Goal: Communication & Community: Answer question/provide support

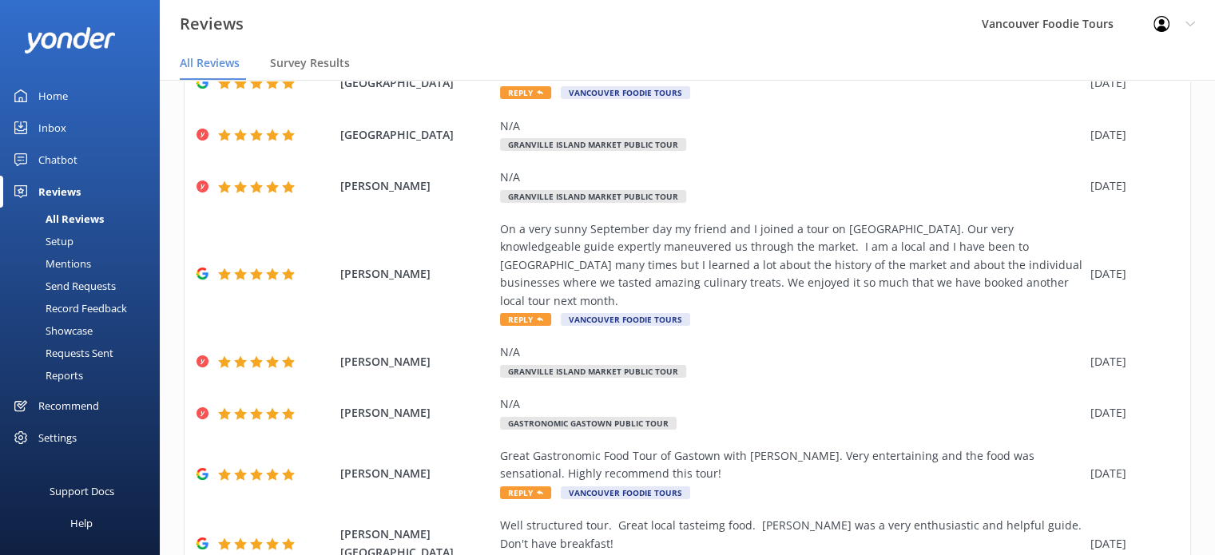
scroll to position [335, 0]
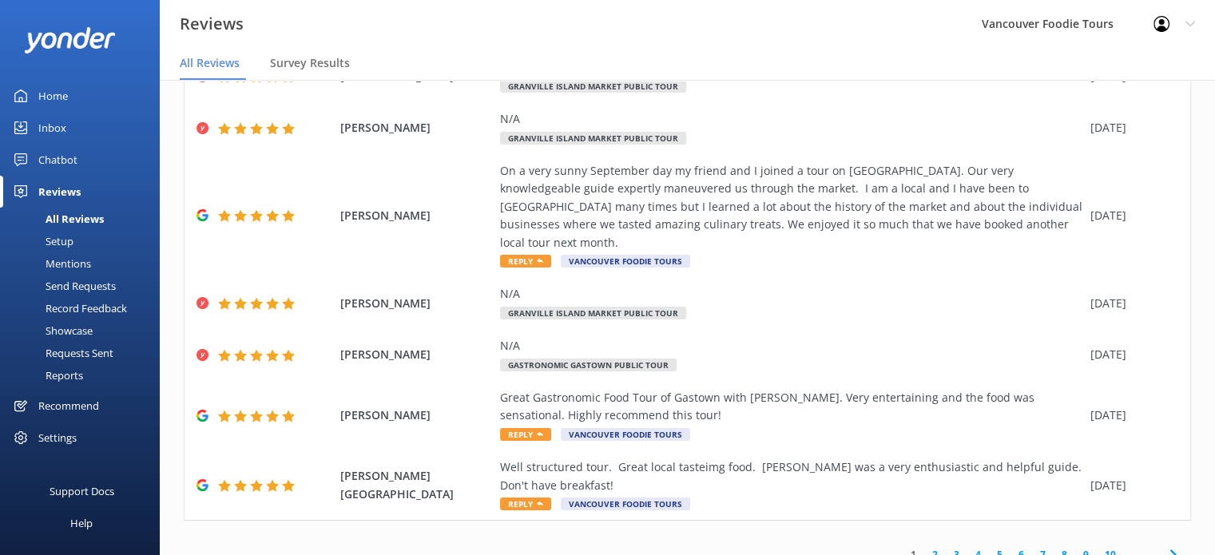
click at [926, 547] on link "2" at bounding box center [935, 554] width 22 height 15
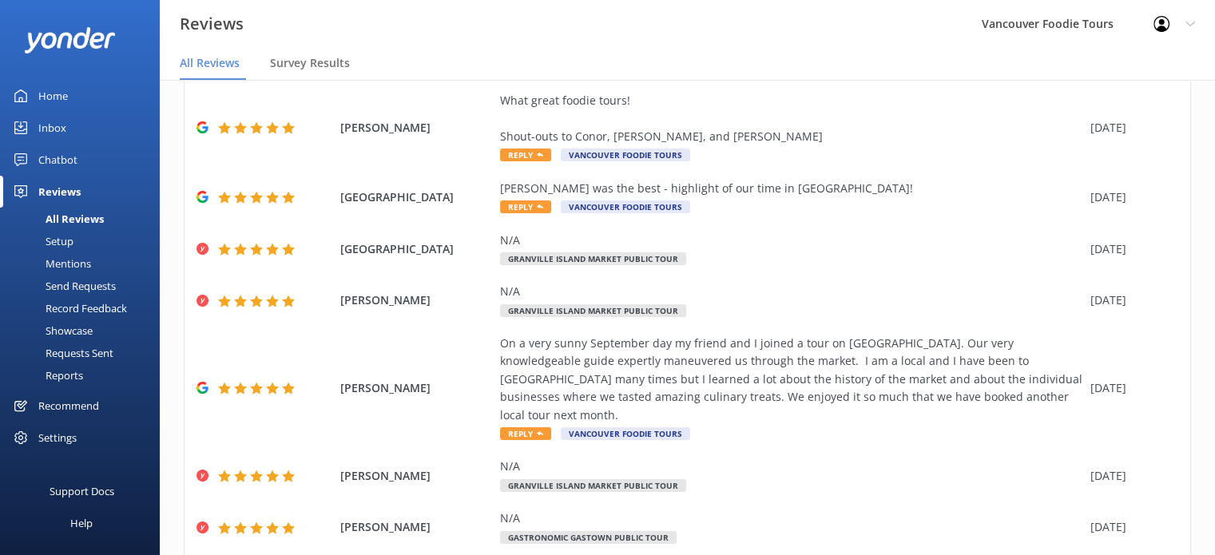
scroll to position [335, 0]
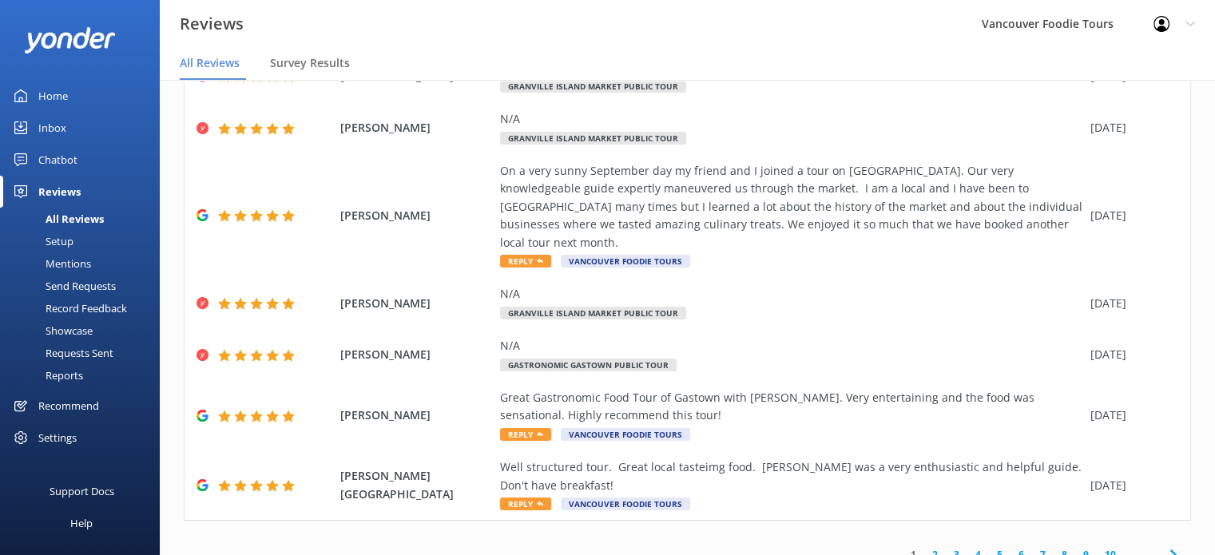
click at [930, 547] on link "2" at bounding box center [935, 554] width 22 height 15
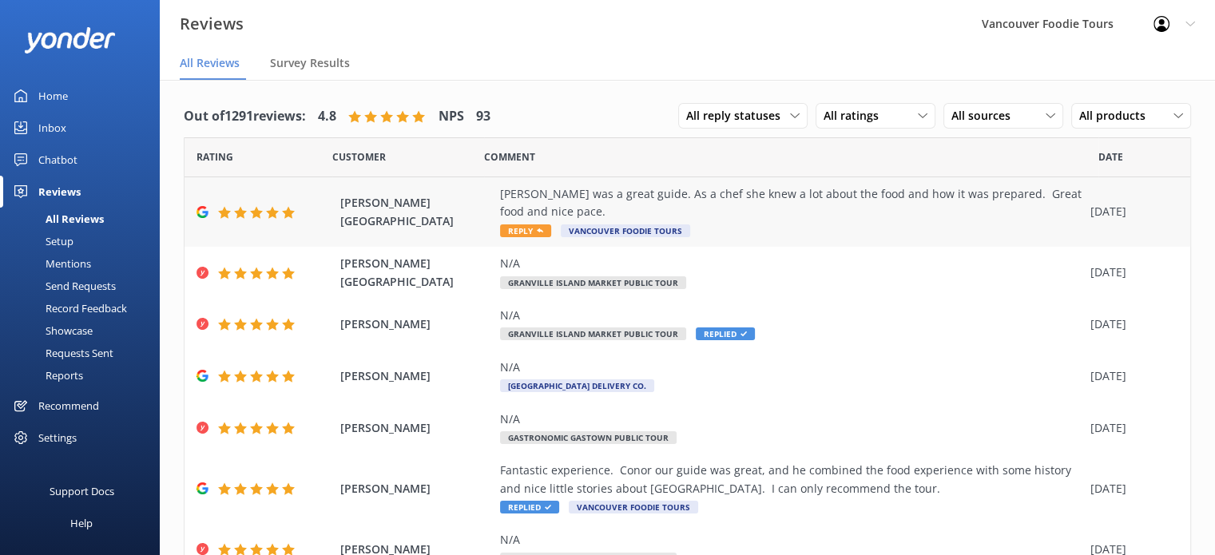
click at [779, 200] on div "[PERSON_NAME] was a great guide. As a chef she knew a lot about the food and ho…" at bounding box center [791, 203] width 582 height 36
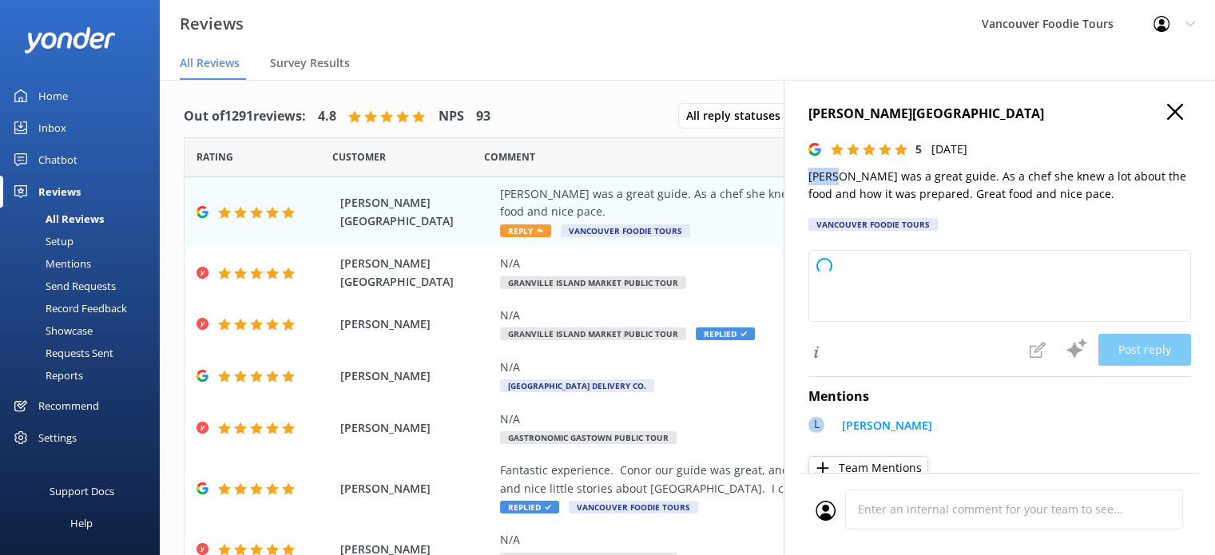
type textarea "Thank you so much for your wonderful review! We're delighted to hear you enjoye…"
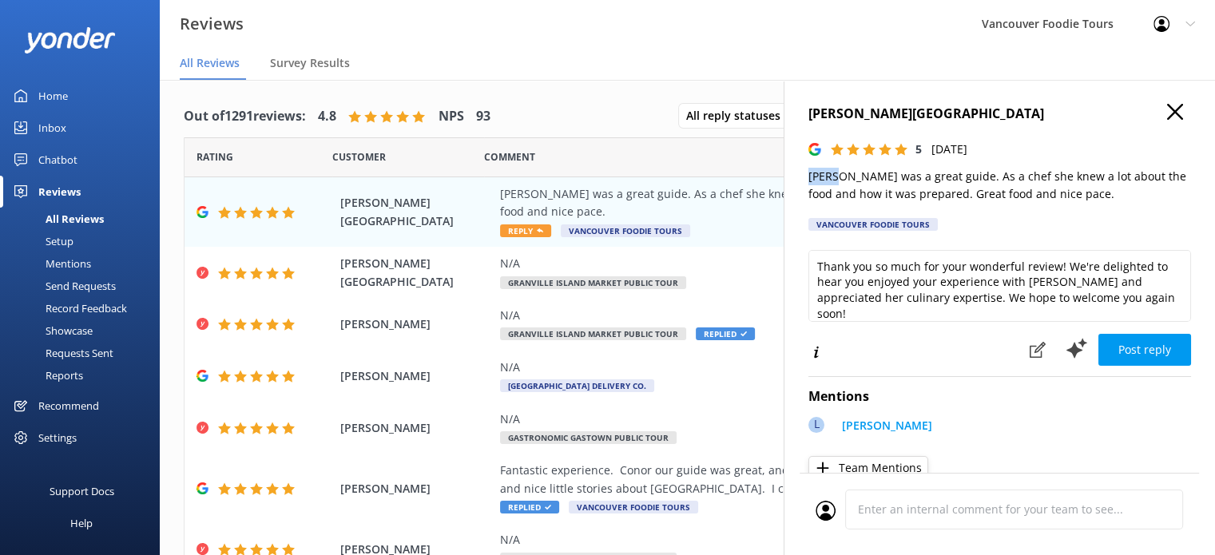
drag, startPoint x: 834, startPoint y: 183, endPoint x: 801, endPoint y: 180, distance: 32.8
click at [801, 180] on div "Howard Nottingham 5 Sat, 20th Sep 2025 Lydia was a great guide. As a chef she k…" at bounding box center [998, 357] width 431 height 555
click at [1168, 104] on icon "button" at bounding box center [1175, 112] width 16 height 16
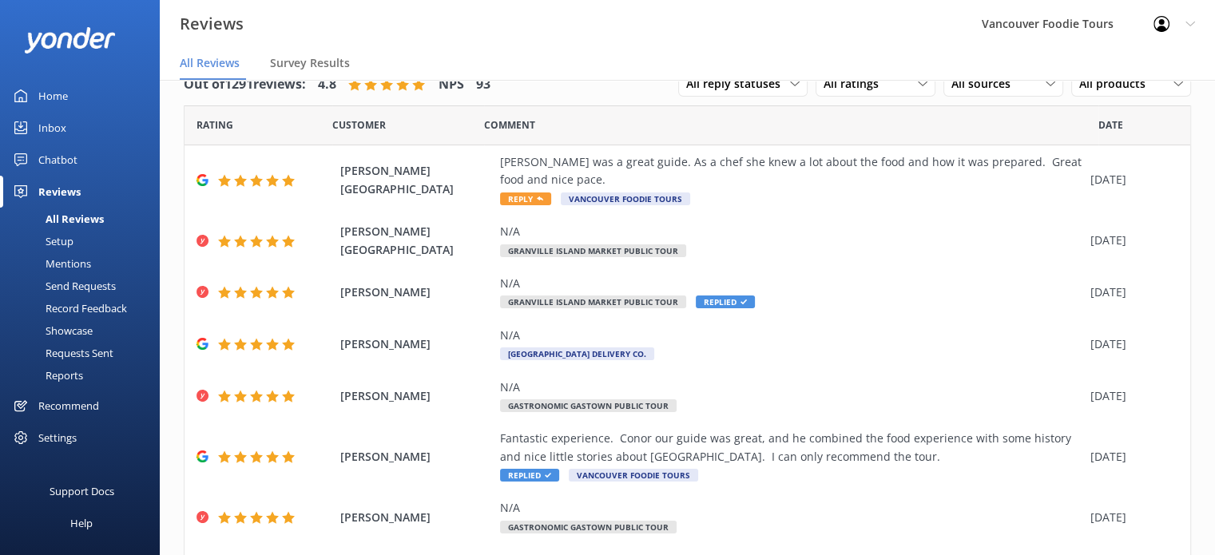
scroll to position [335, 0]
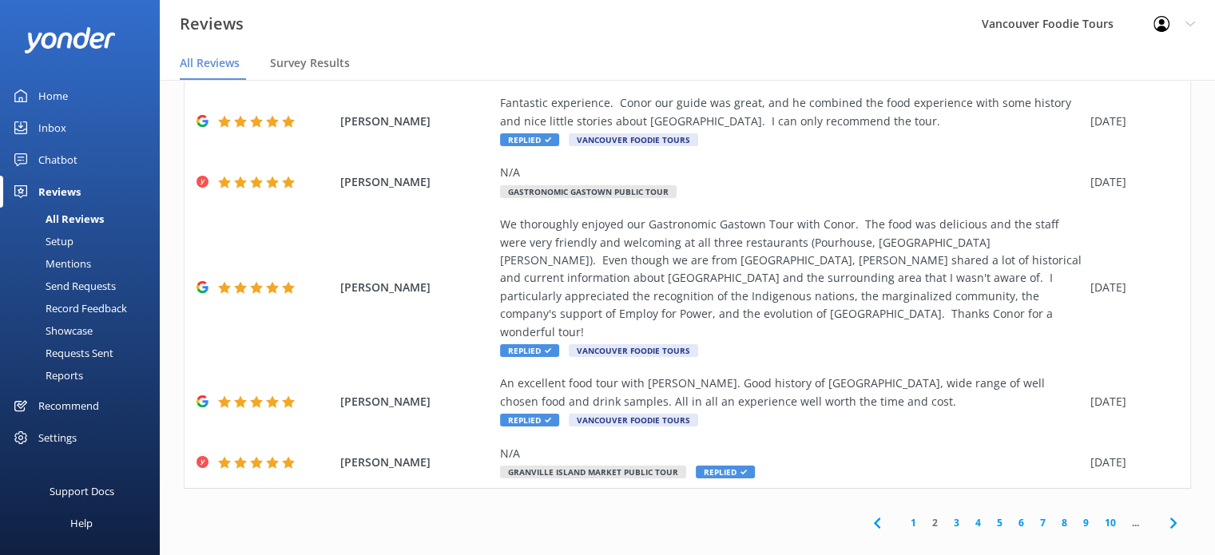
click at [906, 515] on link "1" at bounding box center [913, 522] width 22 height 15
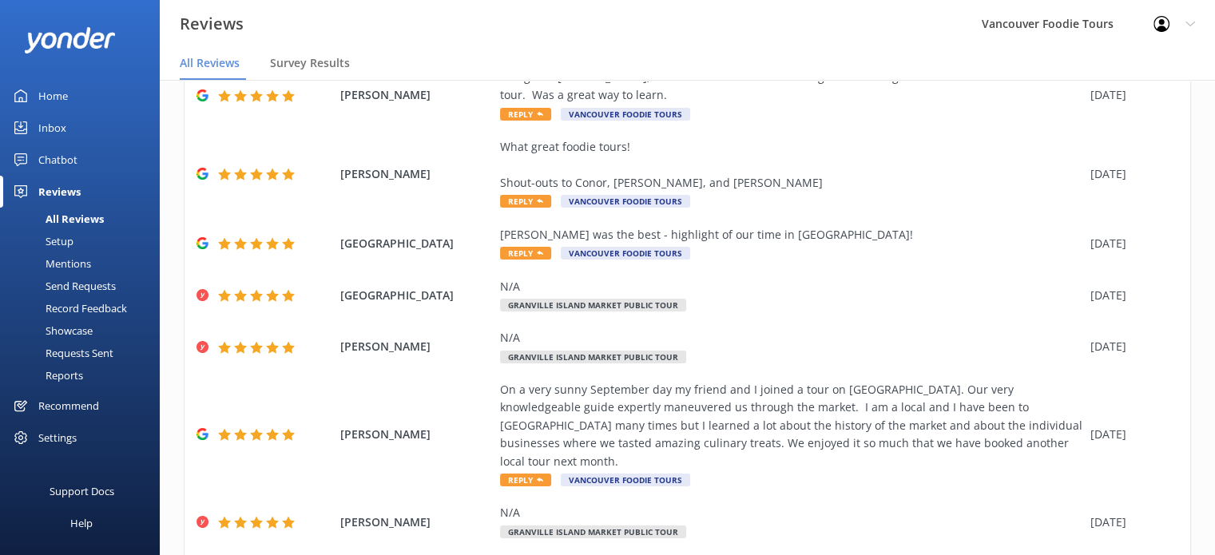
scroll to position [335, 0]
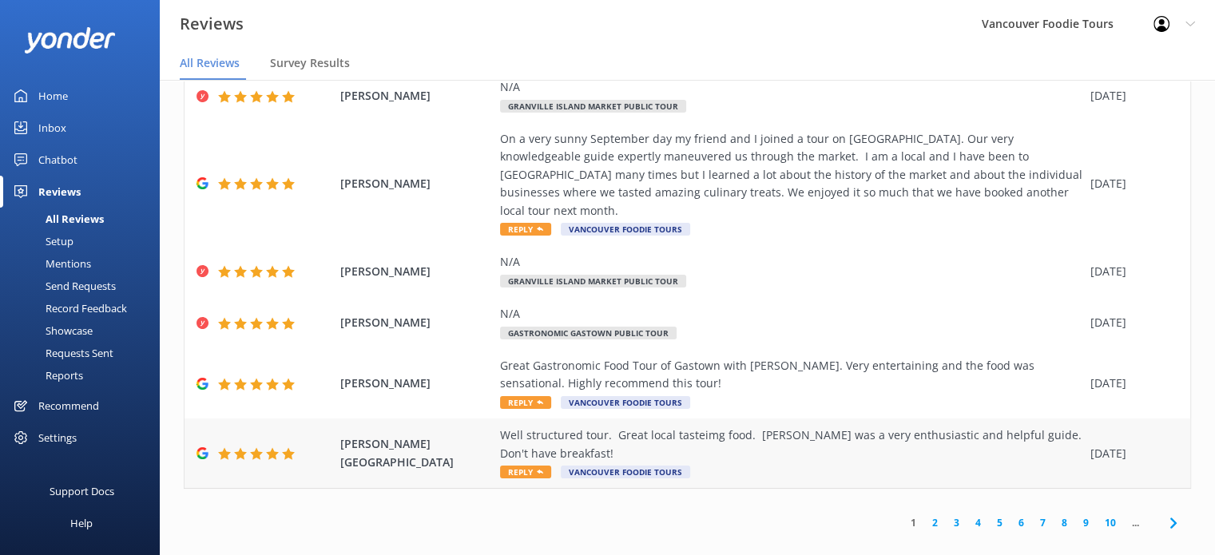
click at [745, 433] on div "Well structured tour. Great local tasteimg food. Nolan was a very enthusiastic …" at bounding box center [791, 444] width 582 height 36
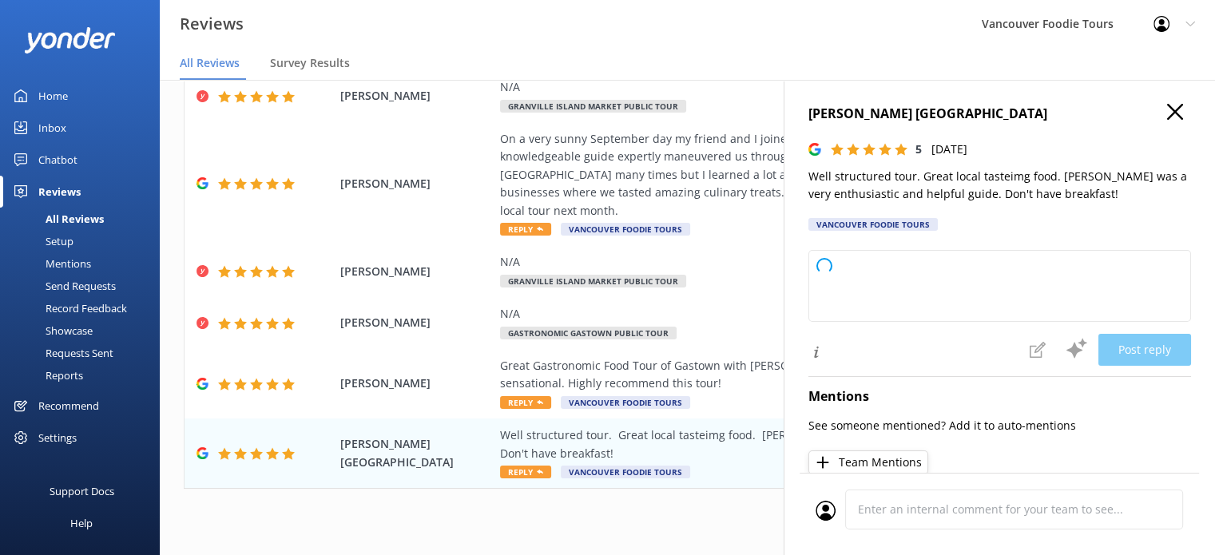
type textarea "Thank you so much for your wonderful review! We're delighted to hear you enjoye…"
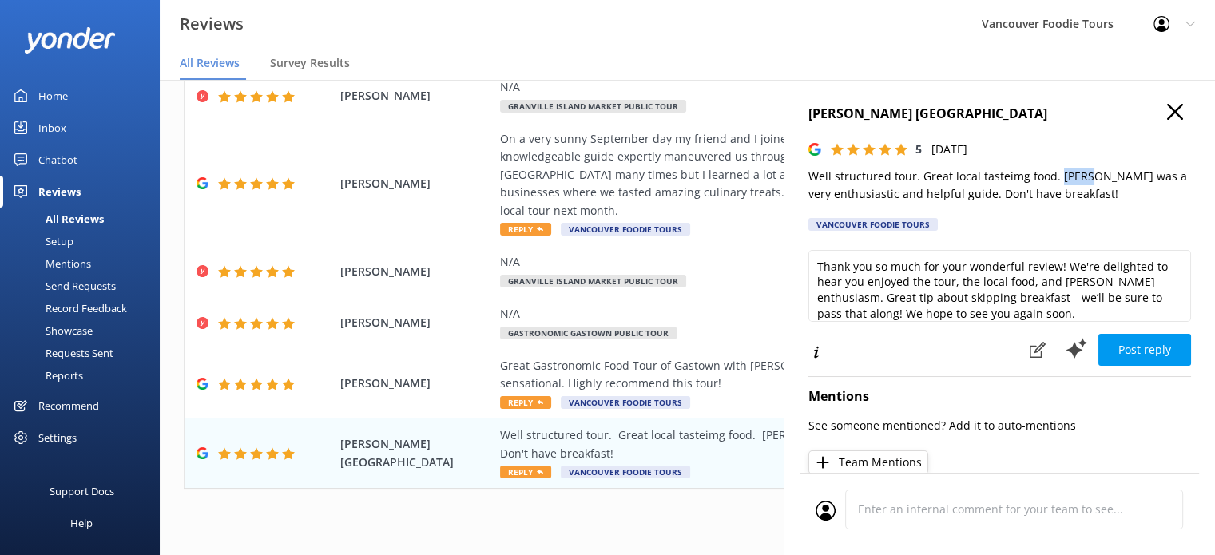
drag, startPoint x: 1056, startPoint y: 177, endPoint x: 1083, endPoint y: 177, distance: 26.4
click at [1083, 177] on p "Well structured tour. Great local tasteimg food. Nolan was a very enthusiastic …" at bounding box center [999, 186] width 383 height 36
click at [616, 359] on div "Great Gastronomic Food Tour of Gastown with Bronson. Very entertaining and the …" at bounding box center [791, 375] width 582 height 36
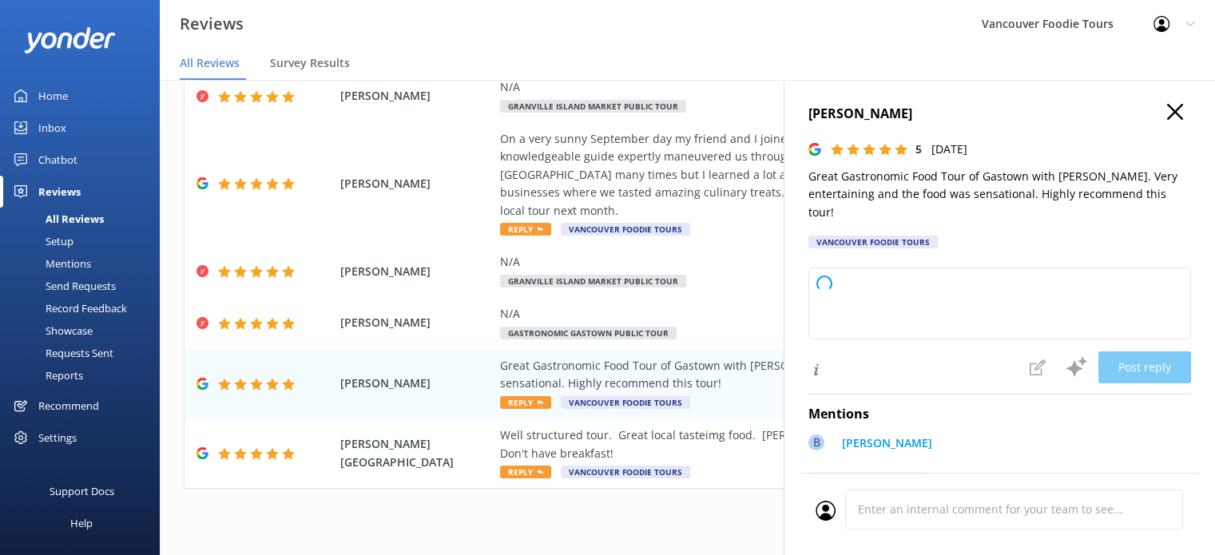
type textarea "Thank you so much for your wonderful review! We're delighted to hear you enjoye…"
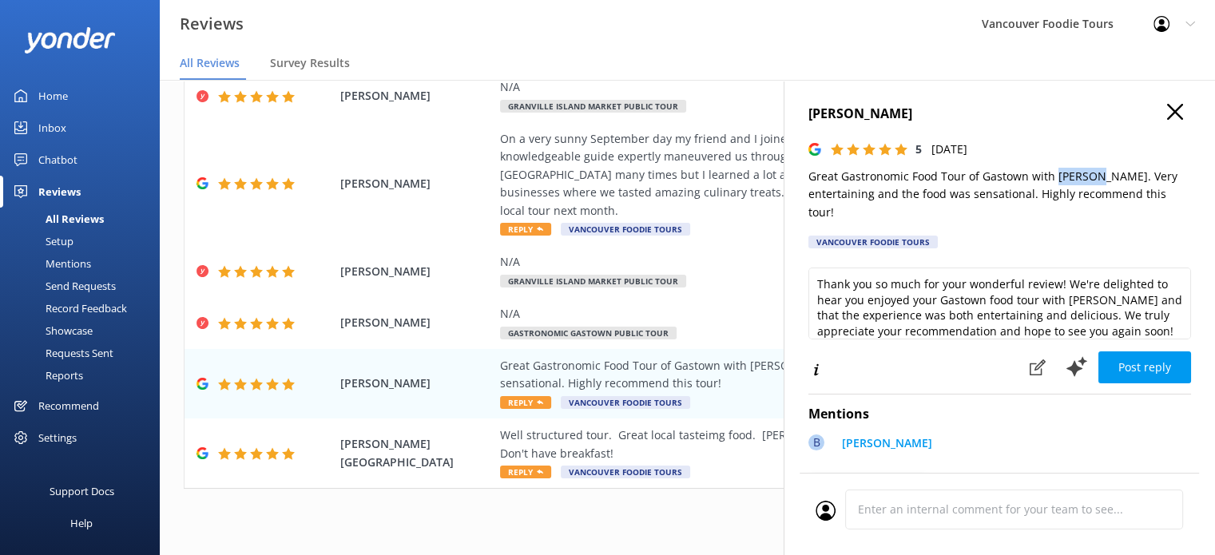
drag, startPoint x: 1096, startPoint y: 174, endPoint x: 1053, endPoint y: 181, distance: 42.9
click at [1053, 181] on p "Great Gastronomic Food Tour of Gastown with Bronson. Very entertaining and the …" at bounding box center [999, 195] width 383 height 54
click at [691, 175] on div "On a very sunny September day my friend and I joined a tour on Granville Island…" at bounding box center [791, 174] width 582 height 89
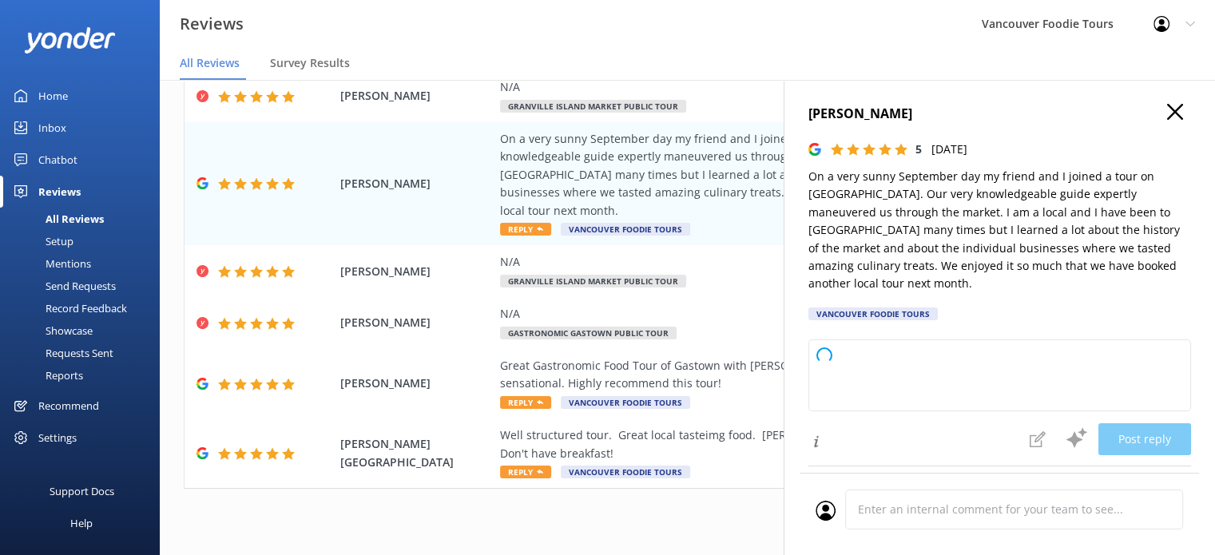
type textarea "Thank you so much for your wonderful review! We're thrilled to hear you enjoyed…"
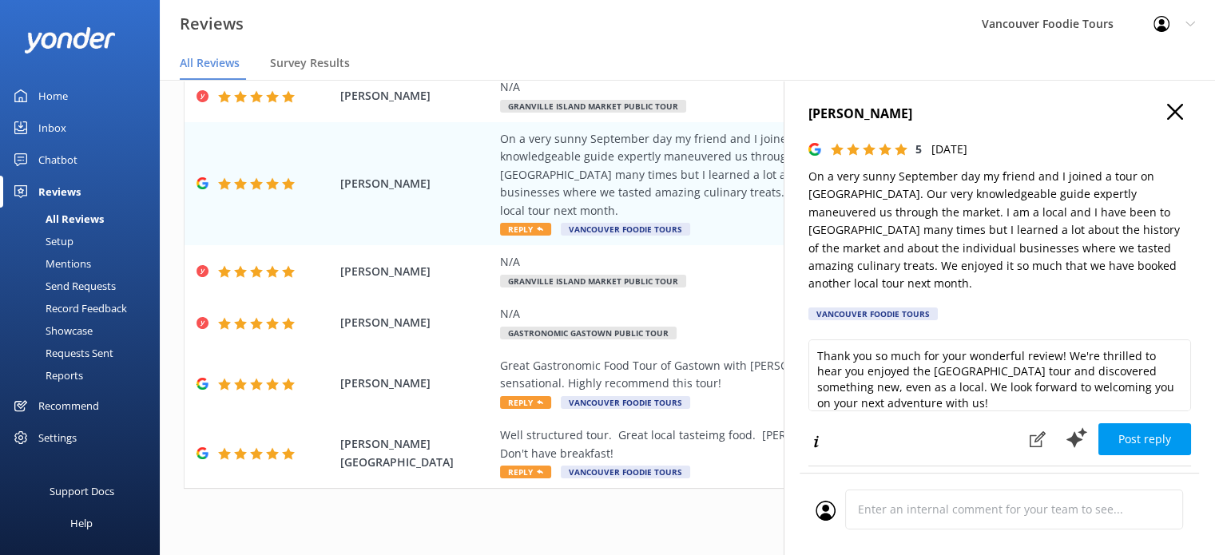
click at [1167, 113] on use "button" at bounding box center [1175, 112] width 16 height 16
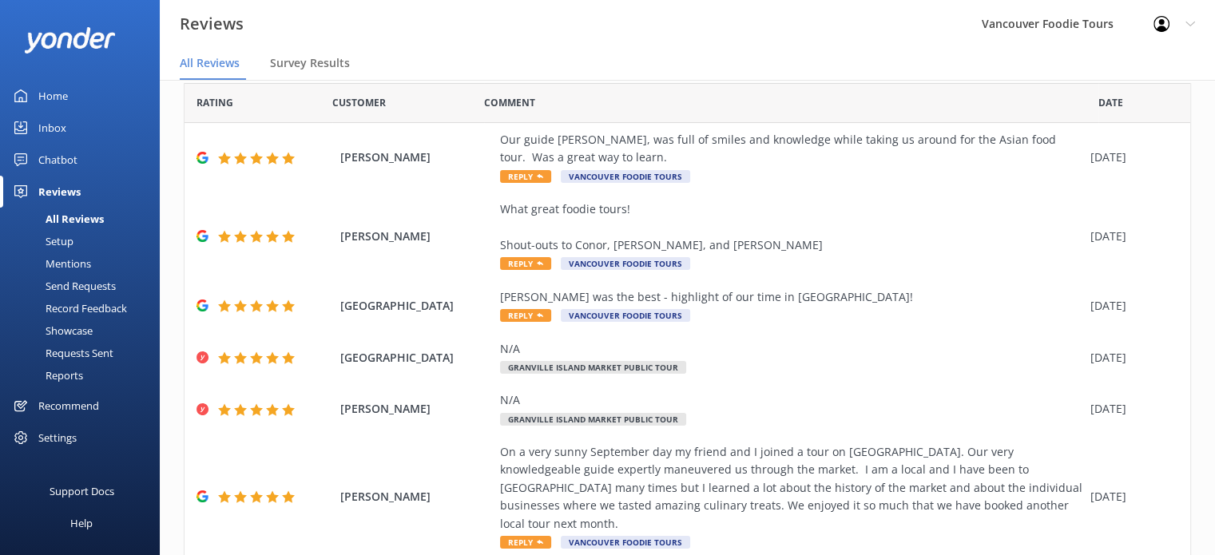
scroll to position [0, 0]
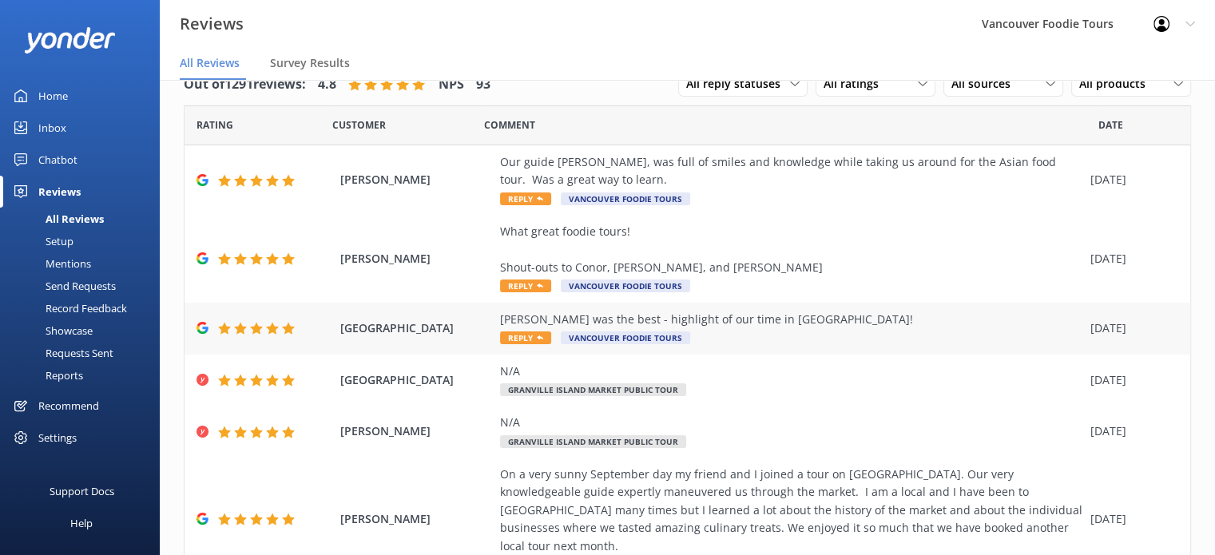
click at [830, 311] on div "Nolan was the best - highlight of our time in Vancouver!" at bounding box center [791, 320] width 582 height 18
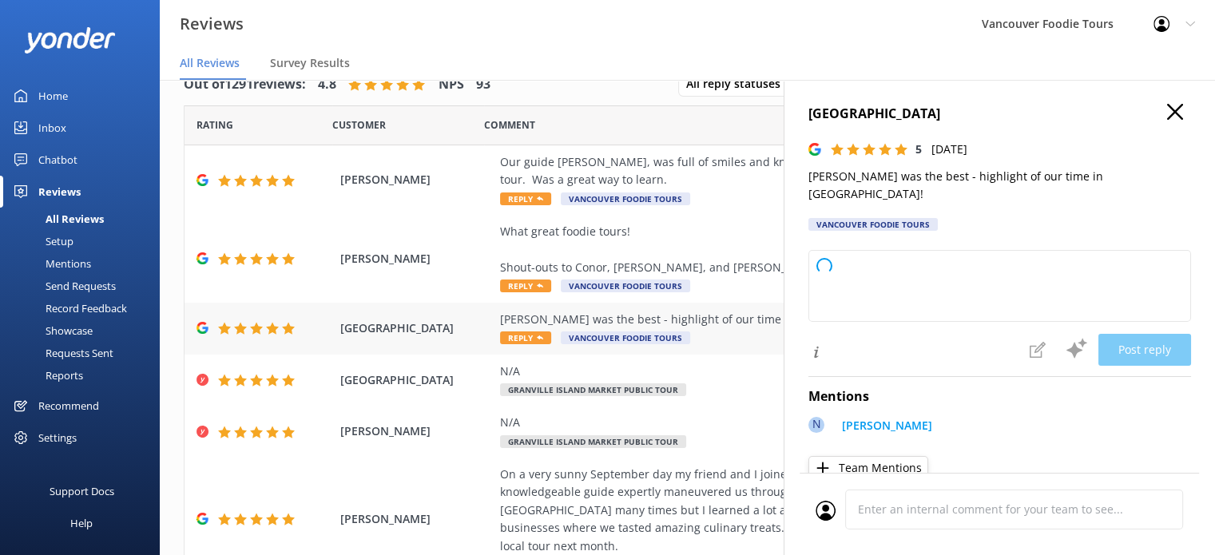
type textarea "Thank you so much for your wonderful review! We're delighted to hear that Nolan…"
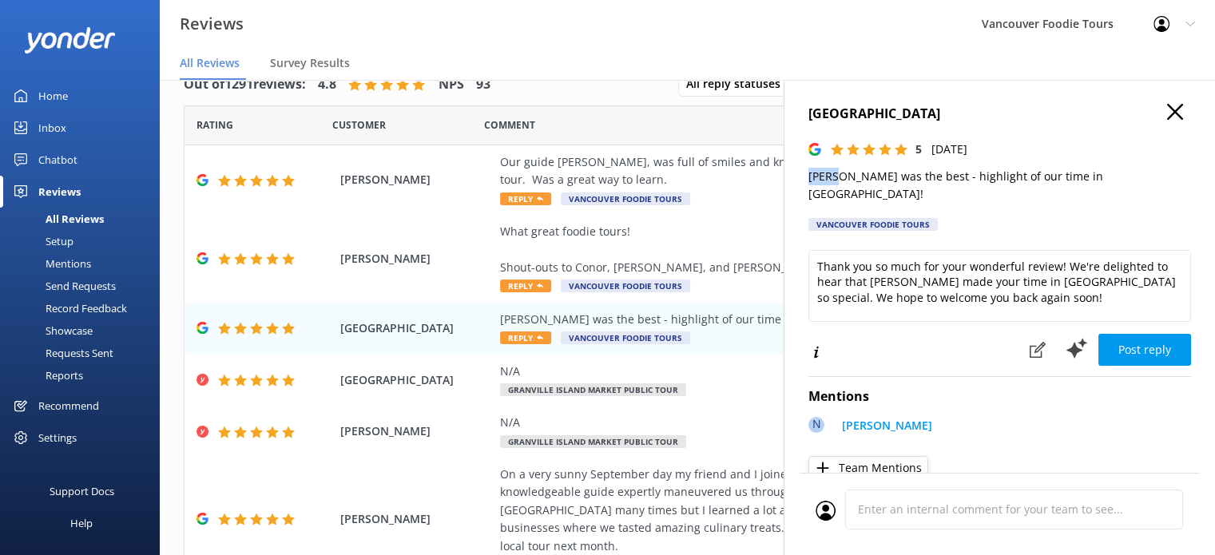
drag, startPoint x: 840, startPoint y: 178, endPoint x: 799, endPoint y: 176, distance: 40.8
click at [799, 176] on div "Mika Street 5 Sun, 21st Sep 2025 Nolan was the best - highlight of our time in …" at bounding box center [998, 357] width 431 height 555
click at [724, 249] on div "What great foodie tours! Shout-outs to Conor, Manuela, and Sandra ✨" at bounding box center [791, 250] width 582 height 54
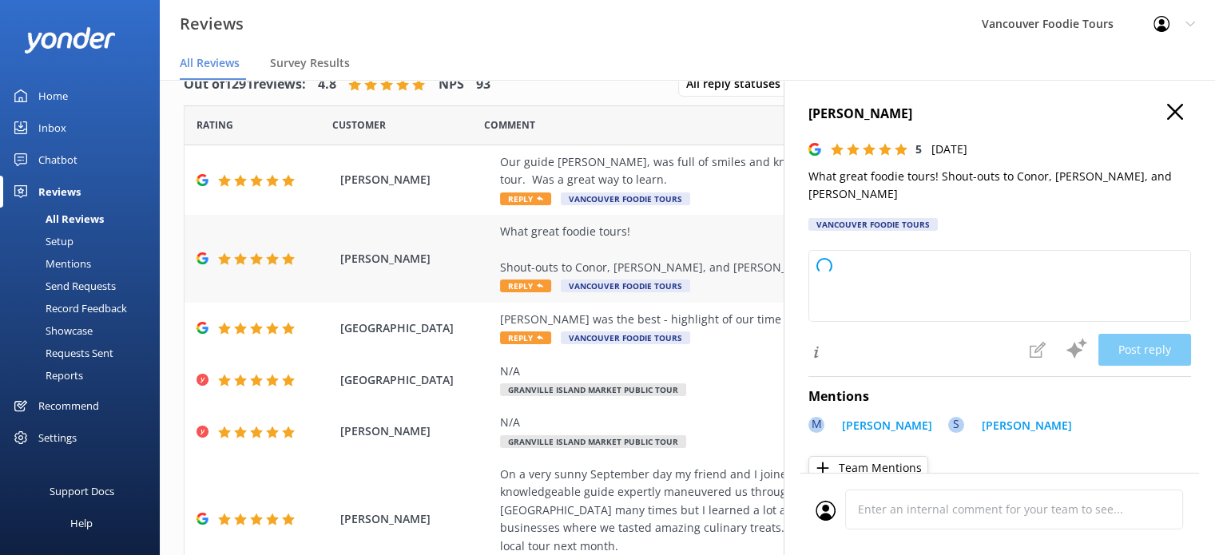
type textarea "Thank you so much for your wonderful review! We're delighted you enjoyed the fo…"
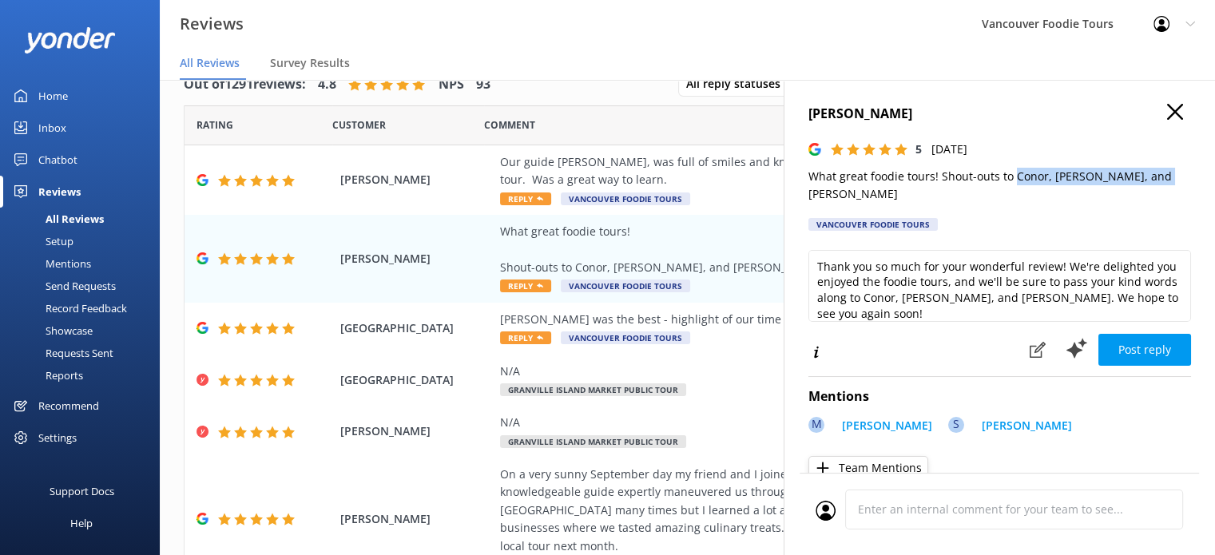
drag, startPoint x: 1013, startPoint y: 180, endPoint x: 1159, endPoint y: 180, distance: 146.1
click at [1159, 180] on p "What great foodie tours! Shout-outs to Conor, Manuela, and Sandra ✨" at bounding box center [999, 186] width 383 height 36
click at [687, 176] on div "Our guide Preethi, was full of smiles and knowledge while taking us around for …" at bounding box center [791, 171] width 582 height 36
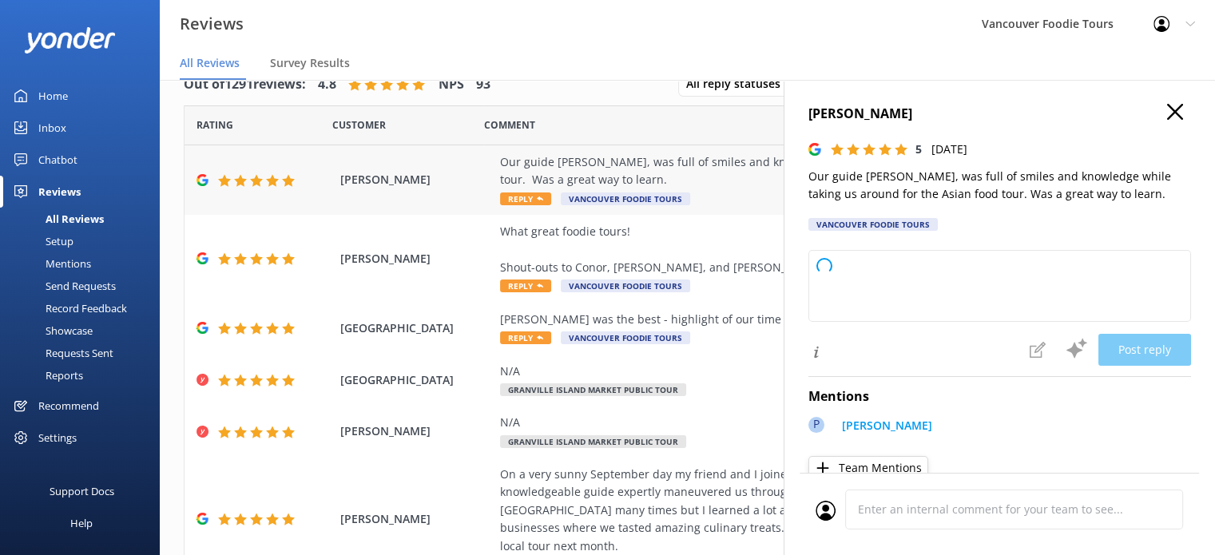
type textarea "Thank you so much for your wonderful feedback! We’re delighted to hear you enjo…"
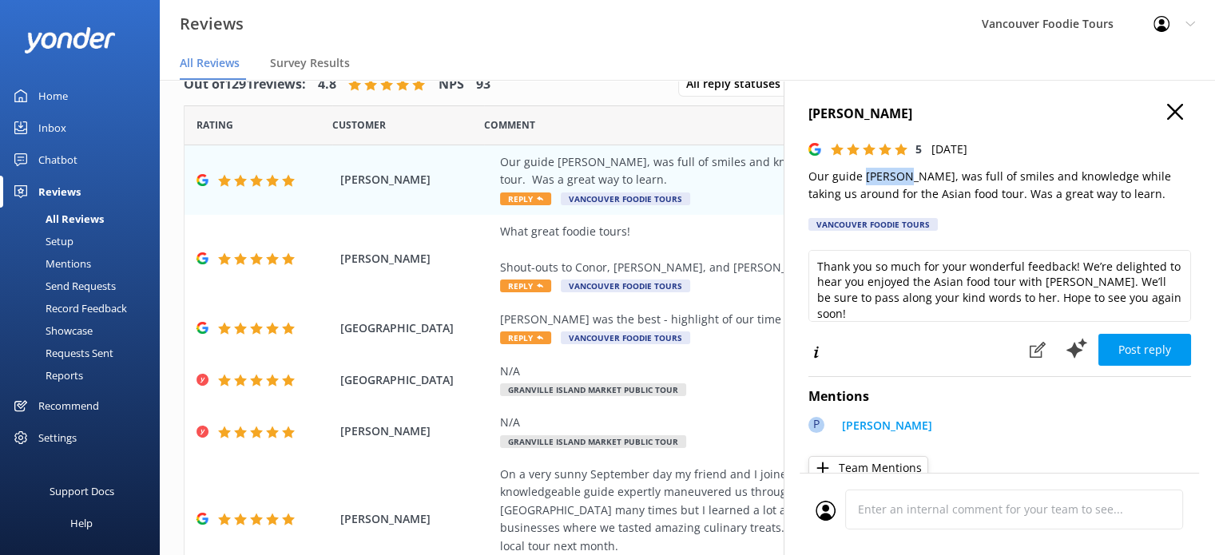
drag, startPoint x: 865, startPoint y: 177, endPoint x: 899, endPoint y: 173, distance: 34.6
click at [899, 173] on p "Our guide Preethi, was full of smiles and knowledge while taking us around for …" at bounding box center [999, 186] width 383 height 36
click at [1167, 116] on icon "button" at bounding box center [1175, 112] width 16 height 16
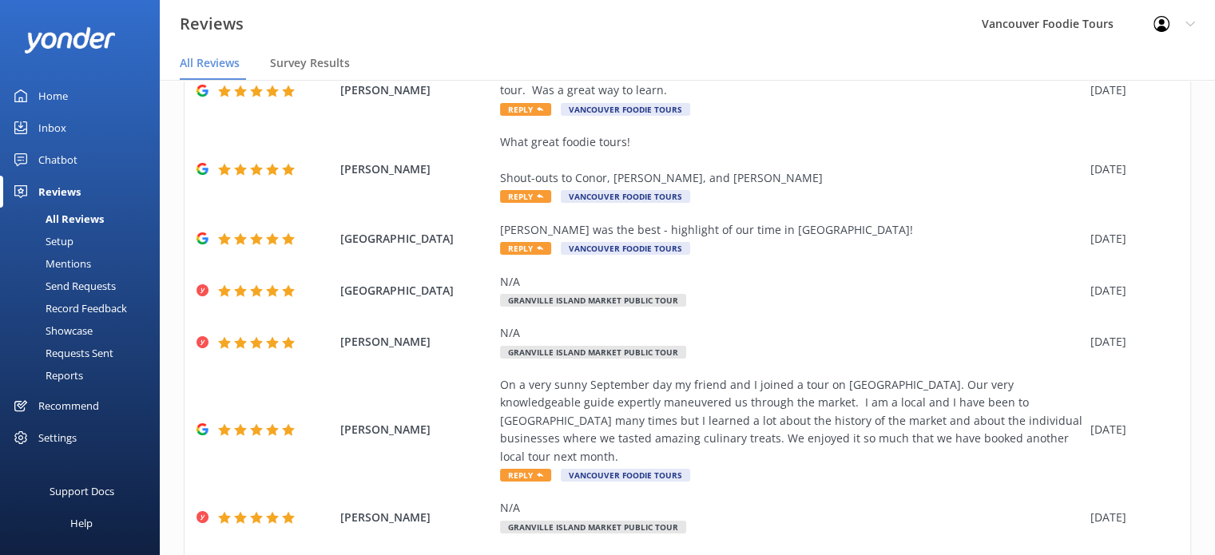
scroll to position [335, 0]
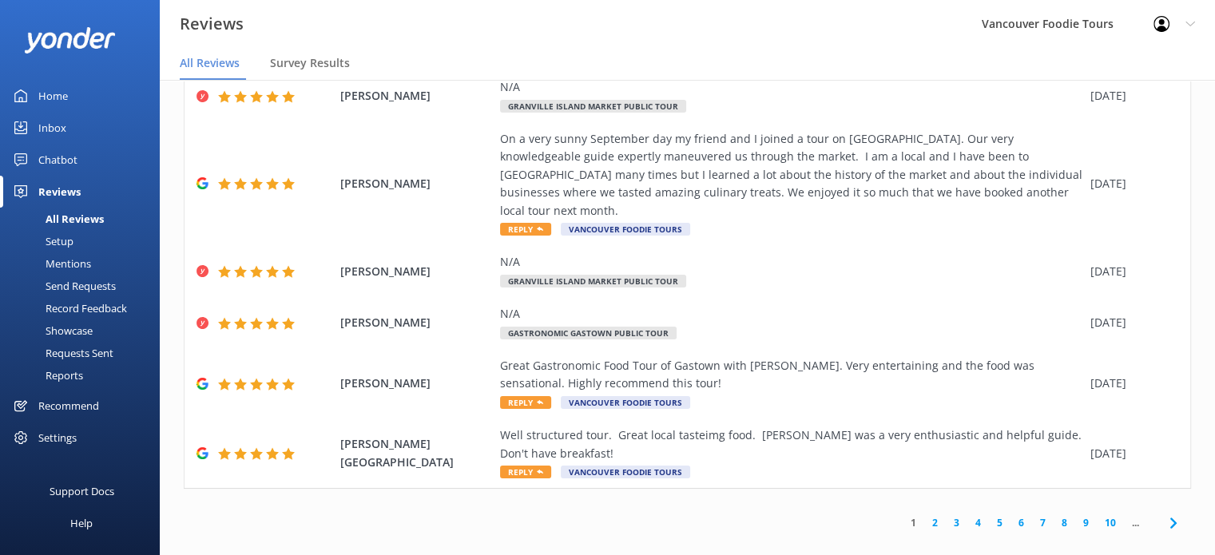
click at [924, 515] on link "2" at bounding box center [935, 522] width 22 height 15
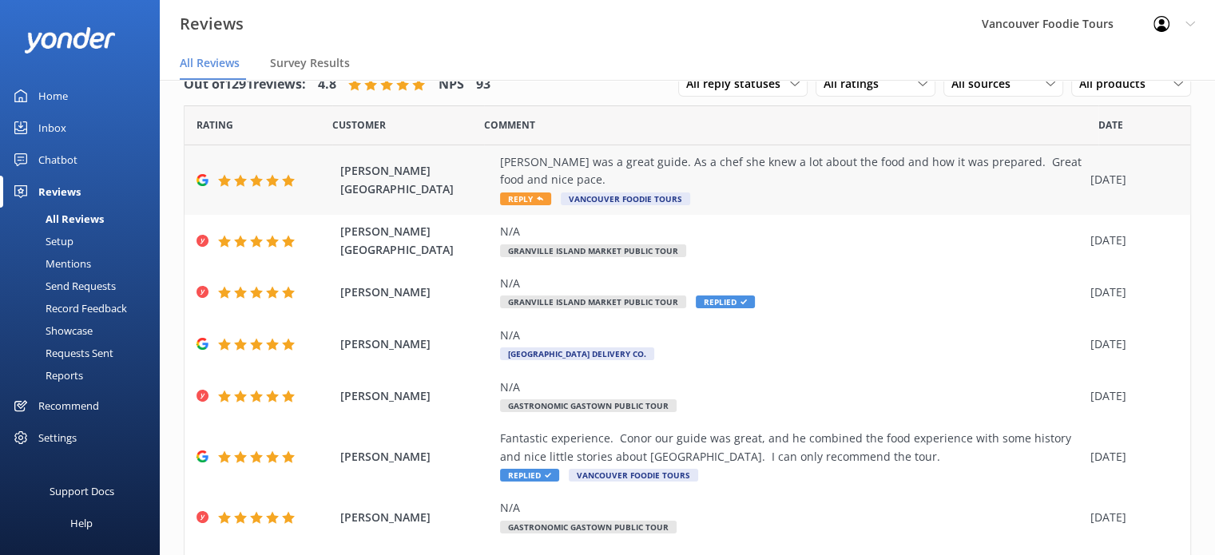
click at [673, 183] on div "Lydia was a great guide. As a chef she knew a lot about the food and how it was…" at bounding box center [791, 171] width 582 height 36
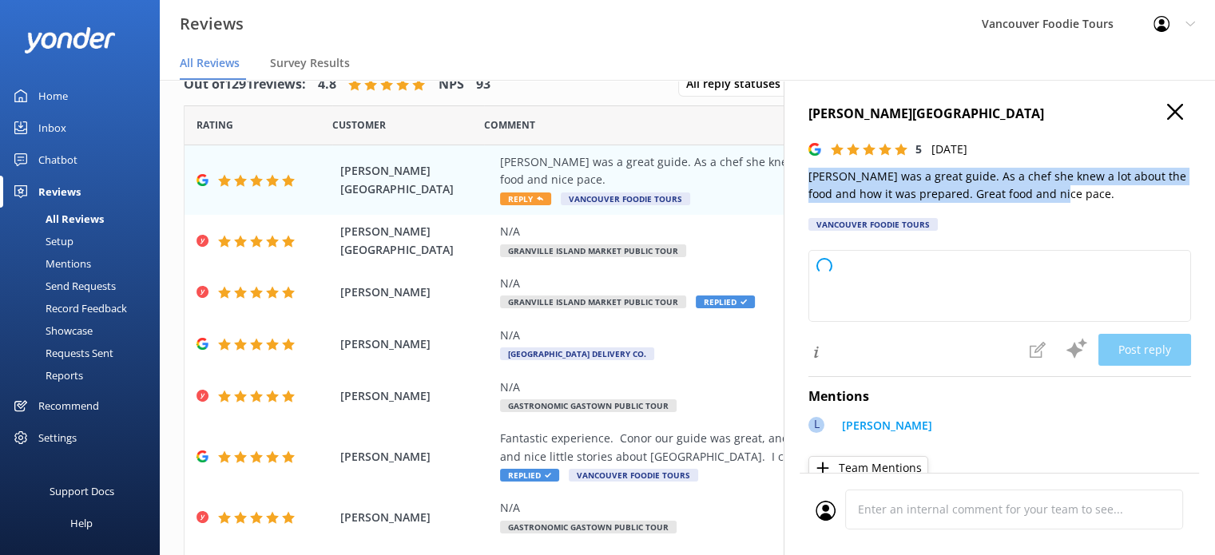
drag, startPoint x: 1019, startPoint y: 200, endPoint x: 789, endPoint y: 180, distance: 230.8
click at [789, 180] on div "Howard Nottingham 5 Sat, 20th Sep 2025 Lydia was a great guide. As a chef she k…" at bounding box center [998, 357] width 431 height 555
type textarea "Thank you so much for your wonderful review! We're thrilled to hear you enjoyed…"
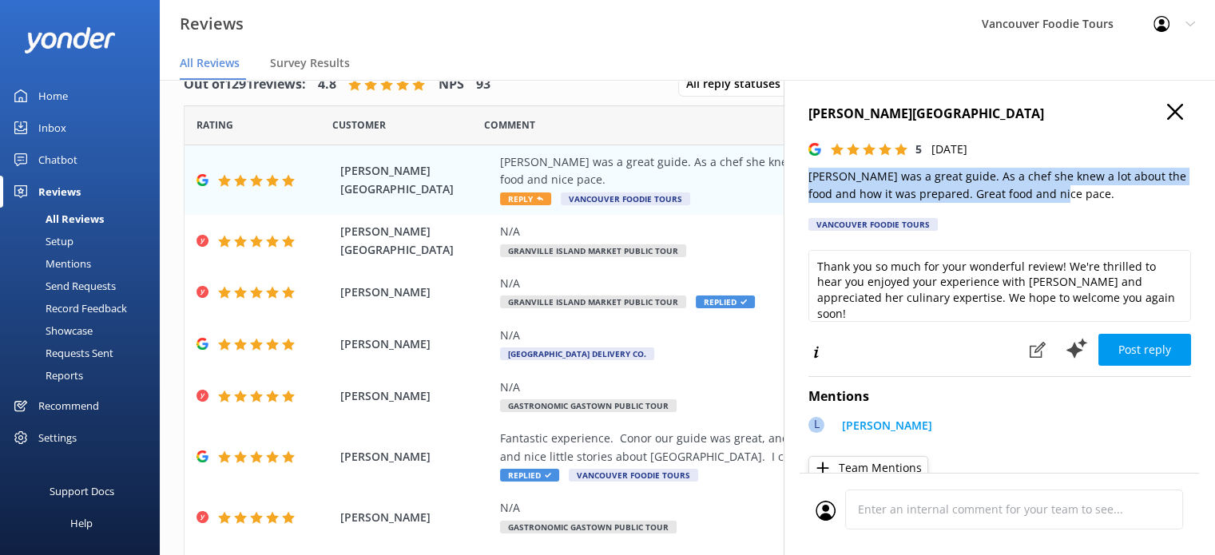
copy p "Lydia was a great guide. As a chef she knew a lot about the food and how it was…"
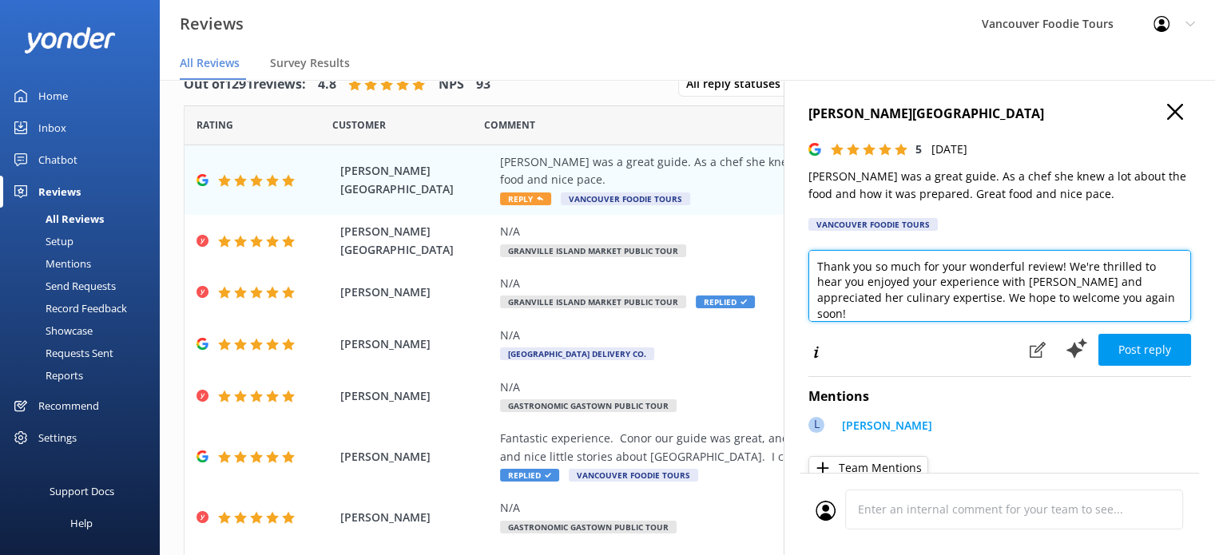
click at [938, 294] on textarea "Thank you so much for your wonderful review! We're thrilled to hear you enjoyed…" at bounding box center [999, 286] width 383 height 72
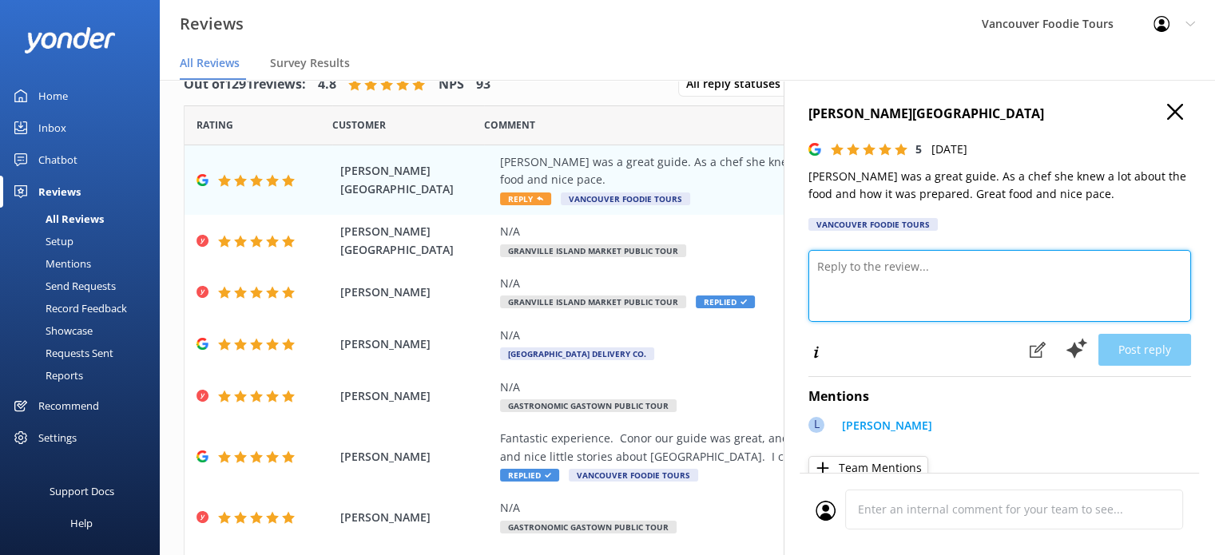
paste textarea "Hi Howard, Thank you so much for your kind words! We’re delighted you enjoyed y…"
type textarea "Hi Howard, Thank you so much for your kind words! We’re delighted you enjoyed y…"
paste textarea "Hi Howard, Thank you so much for your kind words! We’re delighted you enjoyed y…"
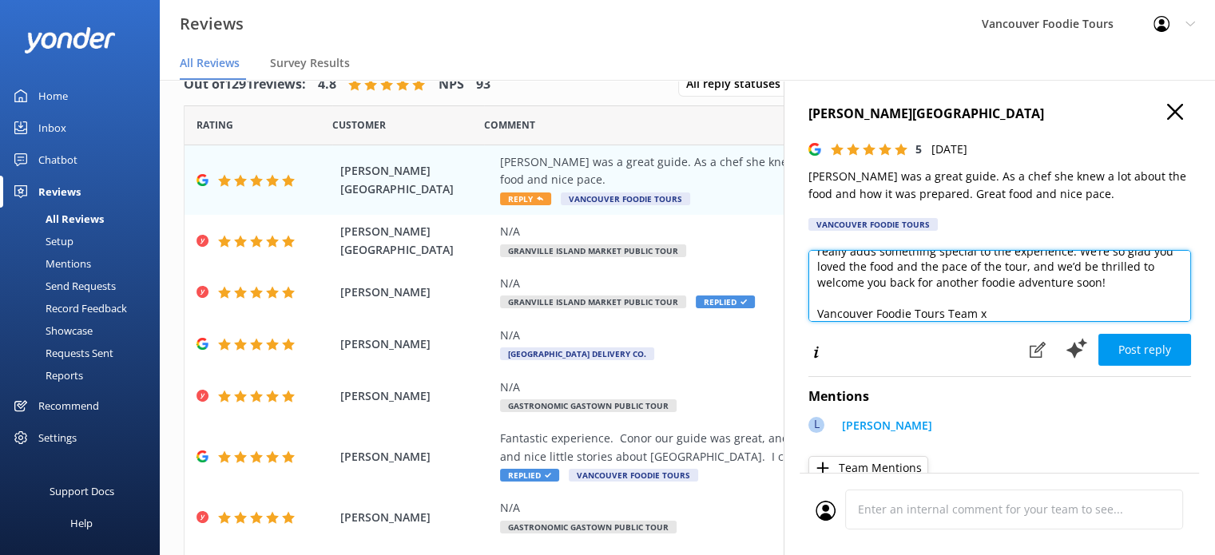
scroll to position [8, 0]
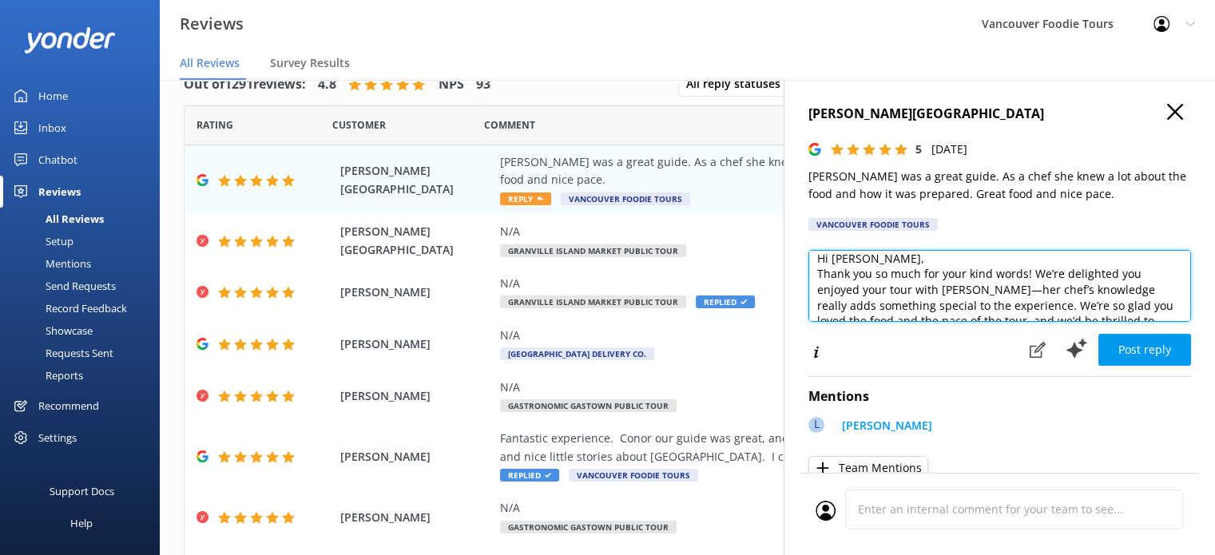
click at [921, 259] on textarea "Hi Howard, Thank you so much for your kind words! We’re delighted you enjoyed y…" at bounding box center [999, 286] width 383 height 72
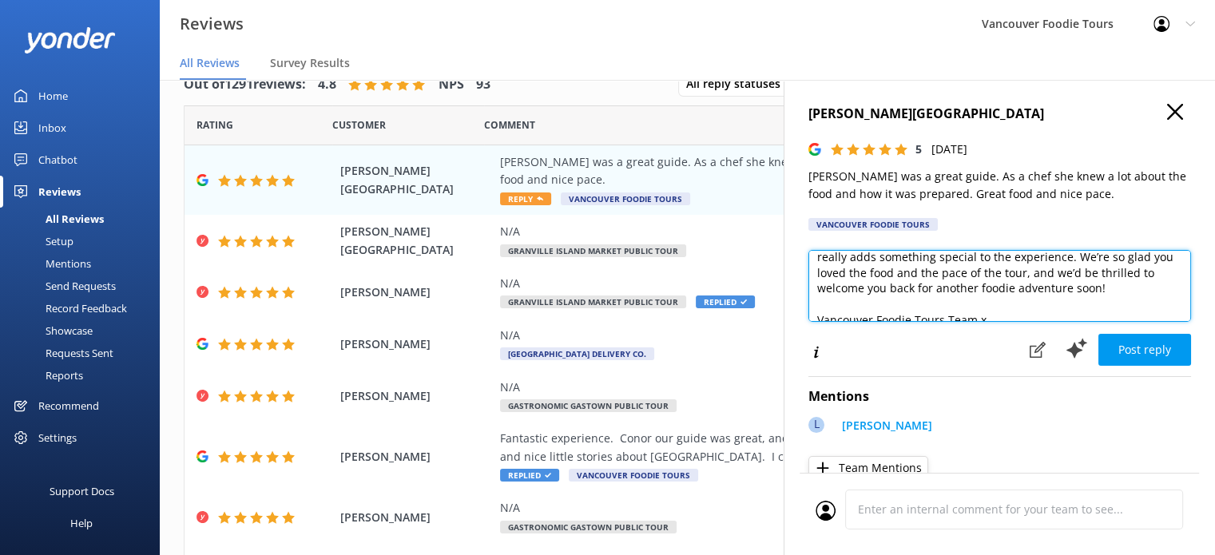
scroll to position [86, 0]
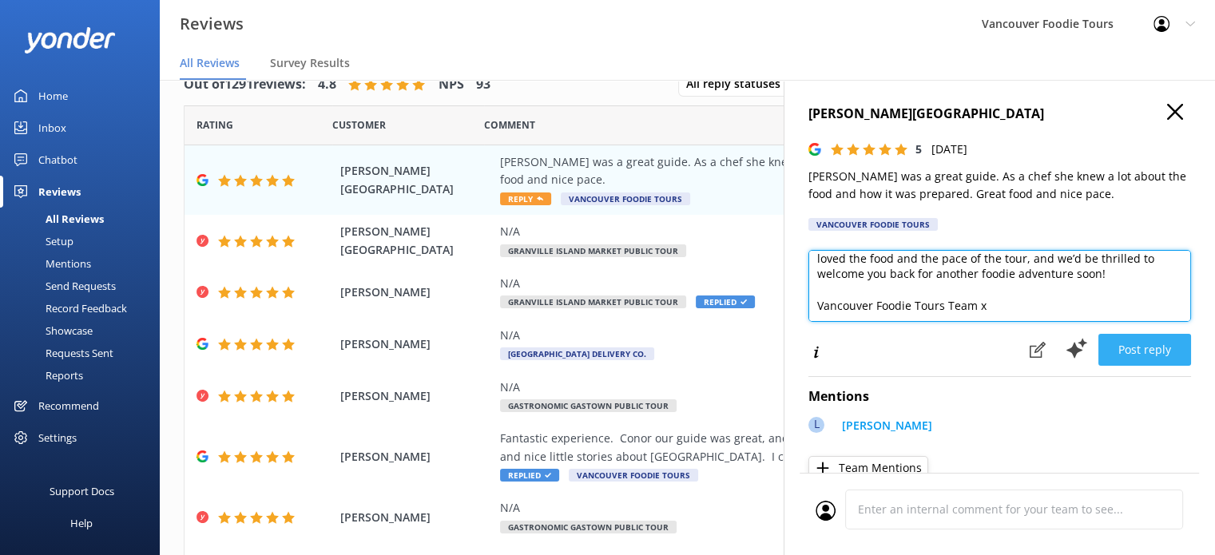
type textarea "Hi Howard, Thank you so much for your kind words! We’re delighted you enjoyed y…"
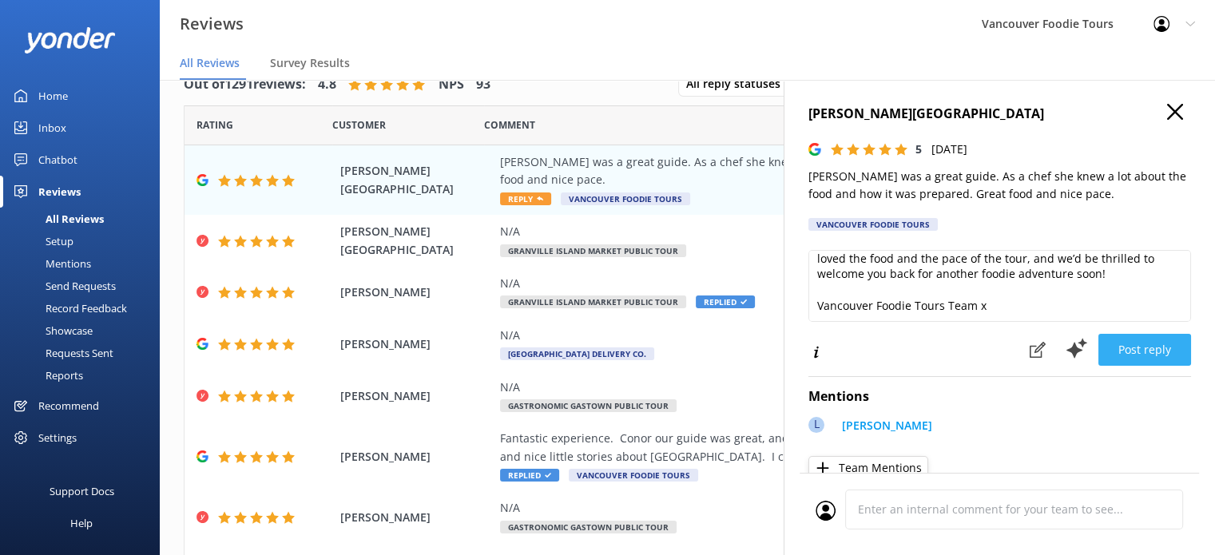
click at [1154, 351] on button "Post reply" at bounding box center [1144, 350] width 93 height 32
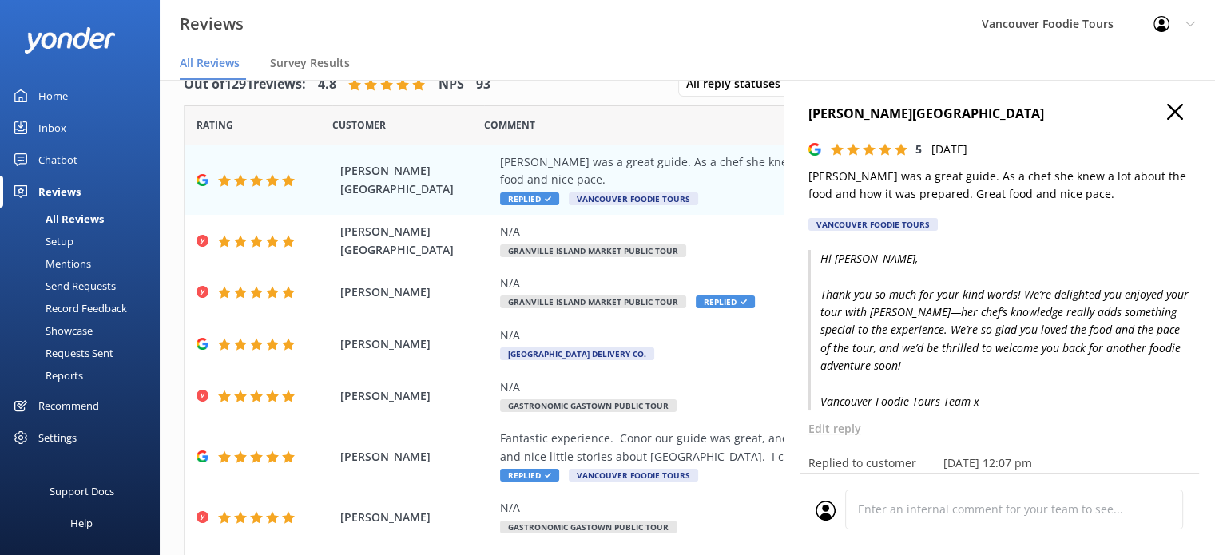
click at [1167, 108] on icon "button" at bounding box center [1175, 112] width 16 height 16
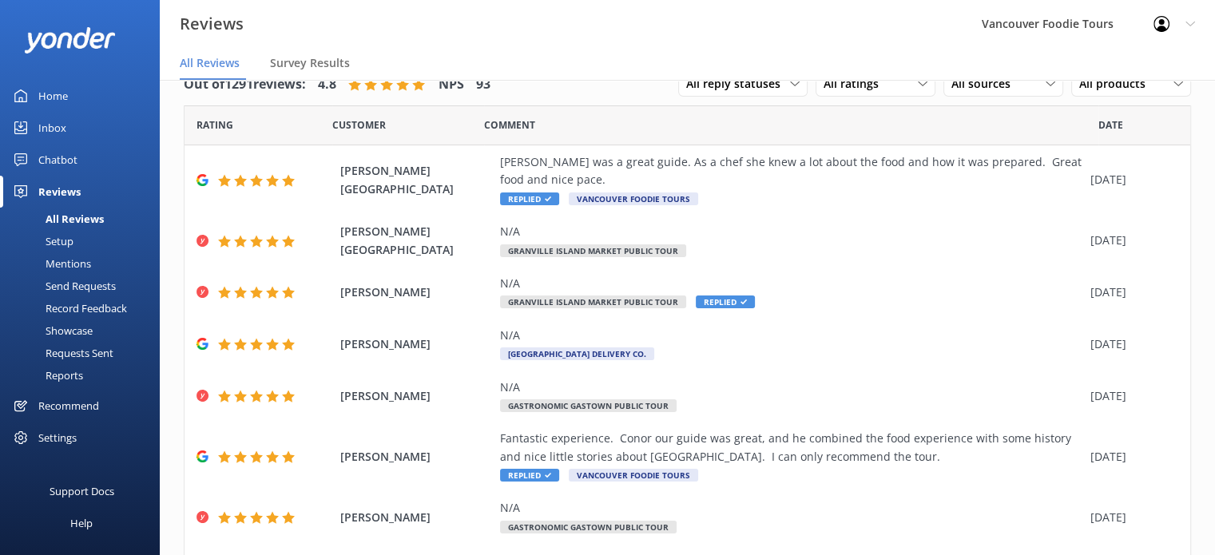
drag, startPoint x: 1200, startPoint y: 173, endPoint x: 1207, endPoint y: 317, distance: 143.9
click at [1207, 317] on div "Out of 1291 reviews: 4.8 NPS 93 All reply statuses All reply statuses Needs a r…" at bounding box center [687, 301] width 1055 height 507
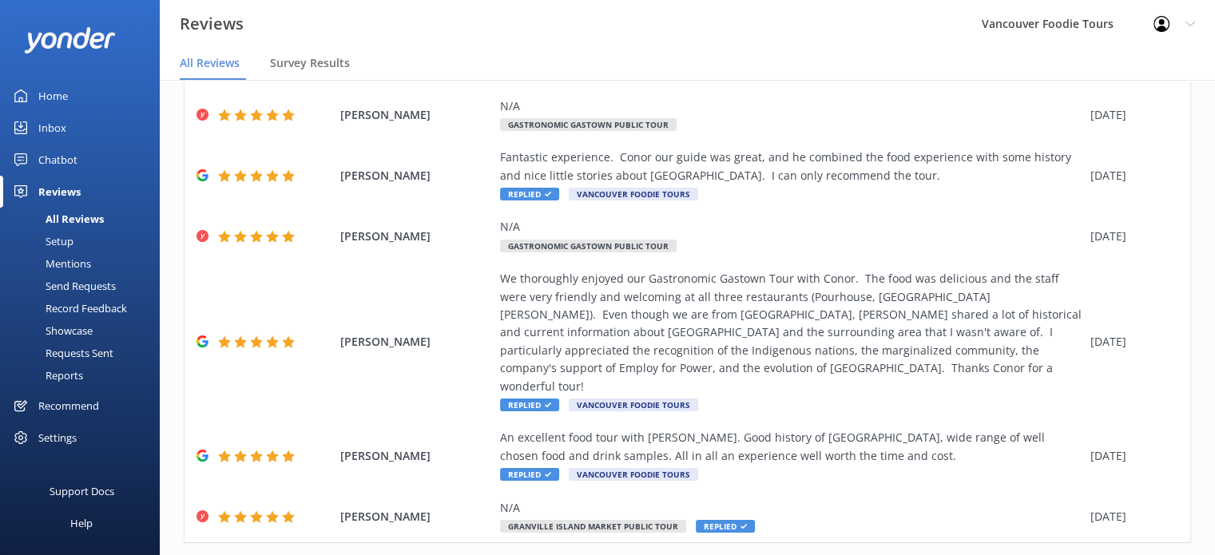
scroll to position [335, 0]
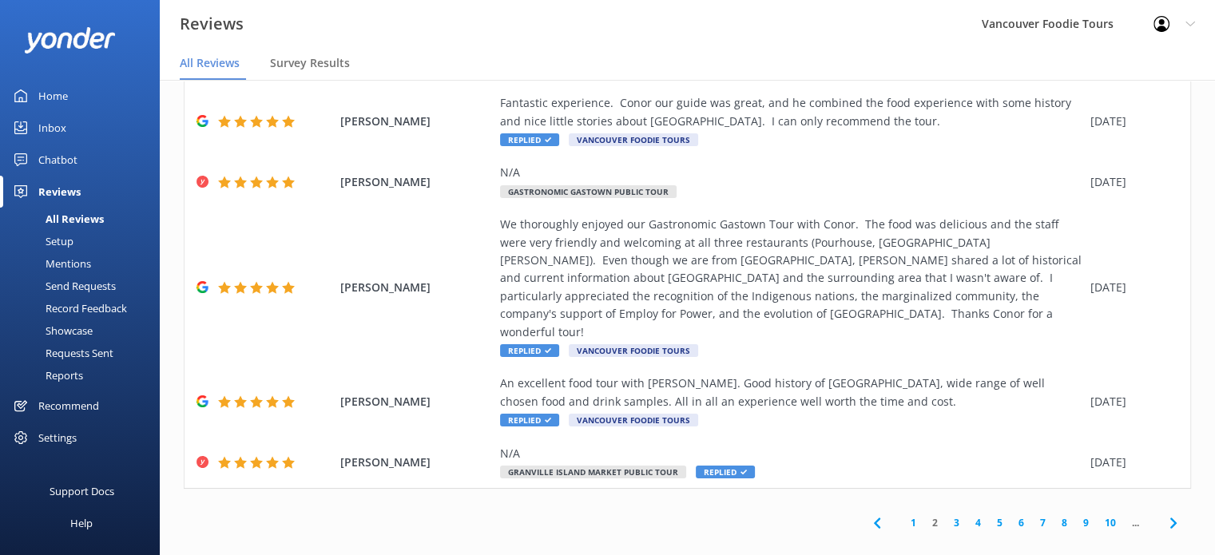
click at [907, 515] on link "1" at bounding box center [913, 522] width 22 height 15
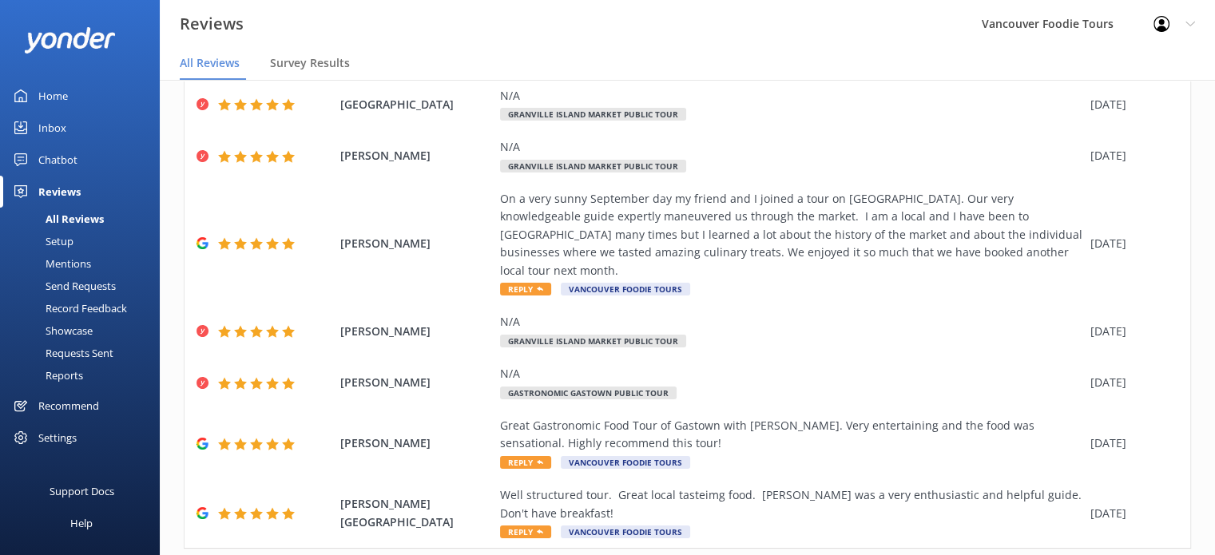
scroll to position [335, 0]
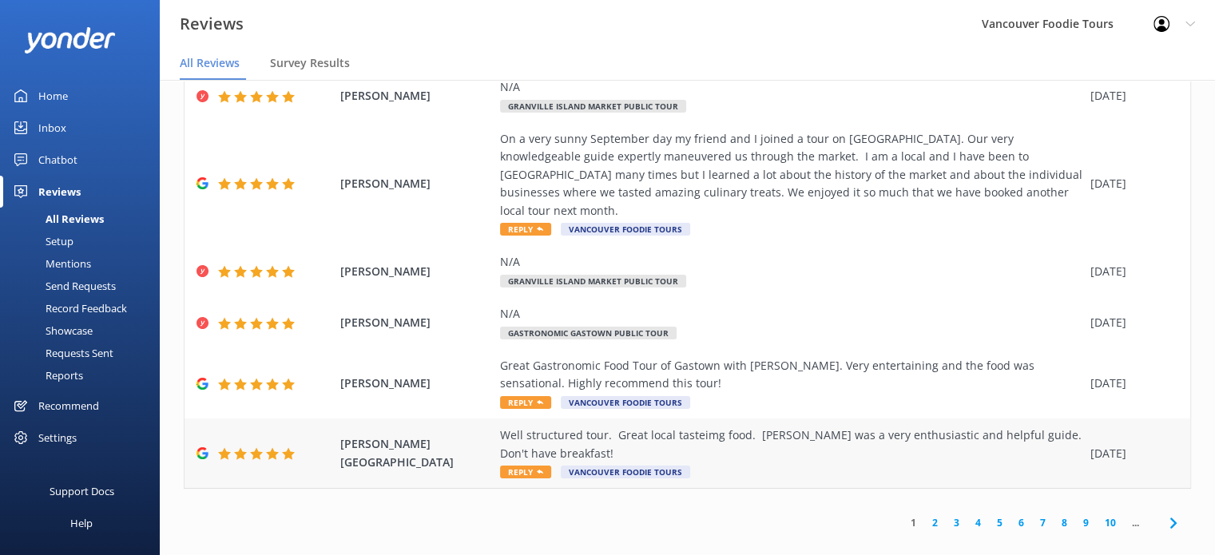
click at [839, 433] on div "Well structured tour. Great local tasteimg food. Nolan was a very enthusiastic …" at bounding box center [791, 444] width 582 height 36
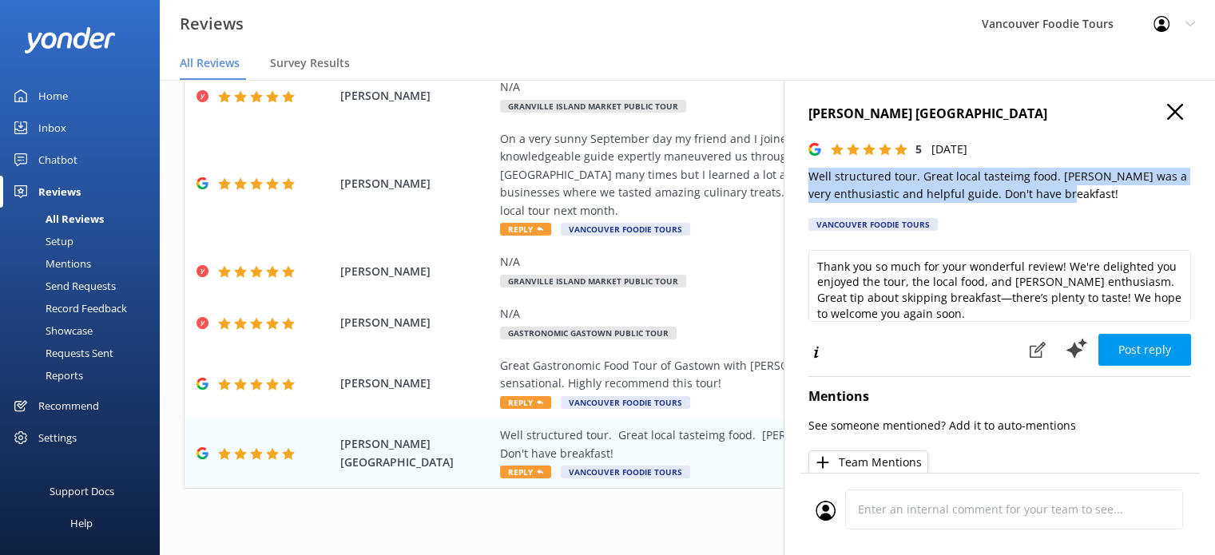
drag, startPoint x: 1094, startPoint y: 198, endPoint x: 789, endPoint y: 178, distance: 305.7
click at [789, 178] on div "hitesh batavia 5 Sat, 20th Sep 2025 Well structured tour. Great local tasteimg …" at bounding box center [998, 357] width 431 height 555
copy p "Well structured tour. Great local tasteimg food. Nolan was a very enthusiastic …"
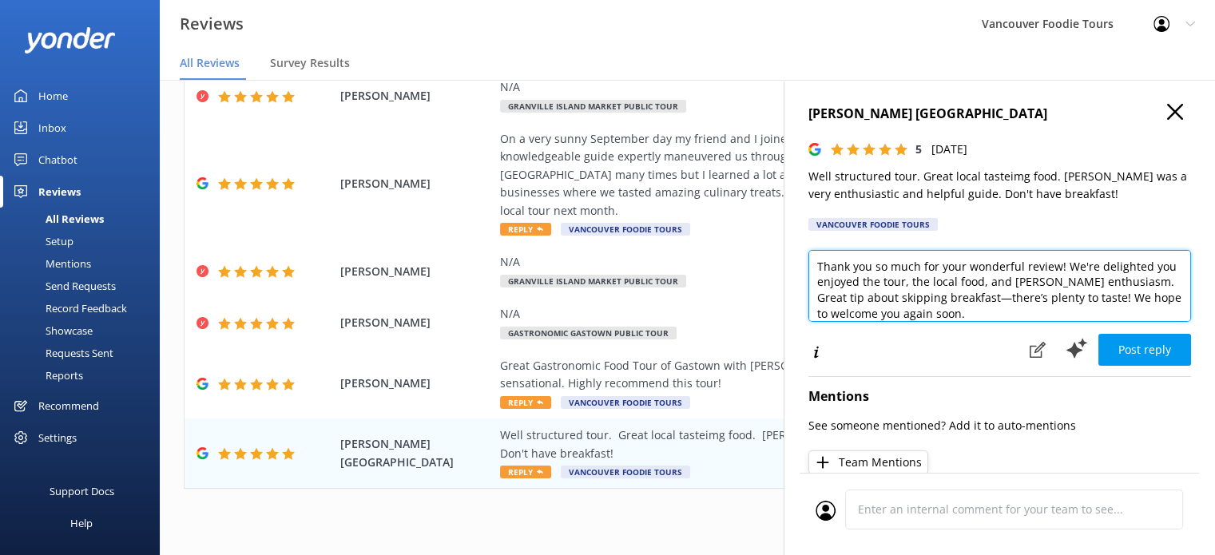
click at [934, 281] on textarea "Thank you so much for your wonderful review! We're delighted you enjoyed the to…" at bounding box center [999, 286] width 383 height 72
paste textarea "Hi Hitesh, Thank you so much for your great review! We’re thrilled you enjoyed …"
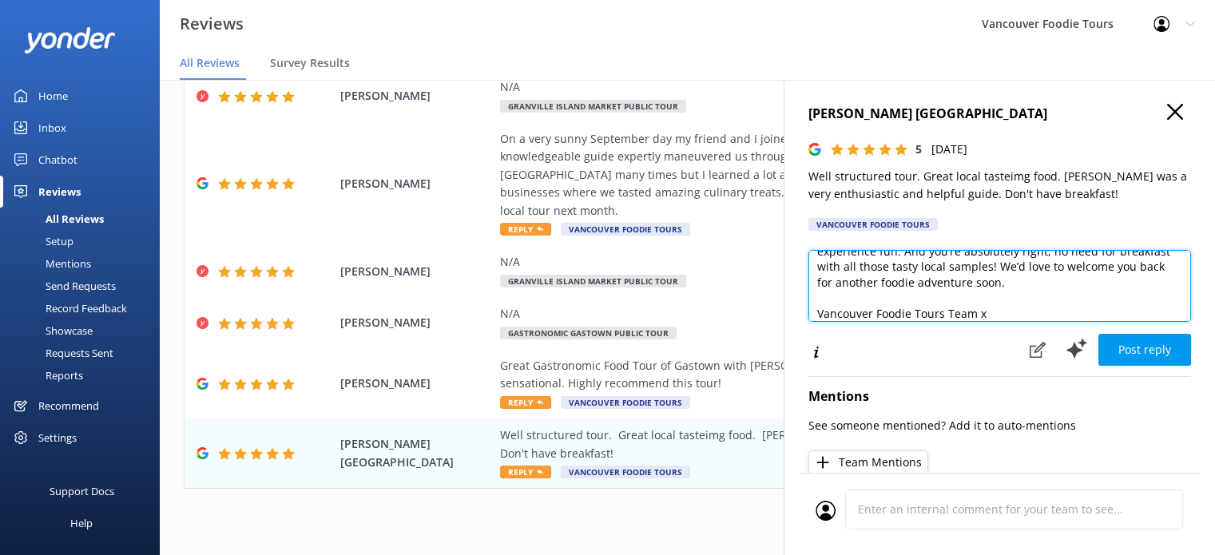
scroll to position [8, 0]
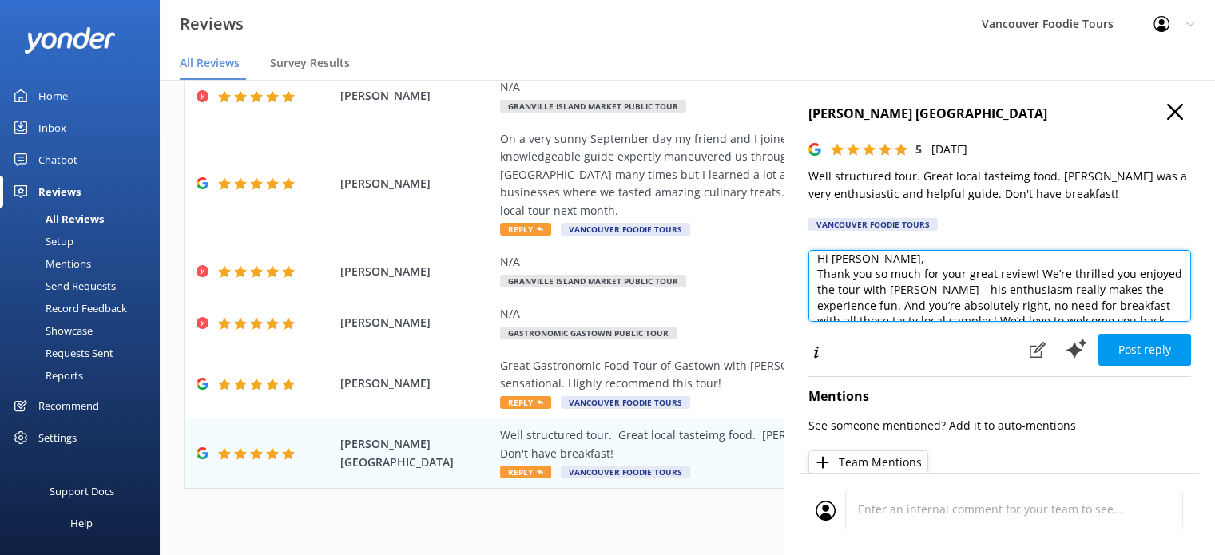
click at [914, 255] on textarea "Hi Hitesh, Thank you so much for your great review! We’re thrilled you enjoyed …" at bounding box center [999, 286] width 383 height 72
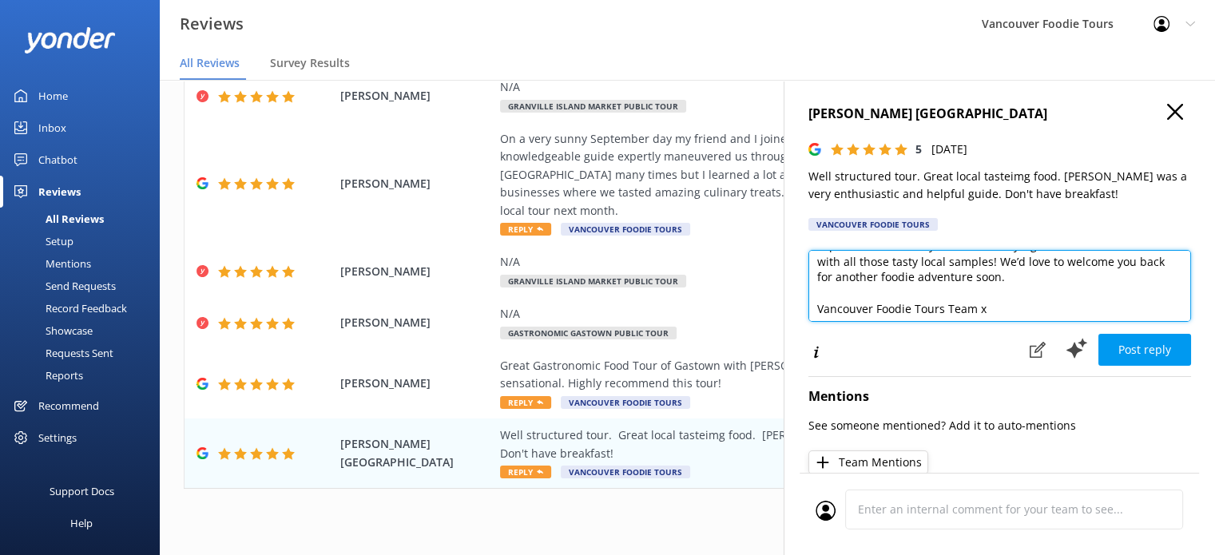
scroll to position [86, 0]
type textarea "Hi Hitesh, Thank you so much for your great review! We’re thrilled you enjoyed …"
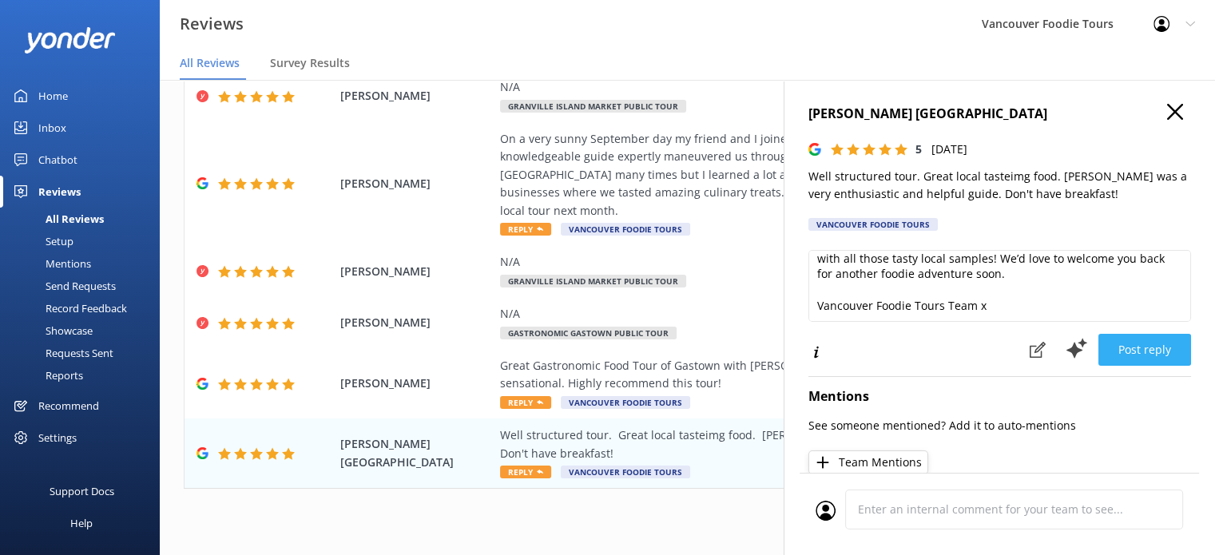
click at [1137, 351] on button "Post reply" at bounding box center [1144, 350] width 93 height 32
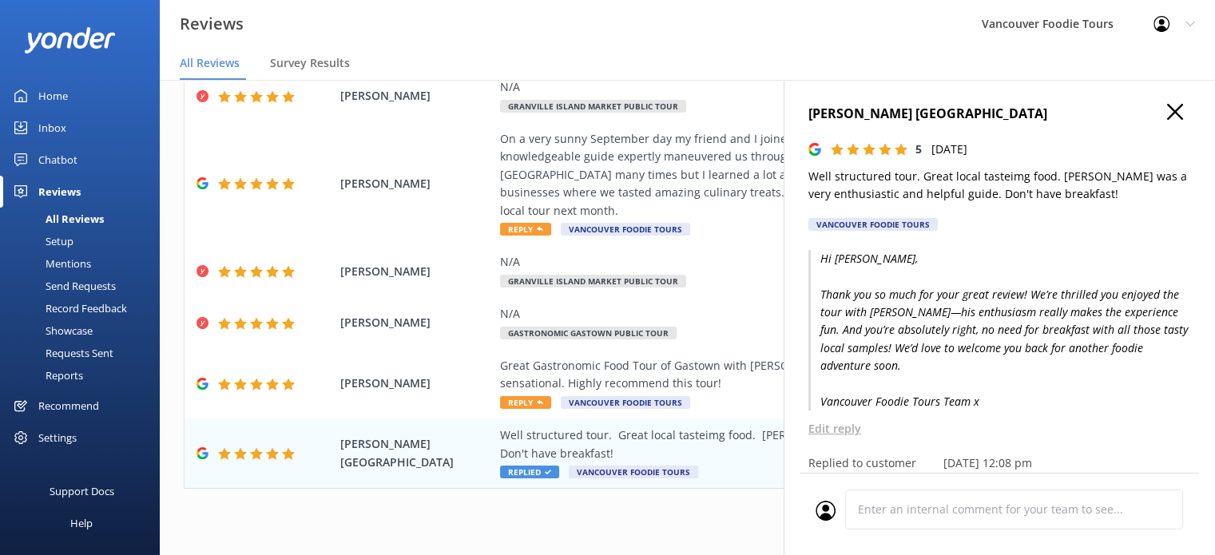
click at [1167, 111] on icon "button" at bounding box center [1175, 112] width 16 height 16
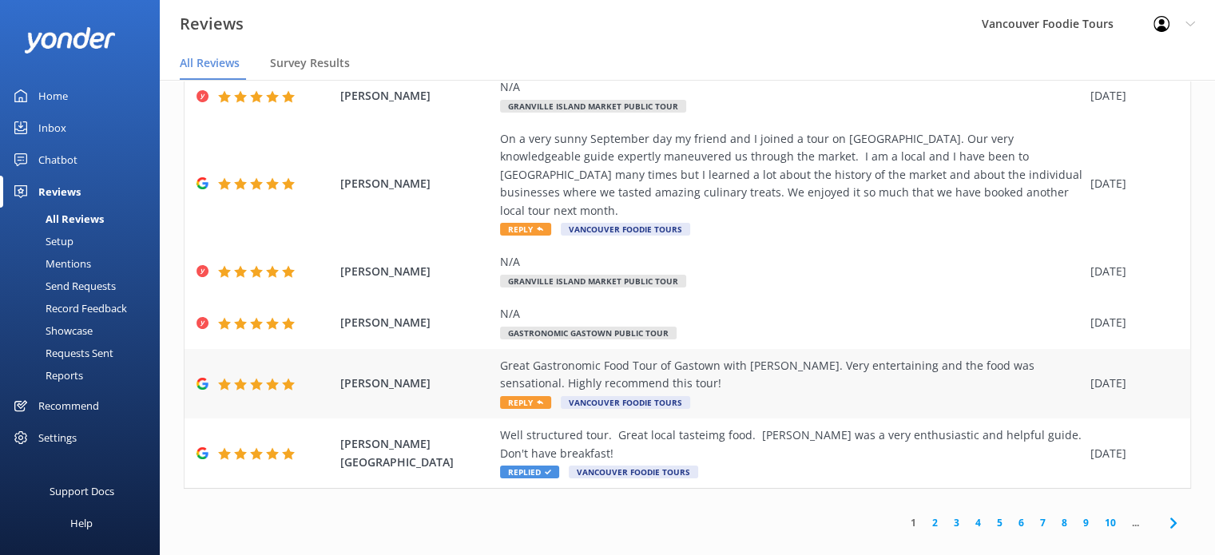
click at [843, 363] on div "Great Gastronomic Food Tour of Gastown with Bronson. Very entertaining and the …" at bounding box center [791, 375] width 582 height 36
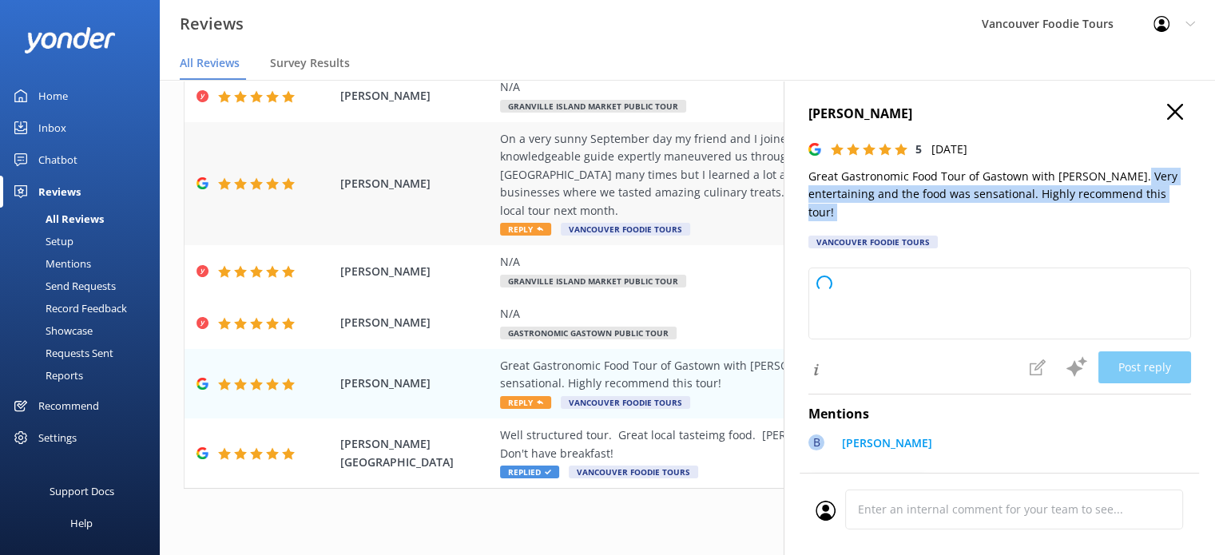
type textarea "Thank you so much for your wonderful review! We're delighted to hear you enjoye…"
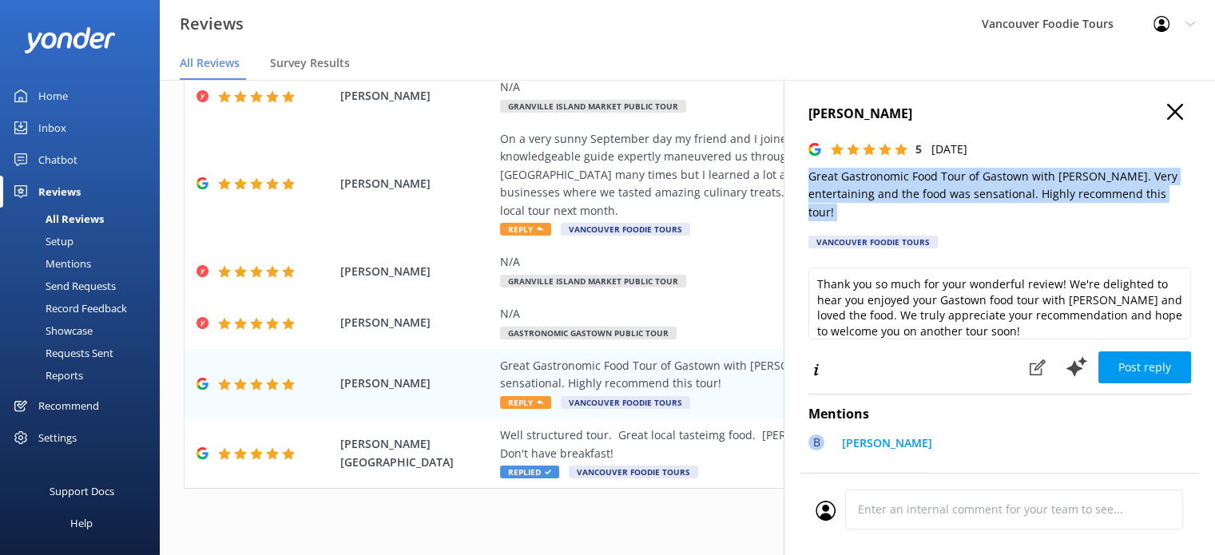
drag, startPoint x: 923, startPoint y: 223, endPoint x: 807, endPoint y: 176, distance: 125.5
click at [807, 176] on div "Margaret Hopley 5 Sat, 20th Sep 2025 Great Gastronomic Food Tour of Gastown wit…" at bounding box center [998, 357] width 431 height 555
copy p "Great Gastronomic Food Tour of Gastown with Bronson. Very entertaining and the …"
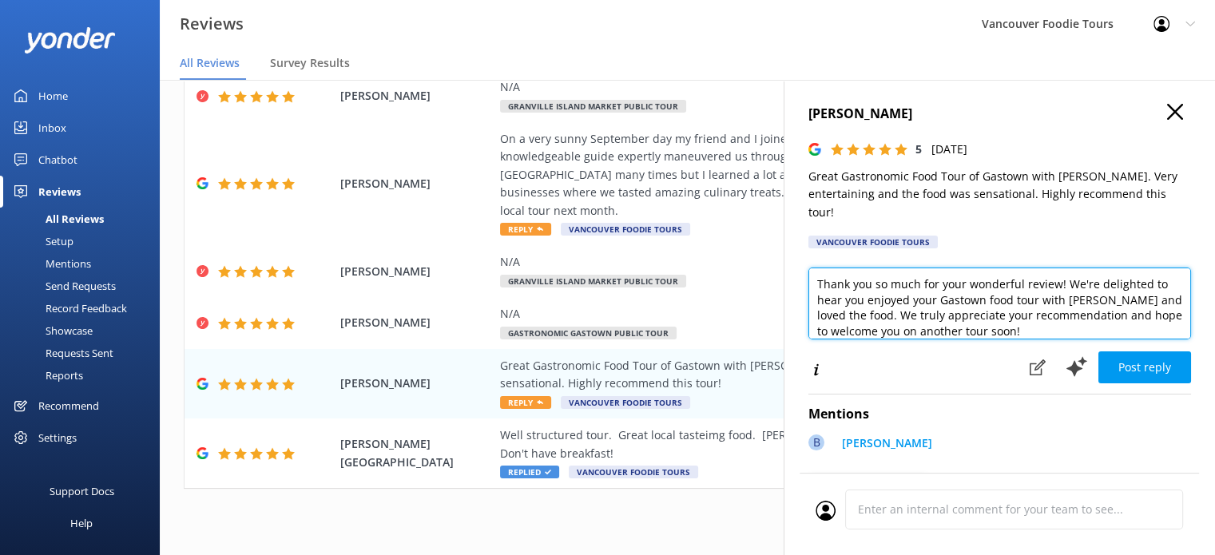
click at [882, 302] on textarea "Thank you so much for your wonderful review! We're delighted to hear you enjoye…" at bounding box center [999, 304] width 383 height 72
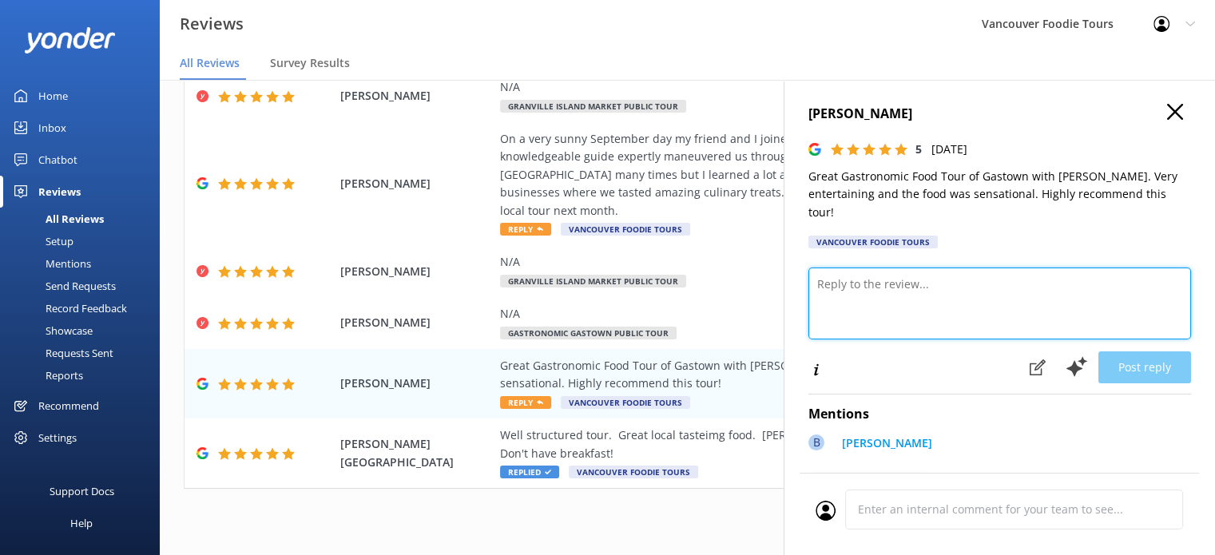
paste textarea "Hi Margaret, Thank you so much for your kind words! We’re thrilled you had such…"
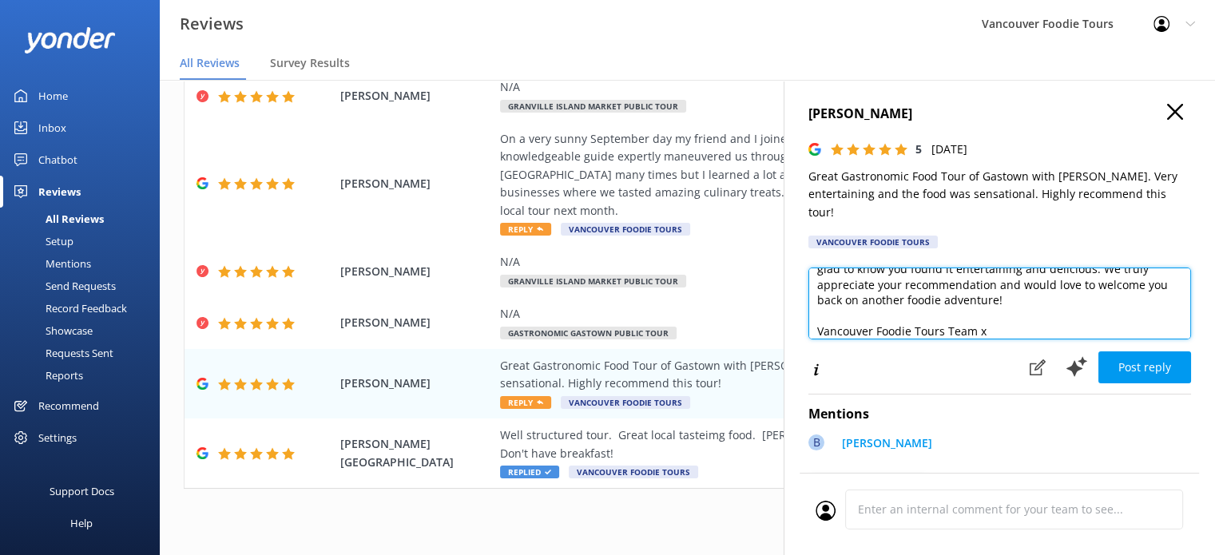
scroll to position [8, 0]
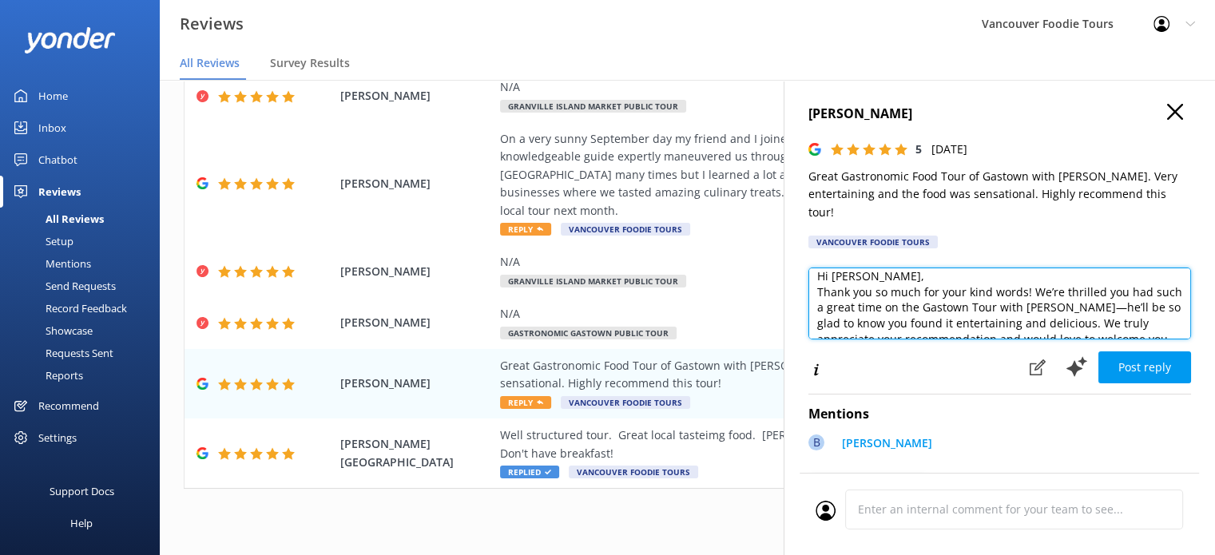
click at [913, 279] on textarea "Hi Margaret, Thank you so much for your kind words! We’re thrilled you had such…" at bounding box center [999, 304] width 383 height 72
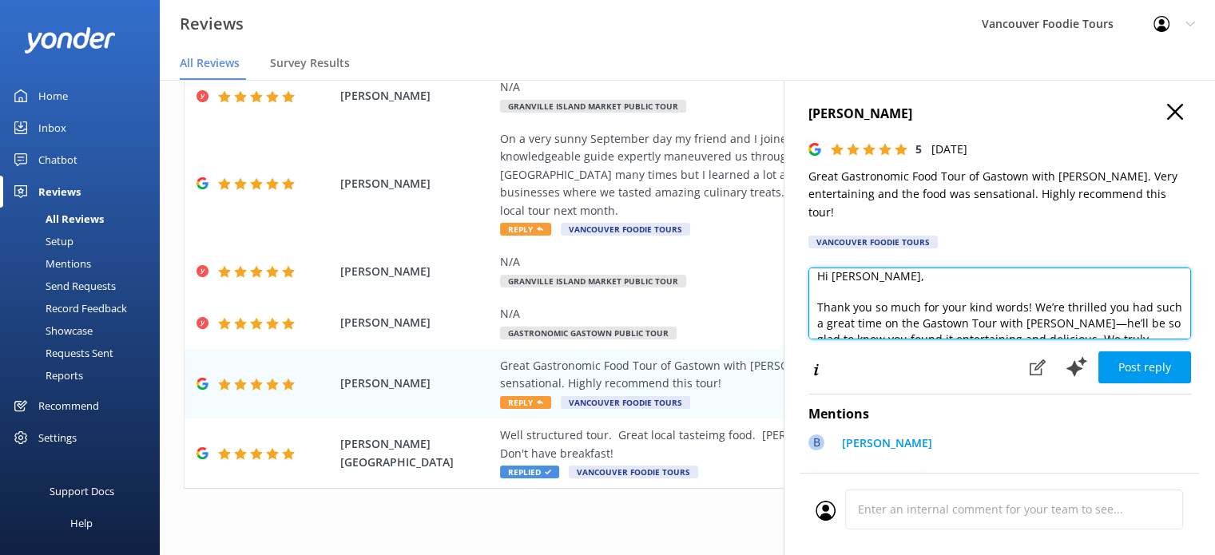
scroll to position [40, 0]
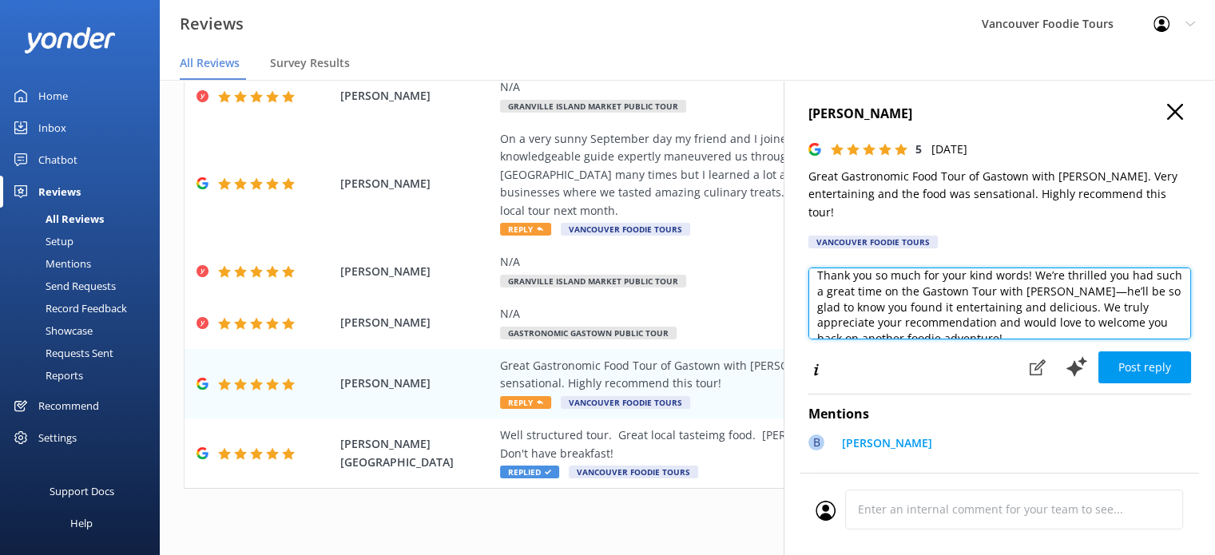
click at [947, 295] on textarea "Hi Margaret, Thank you so much for your kind words! We’re thrilled you had such…" at bounding box center [999, 304] width 383 height 72
type textarea "Hi Margaret, Thank you so much for your kind words! We’re thrilled you had such…"
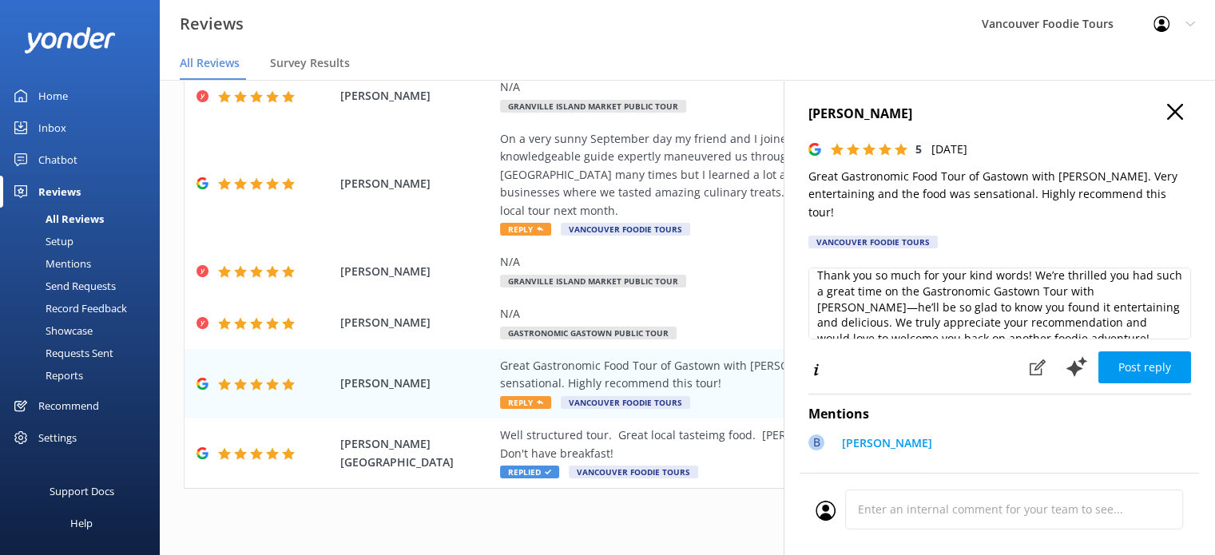
click at [1179, 335] on div "Margaret Hopley 5 Sat, 20th Sep 2025 Great Gastronomic Food Tour of Gastown wit…" at bounding box center [998, 357] width 431 height 555
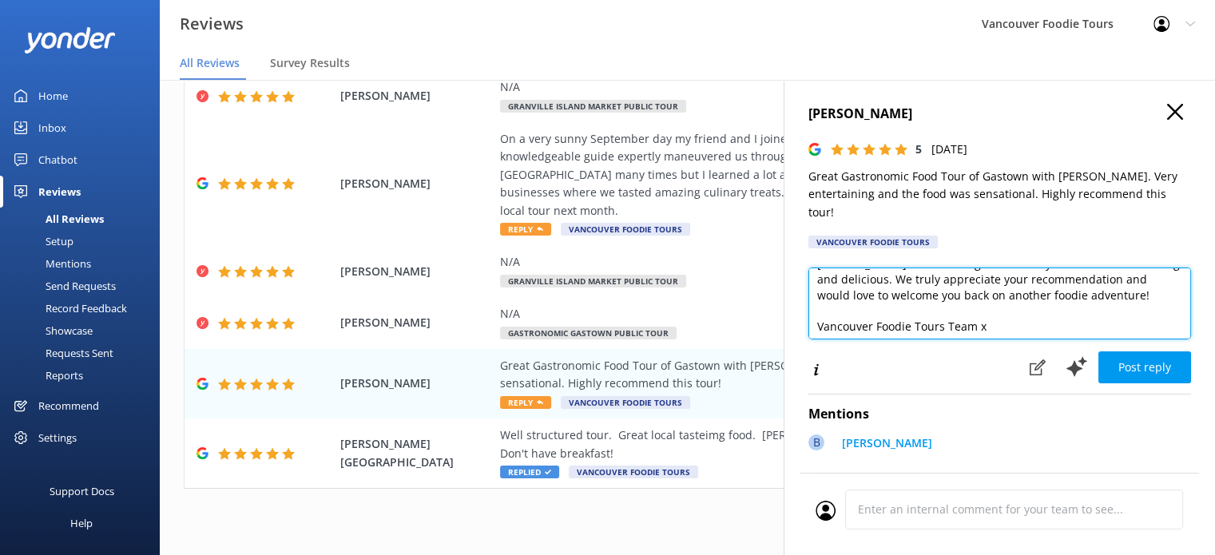
scroll to position [86, 0]
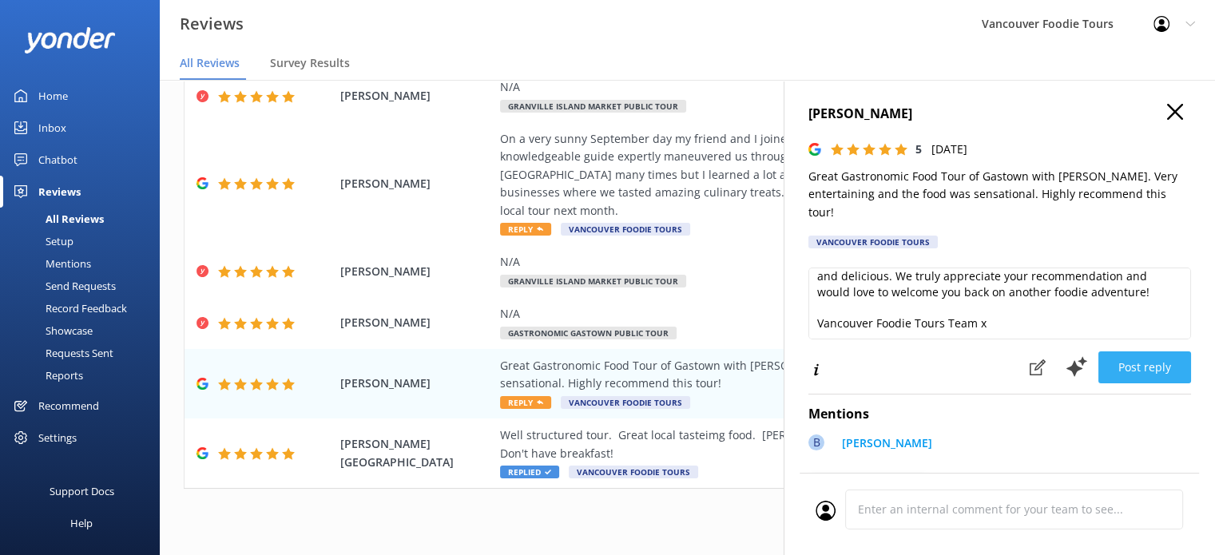
click at [1138, 379] on button "Post reply" at bounding box center [1144, 367] width 93 height 32
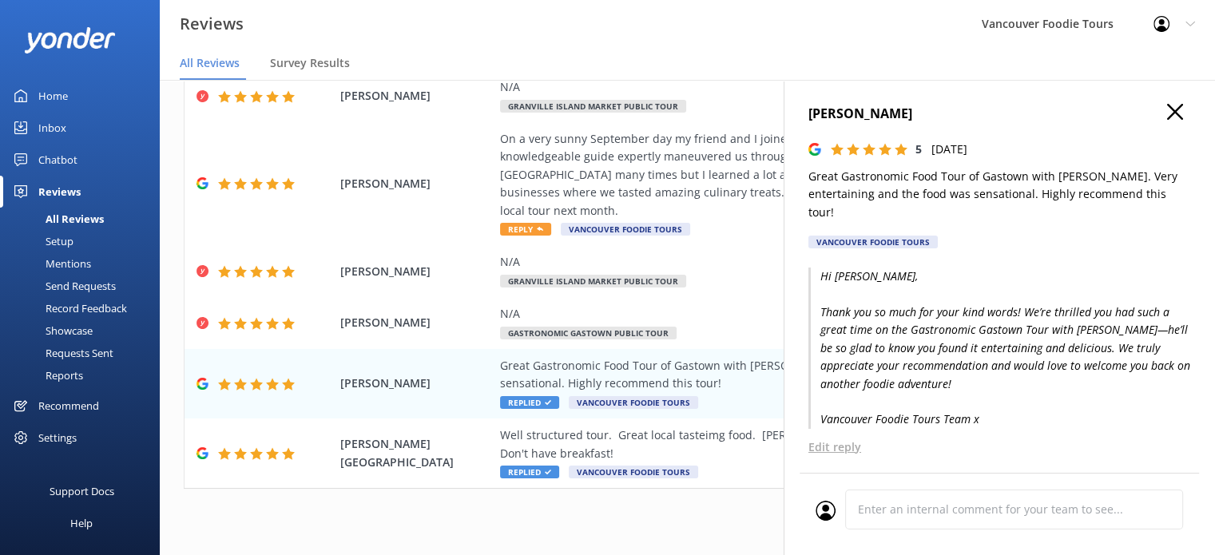
click at [1167, 114] on use "button" at bounding box center [1175, 112] width 16 height 16
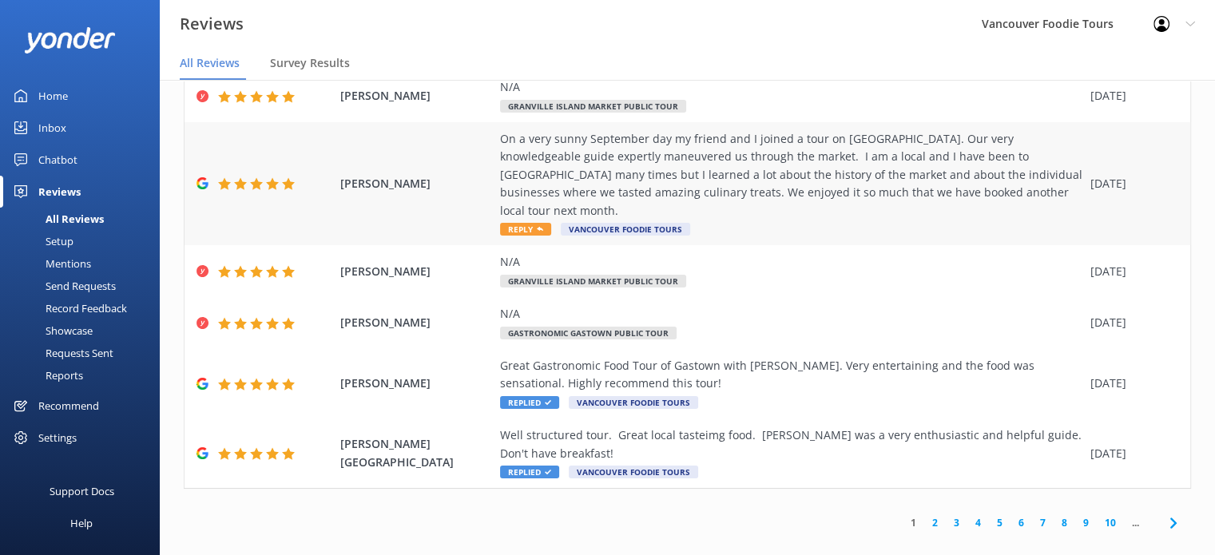
click at [847, 178] on div "On a very sunny September day my friend and I joined a tour on Granville Island…" at bounding box center [791, 174] width 582 height 89
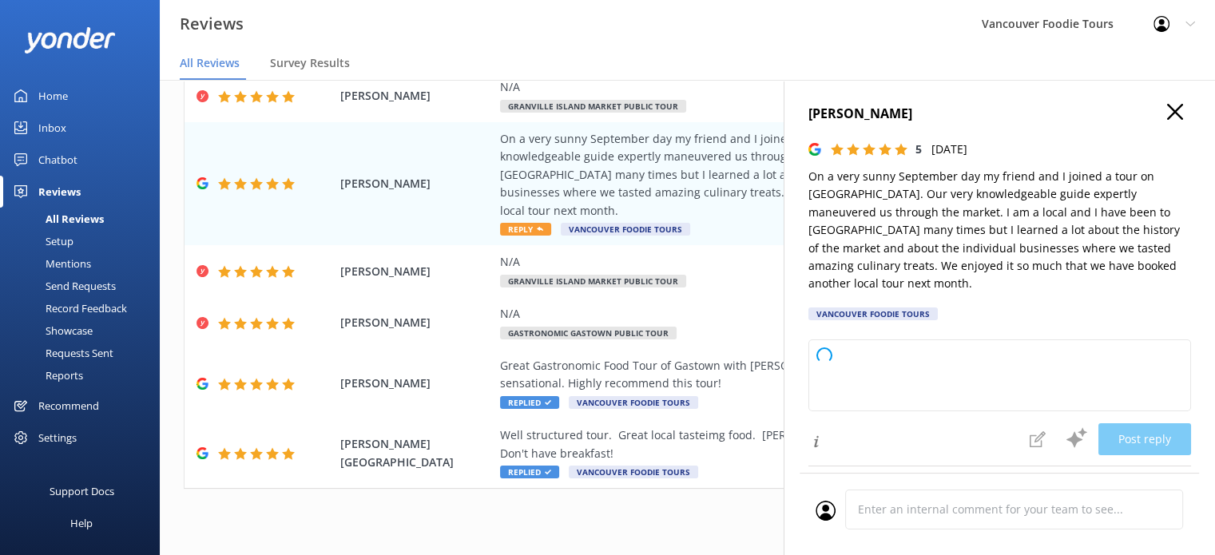
type textarea "Thank you so much for your wonderful review! We're thrilled to hear you enjoyed…"
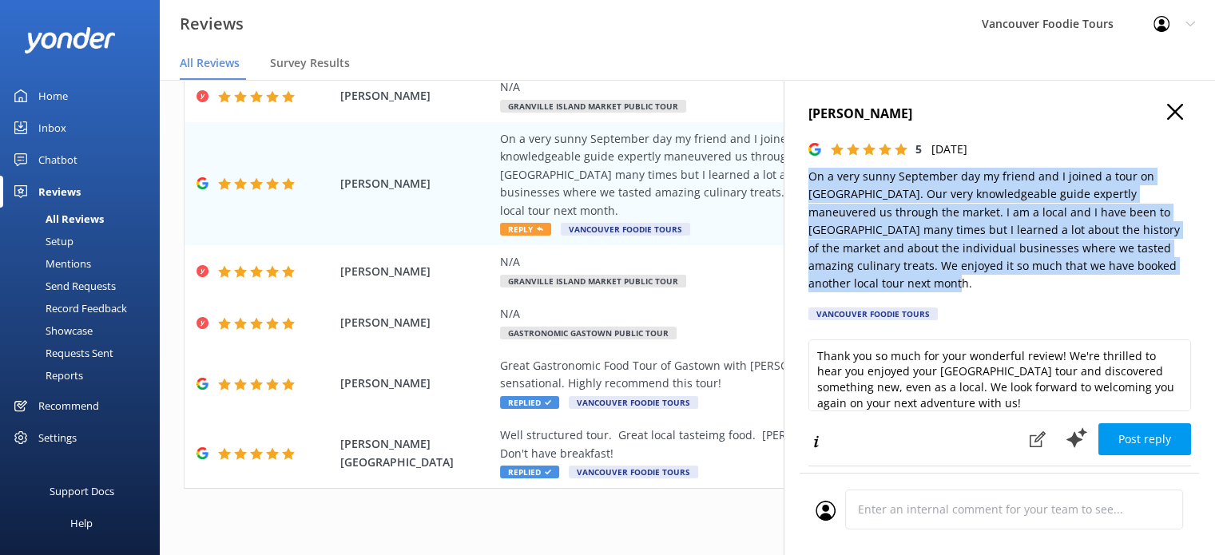
drag, startPoint x: 888, startPoint y: 280, endPoint x: 809, endPoint y: 179, distance: 128.6
click at [809, 179] on p "On a very sunny September day my friend and I joined a tour on Granville Island…" at bounding box center [999, 230] width 383 height 125
copy p "On a very sunny September day my friend and I joined a tour on Granville Island…"
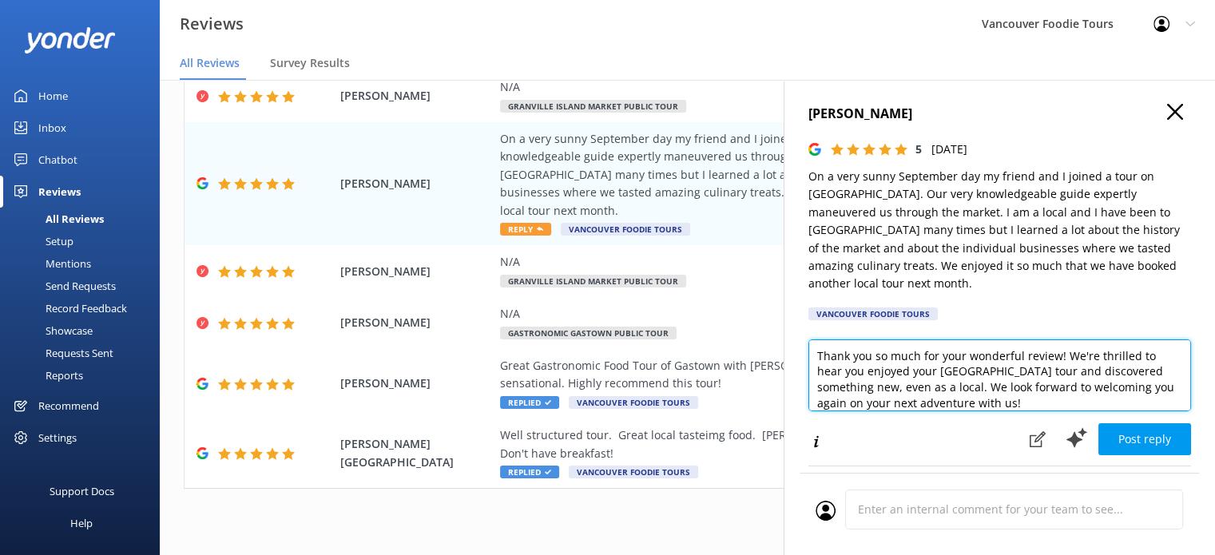
click at [931, 390] on textarea "Thank you so much for your wonderful review! We're thrilled to hear you enjoyed…" at bounding box center [999, 375] width 383 height 72
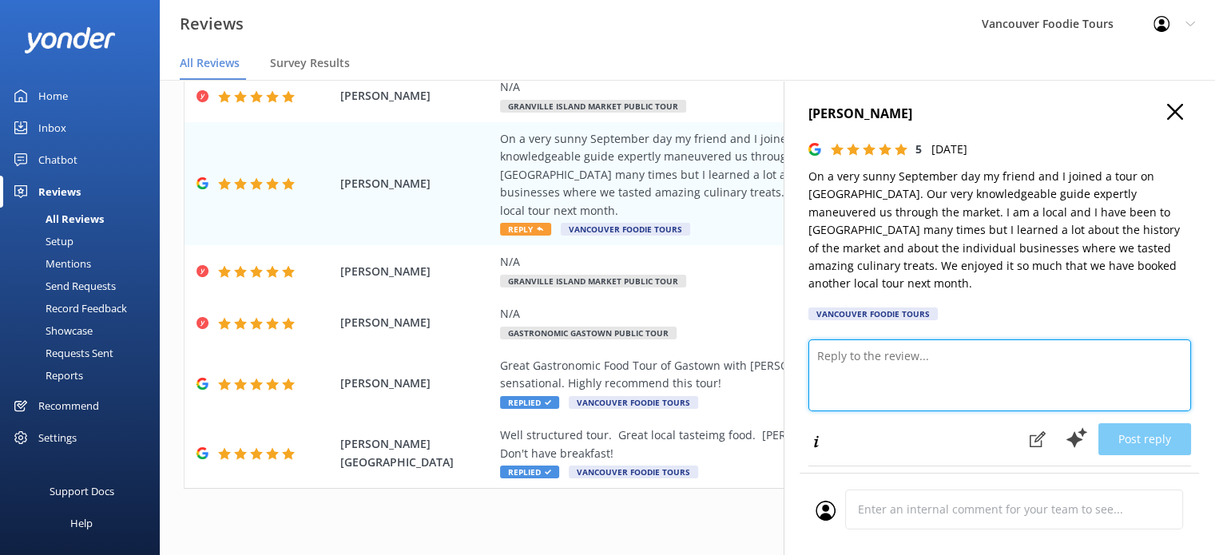
paste textarea "Hi Jacquie, Thank you so much for your wonderful review! We’re delighted you an…"
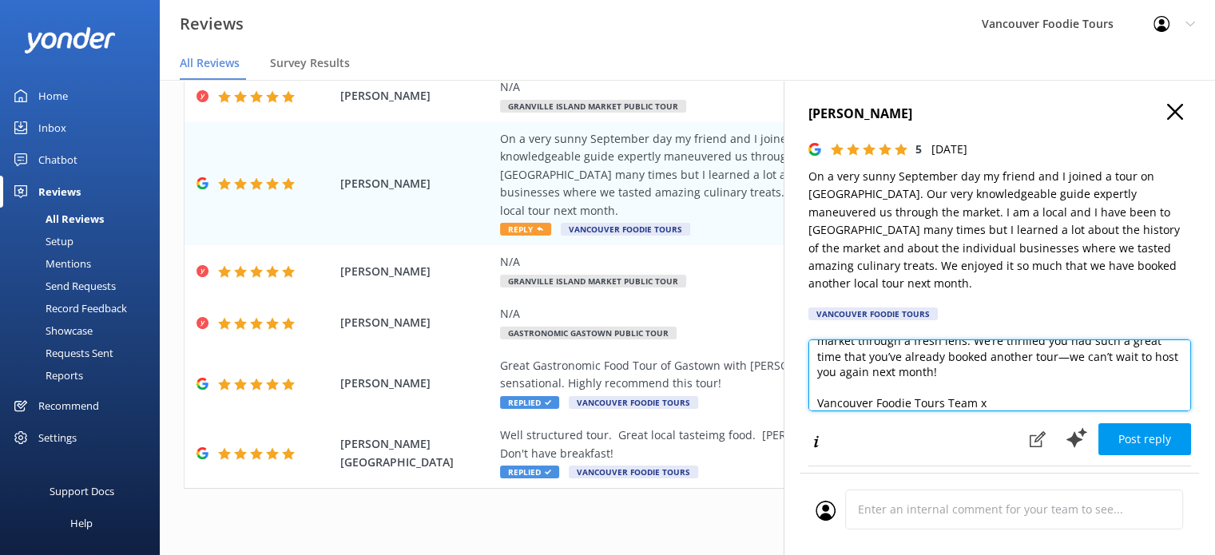
scroll to position [8, 0]
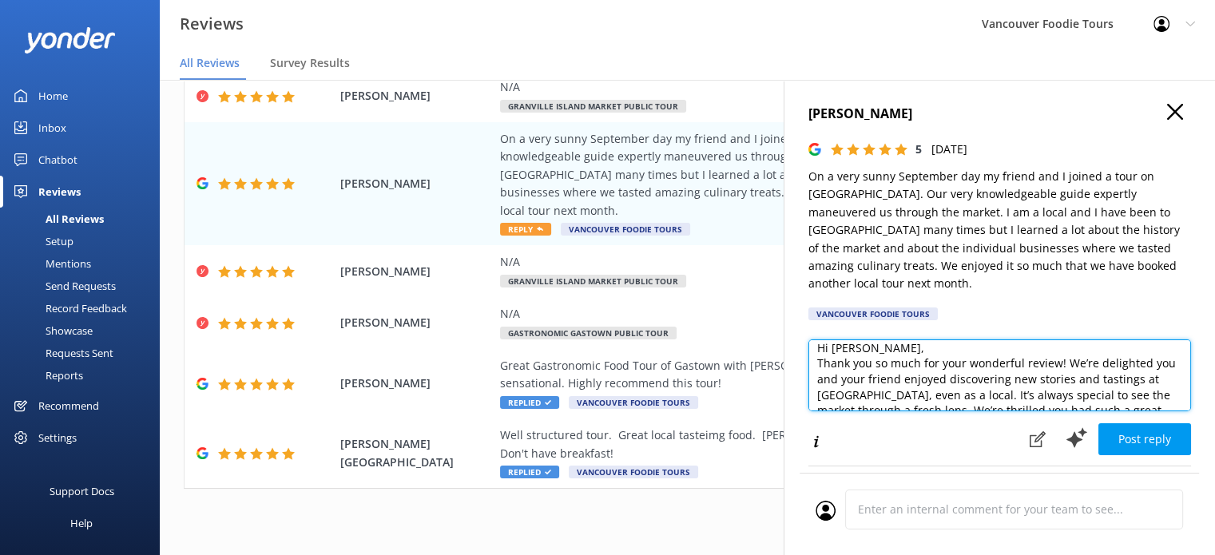
click at [918, 359] on textarea "Hi Jacquie, Thank you so much for your wonderful review! We’re delighted you an…" at bounding box center [999, 375] width 383 height 72
click at [922, 348] on textarea "Hi Jacquie, Thank you so much for your wonderful review! We’re delighted you an…" at bounding box center [999, 375] width 383 height 72
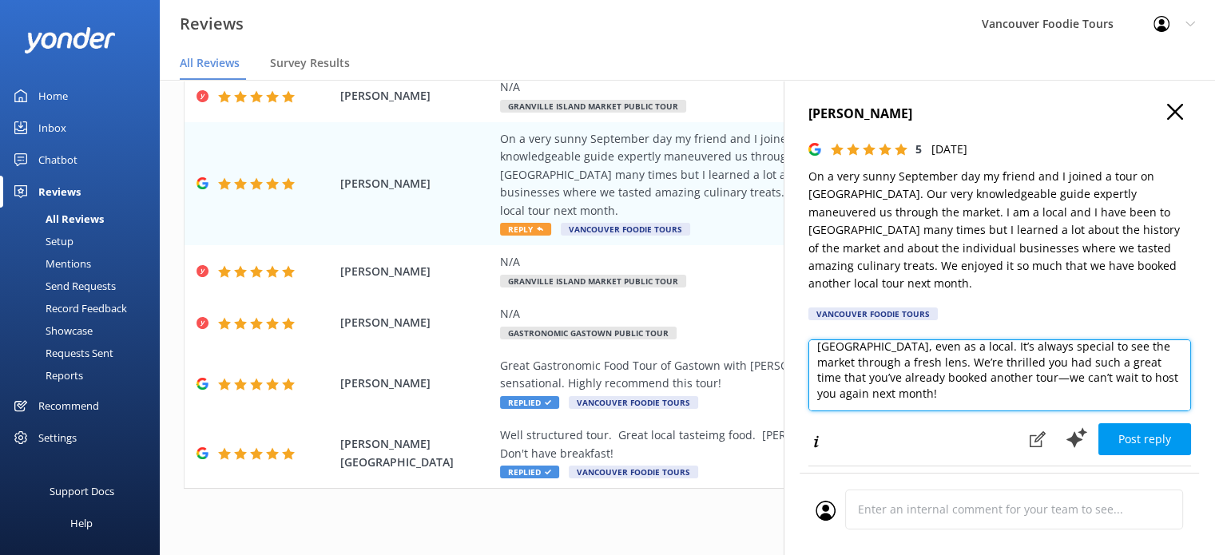
scroll to position [101, 0]
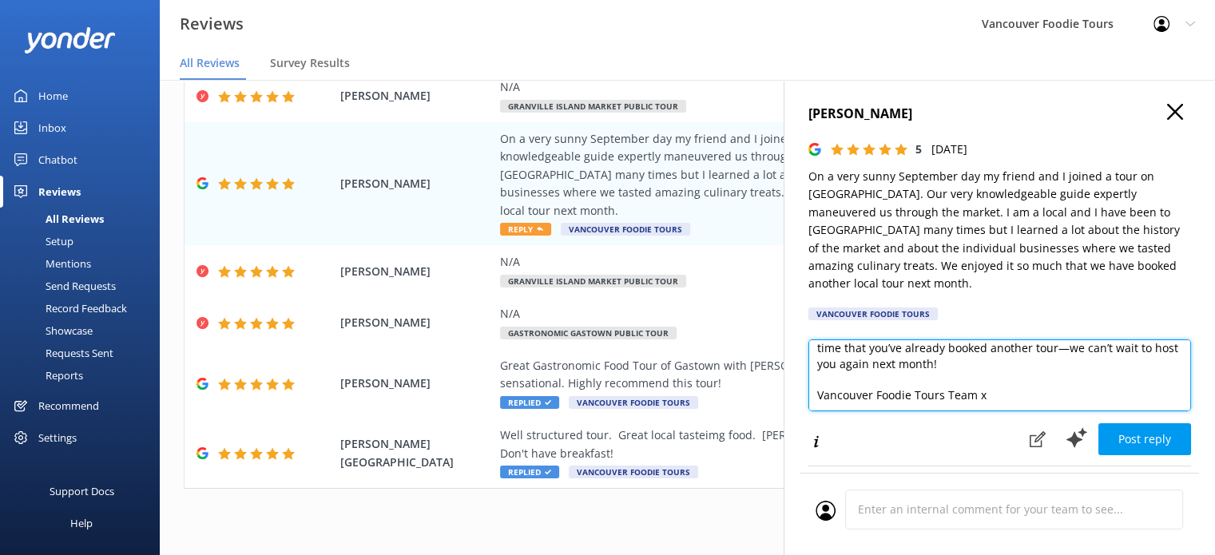
type textarea "Hi Jacquie, Thank you so much for your wonderful review! We’re delighted you an…"
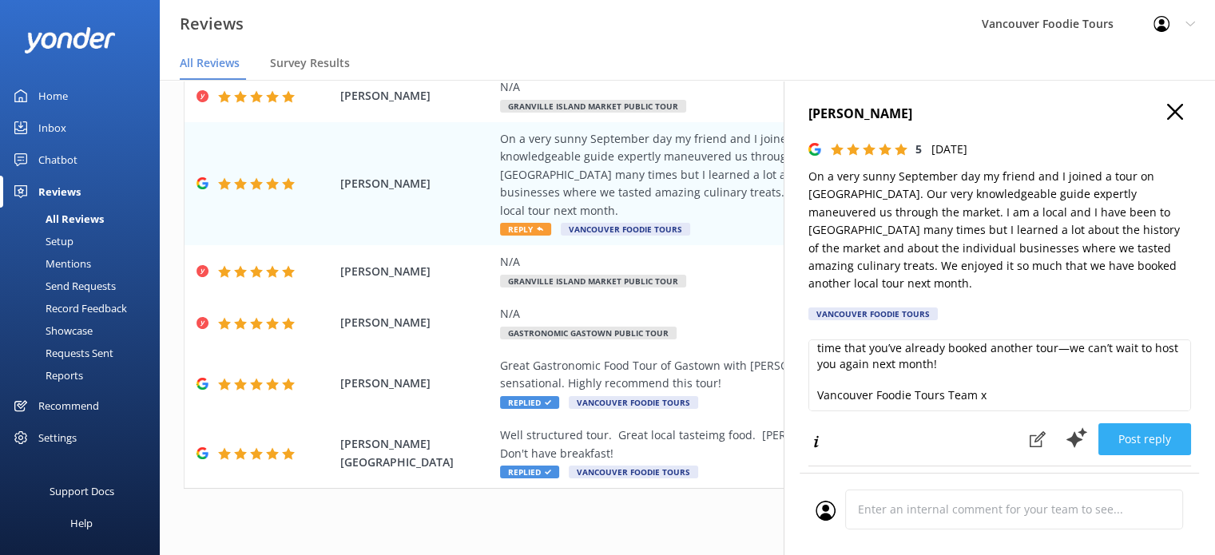
click at [1132, 439] on button "Post reply" at bounding box center [1144, 439] width 93 height 32
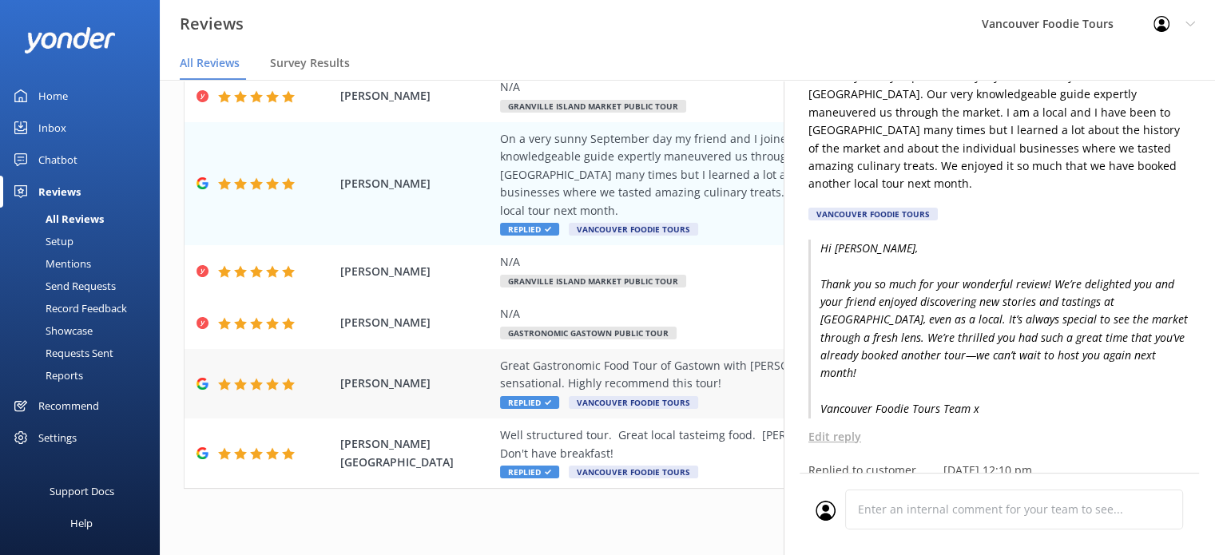
scroll to position [96, 0]
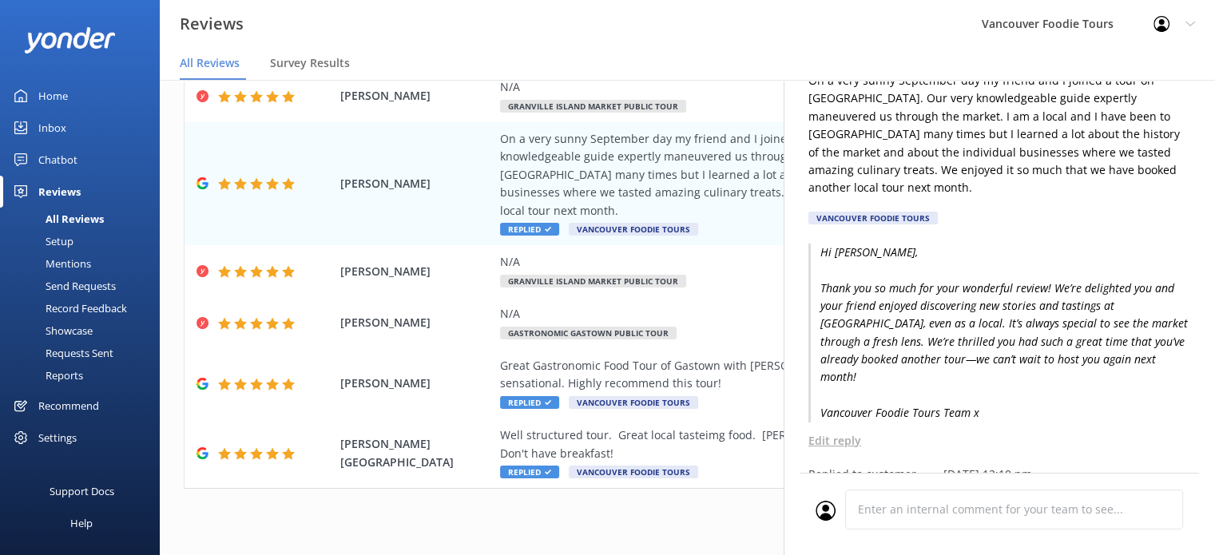
click at [601, 505] on div "1 2 3 4 5 6 7 8 9 10 ..." at bounding box center [687, 523] width 1007 height 36
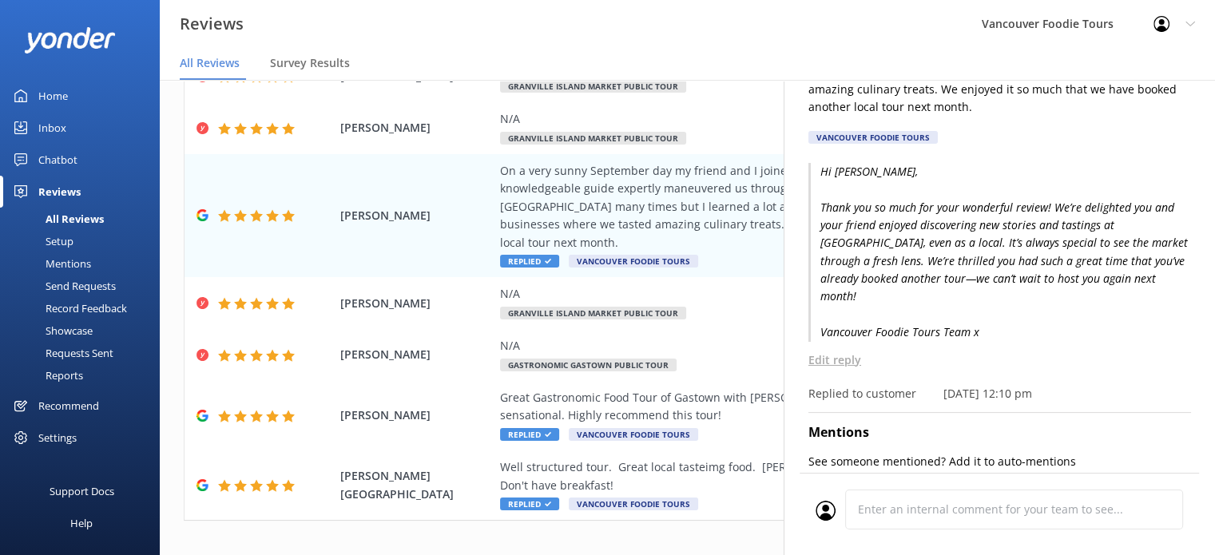
scroll to position [176, 0]
click at [1199, 130] on div "Jacquie Moon 5 Sat, 20th Sep 2025 On a very sunny September day my friend and I…" at bounding box center [998, 357] width 431 height 555
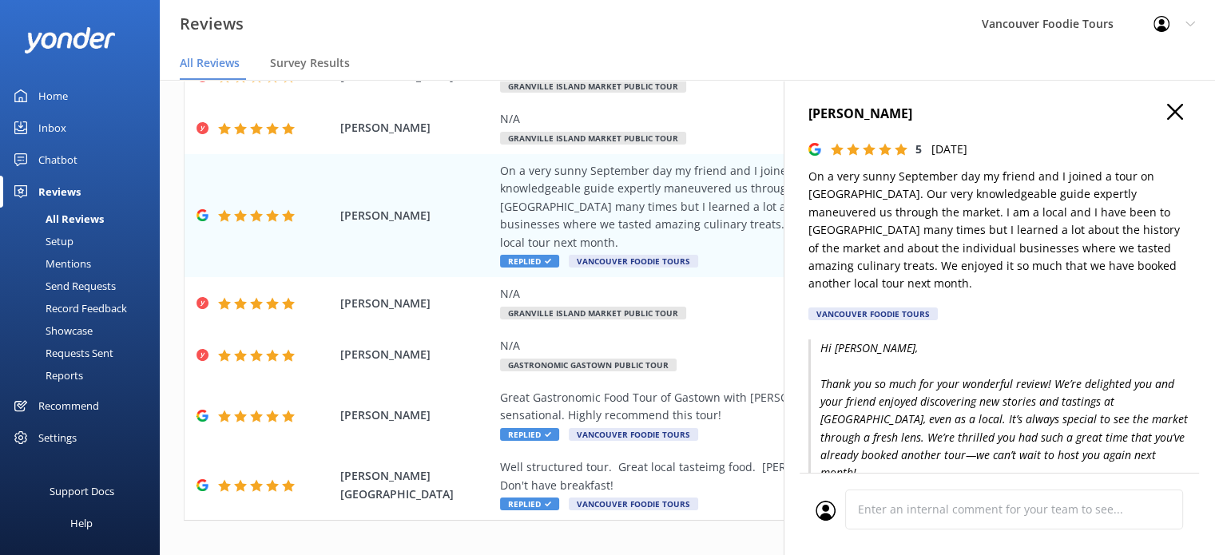
click at [1167, 114] on use "button" at bounding box center [1175, 112] width 16 height 16
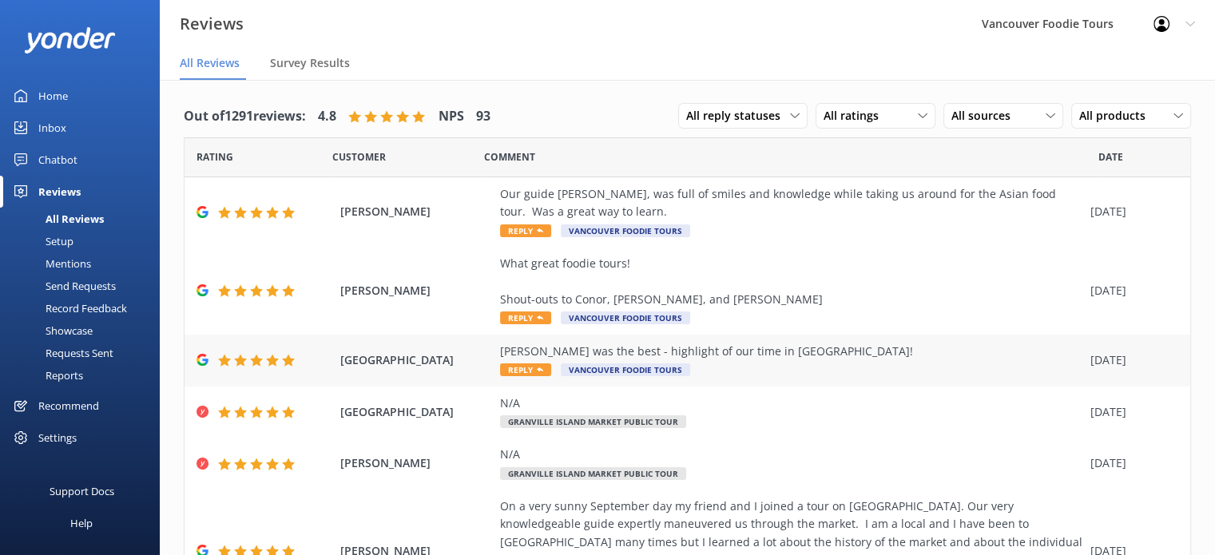
click at [856, 356] on div "Nolan was the best - highlight of our time in Vancouver!" at bounding box center [791, 352] width 582 height 18
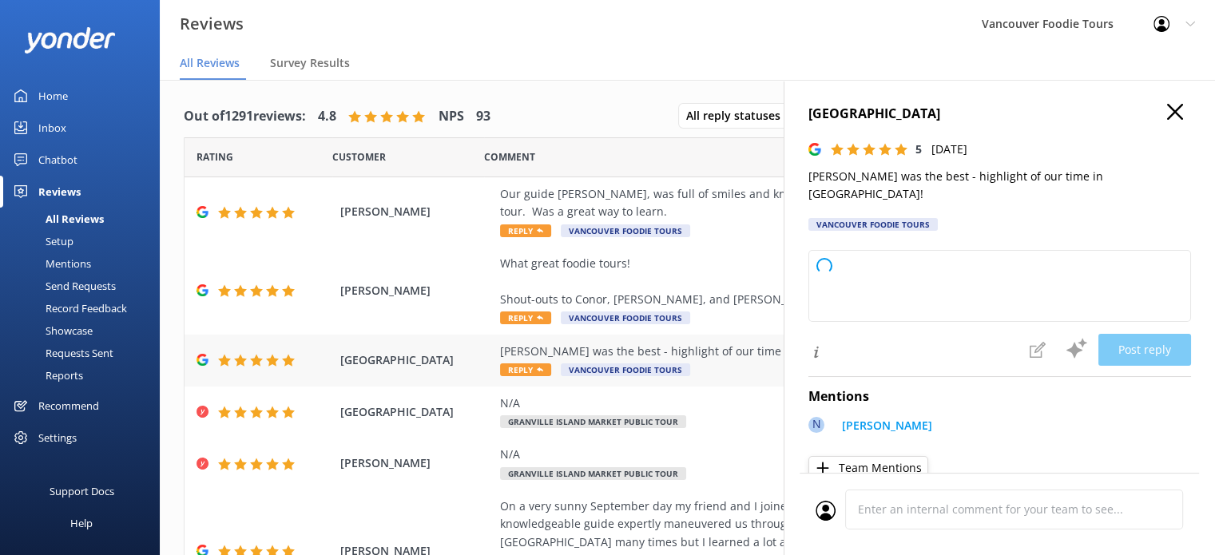
type textarea "Thank you so much for your wonderful review! We're thrilled to hear Nolan made …"
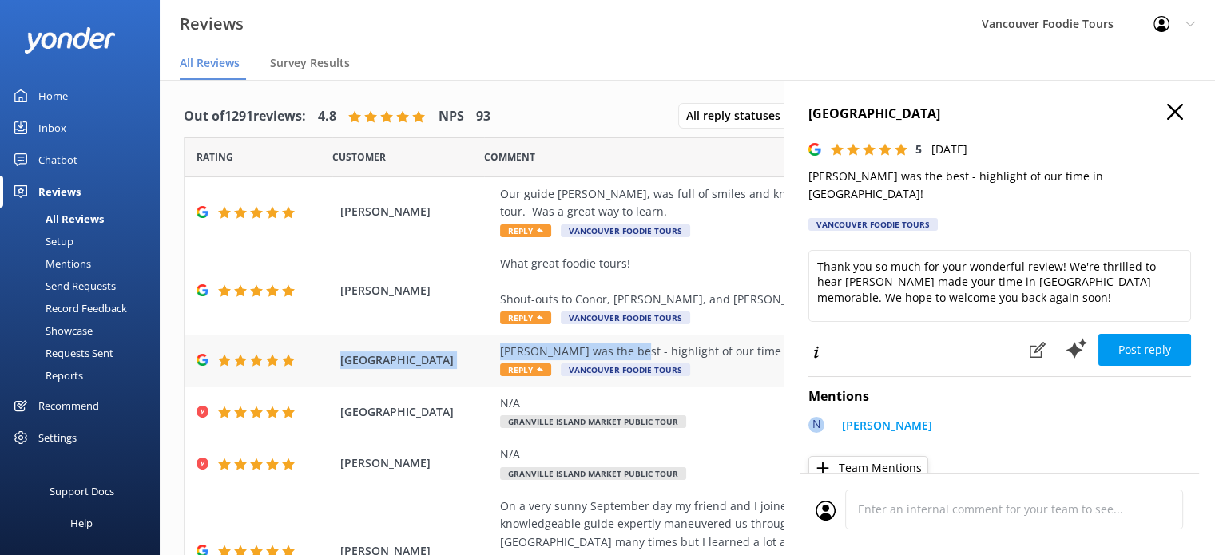
drag, startPoint x: 626, startPoint y: 347, endPoint x: 351, endPoint y: 341, distance: 275.6
click at [339, 345] on div "Mika Street Nolan was the best - highlight of our time in Vancouver! Reply Vanc…" at bounding box center [686, 361] width 1005 height 52
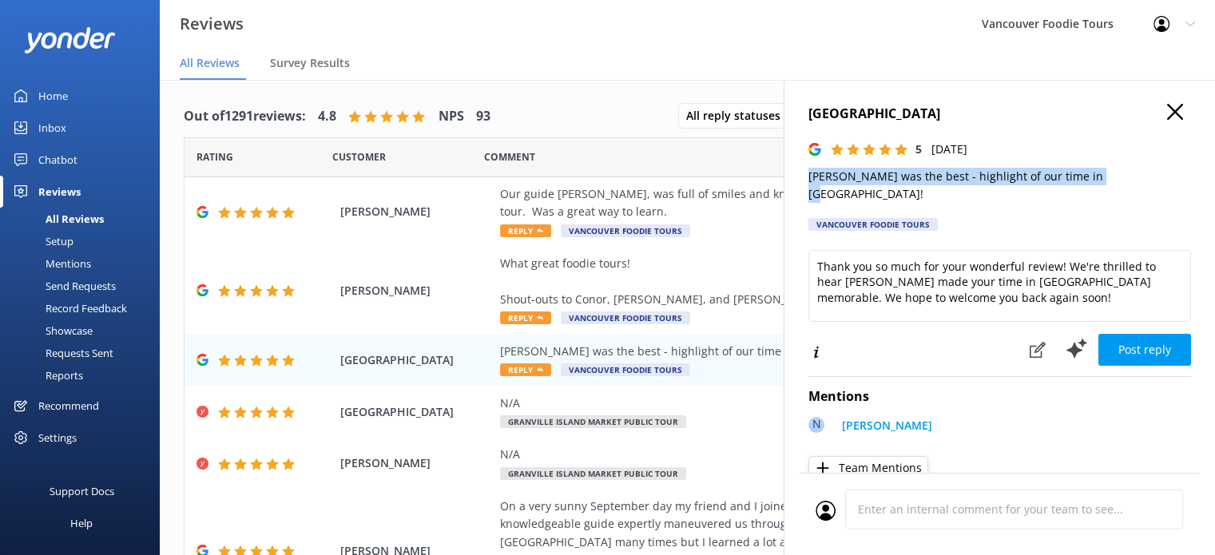
drag, startPoint x: 1120, startPoint y: 174, endPoint x: 795, endPoint y: 169, distance: 325.8
click at [795, 169] on div "Mika Street 5 Sun, 21st Sep 2025 Nolan was the best - highlight of our time in …" at bounding box center [998, 357] width 431 height 555
copy p "Nolan was the best - highlight of our time in Vancouver!"
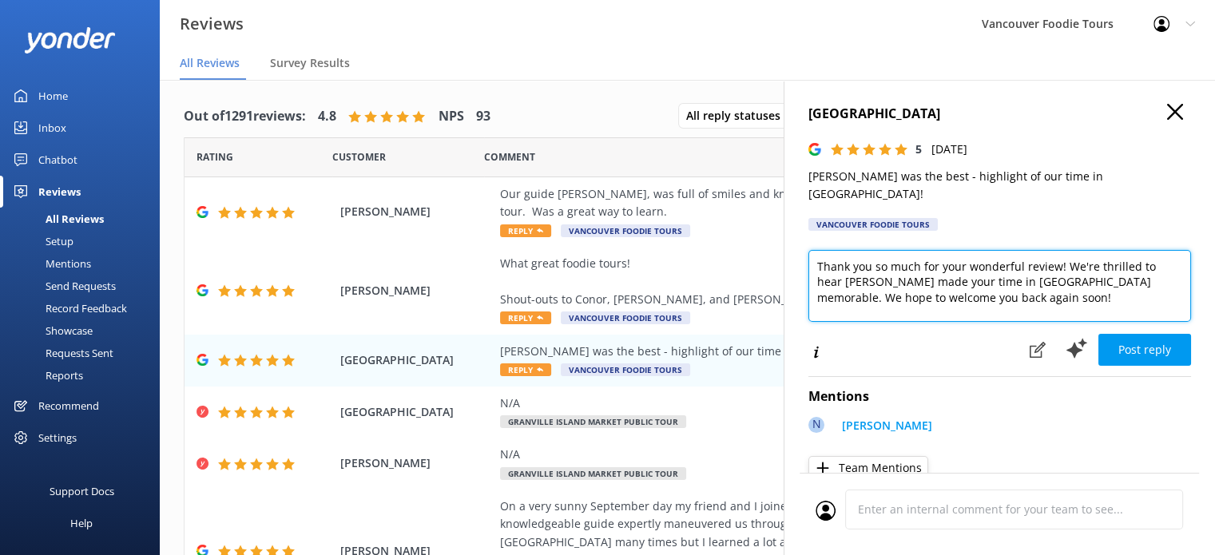
click at [908, 274] on textarea "Thank you so much for your wonderful review! We're thrilled to hear Nolan made …" at bounding box center [999, 286] width 383 height 72
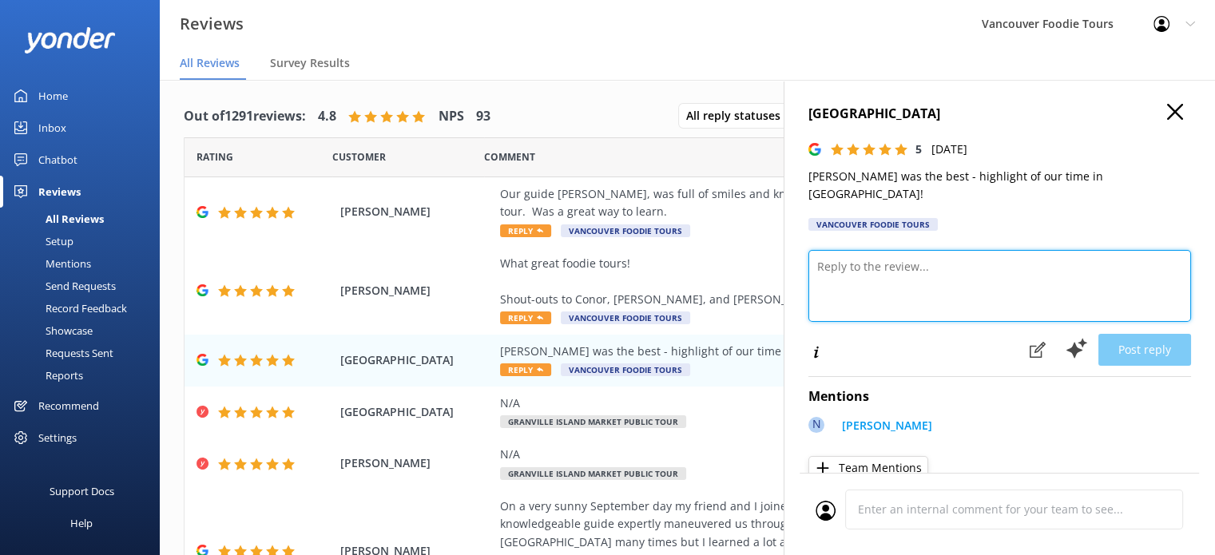
paste textarea "Hi Mika, Thank you so much for your amazing feedback! We’re thrilled to hear No…"
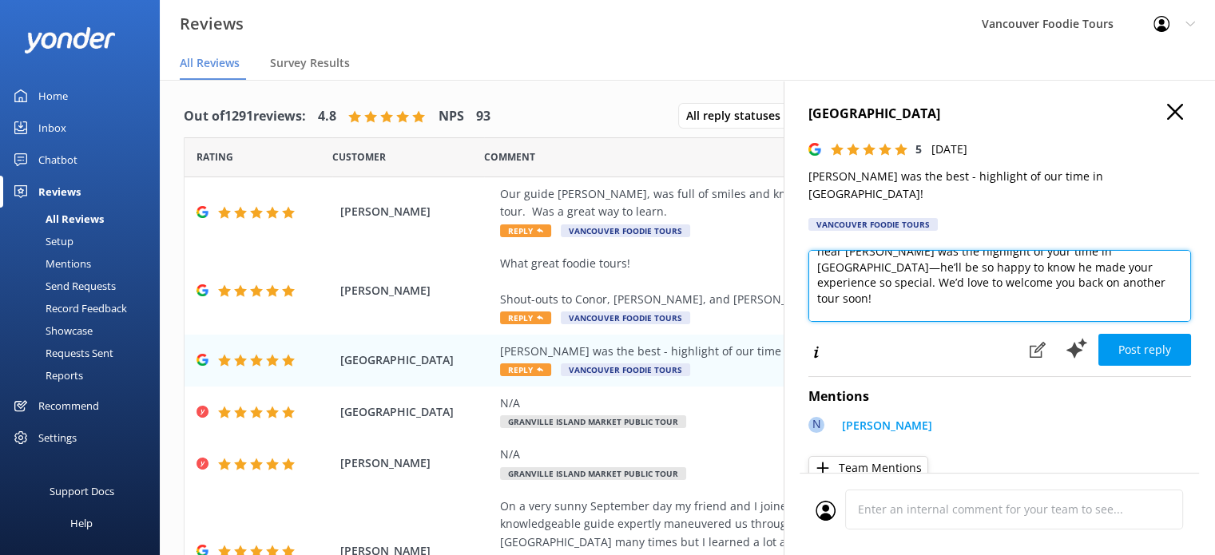
scroll to position [8, 0]
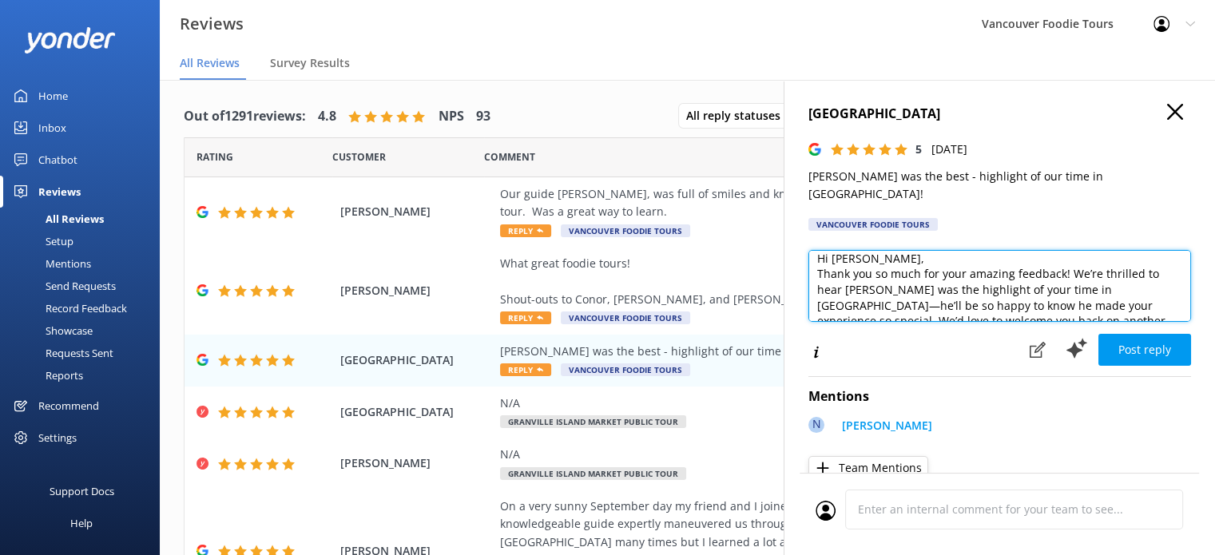
click at [957, 250] on textarea "Hi Mika, Thank you so much for your amazing feedback! We’re thrilled to hear No…" at bounding box center [999, 286] width 383 height 72
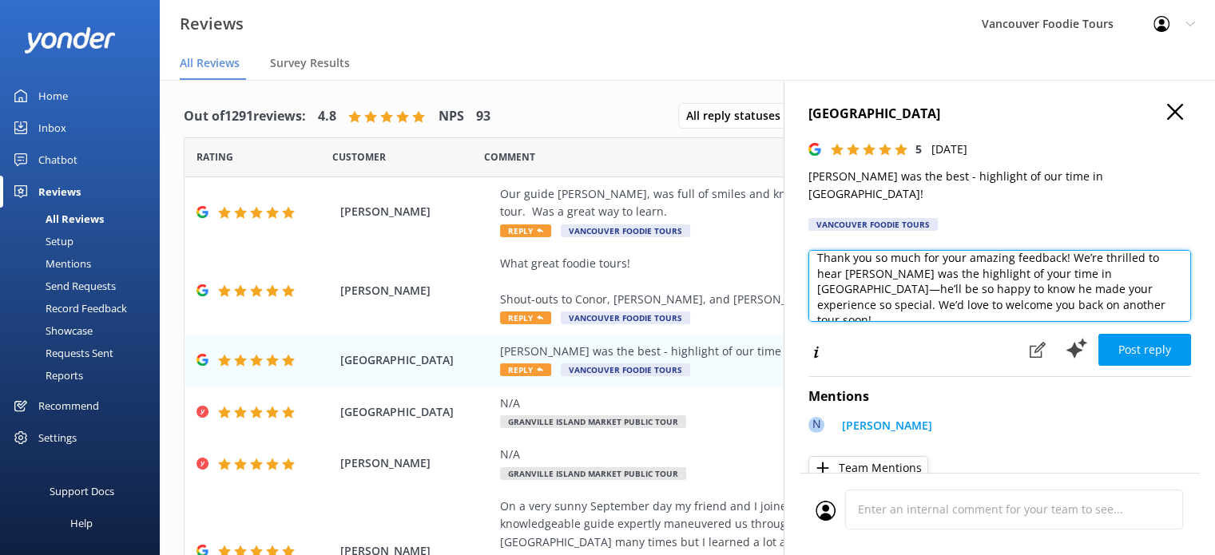
type textarea "Hi Mika, Thank you so much for your amazing feedback! We’re thrilled to hear No…"
click at [930, 272] on textarea "Hi Mika, Thank you so much for your amazing feedback! We’re thrilled to hear No…" at bounding box center [999, 286] width 383 height 72
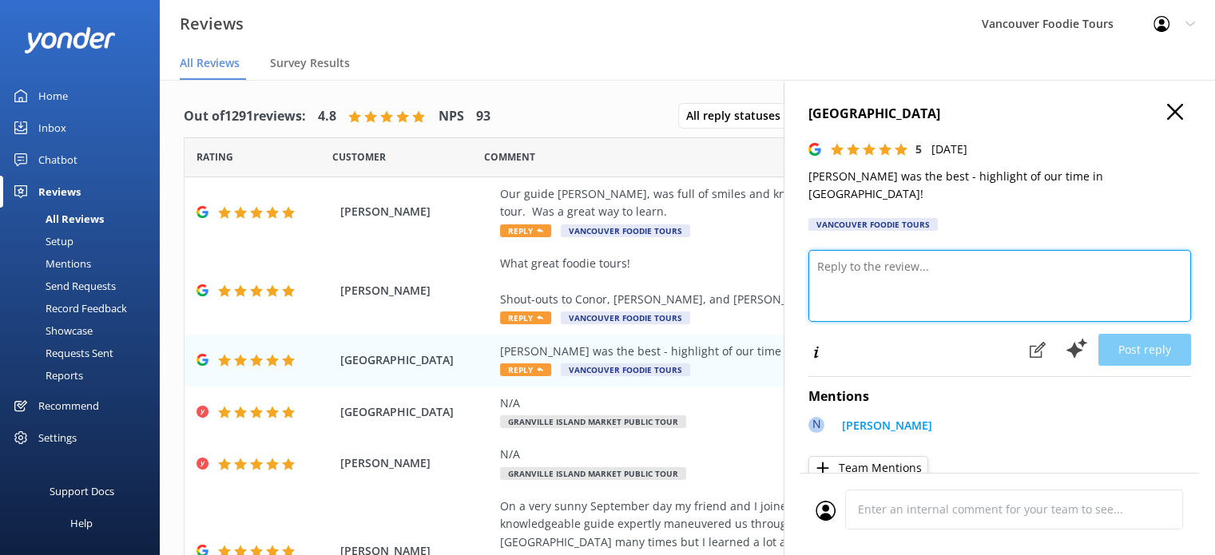
scroll to position [0, 0]
paste textarea "Hi Mika, Thank you so much for your wonderful review! We’re thrilled to hear yo…"
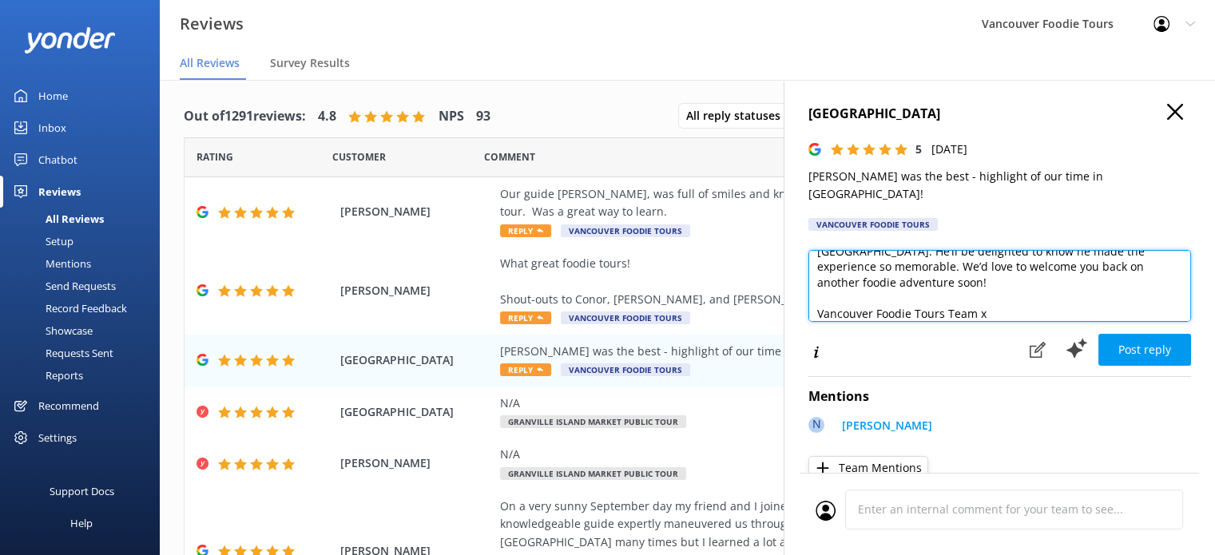
scroll to position [8, 0]
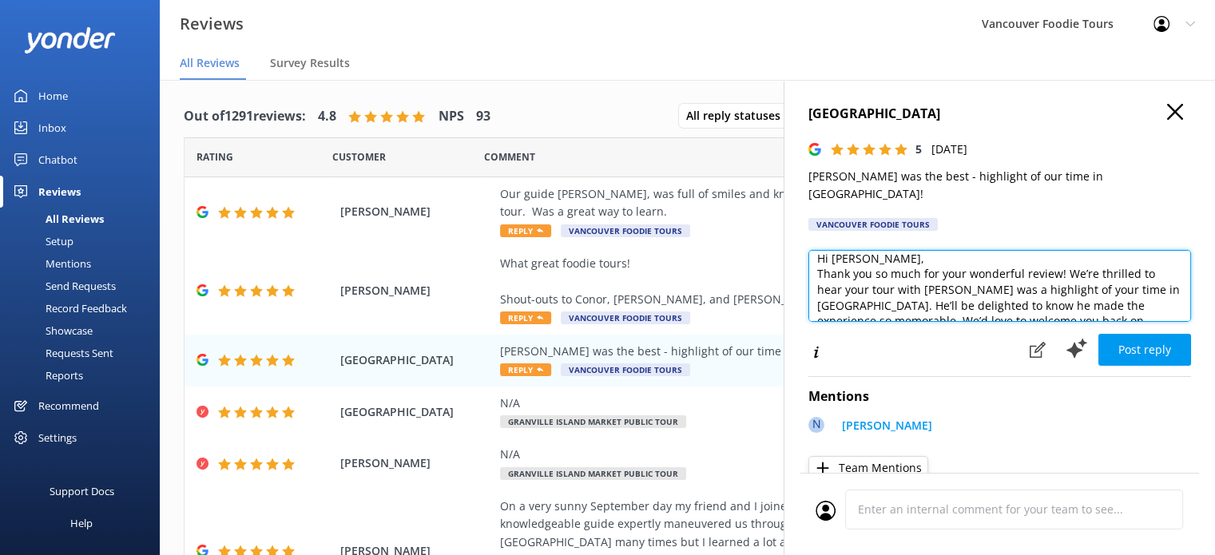
click at [914, 250] on textarea "Hi Mika, Thank you so much for your wonderful review! We’re thrilled to hear yo…" at bounding box center [999, 286] width 383 height 72
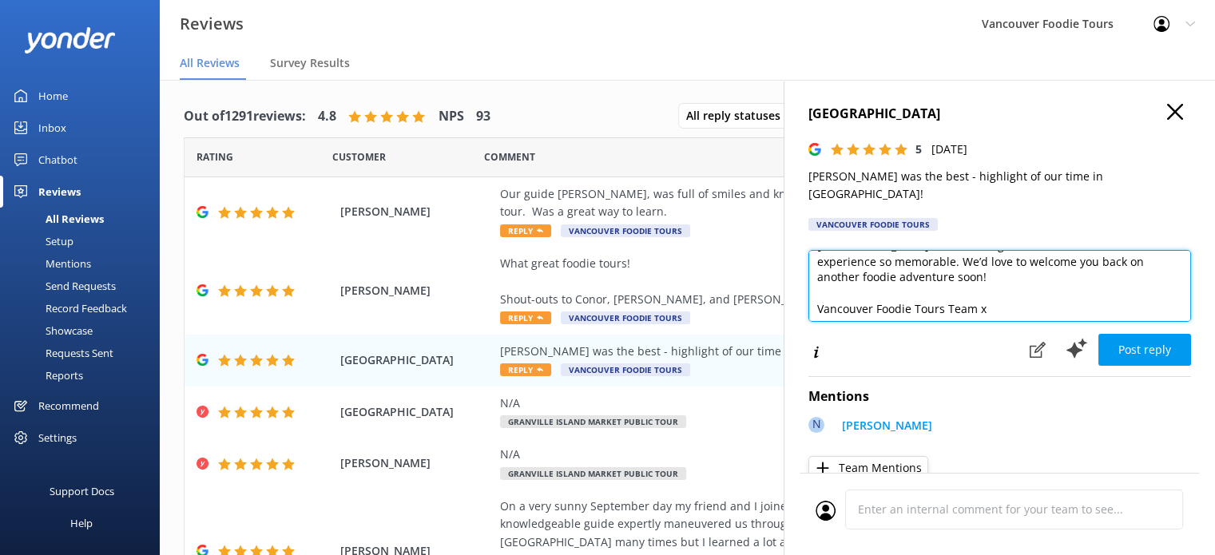
scroll to position [86, 0]
type textarea "Hi Mika, Thank you so much for your wonderful review! We’re thrilled to hear yo…"
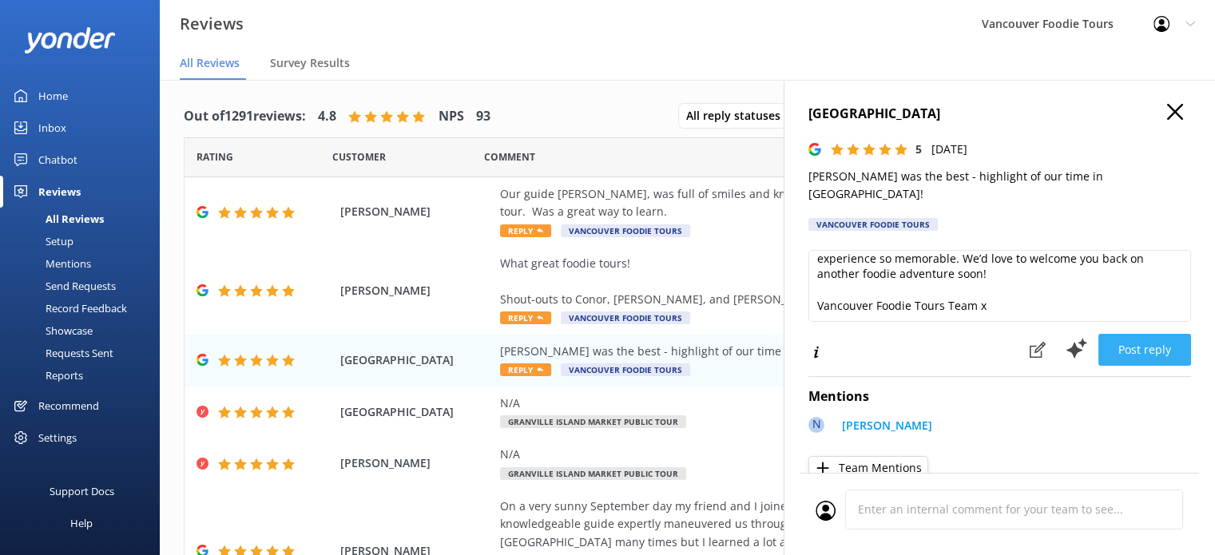
click at [1147, 334] on button "Post reply" at bounding box center [1144, 350] width 93 height 32
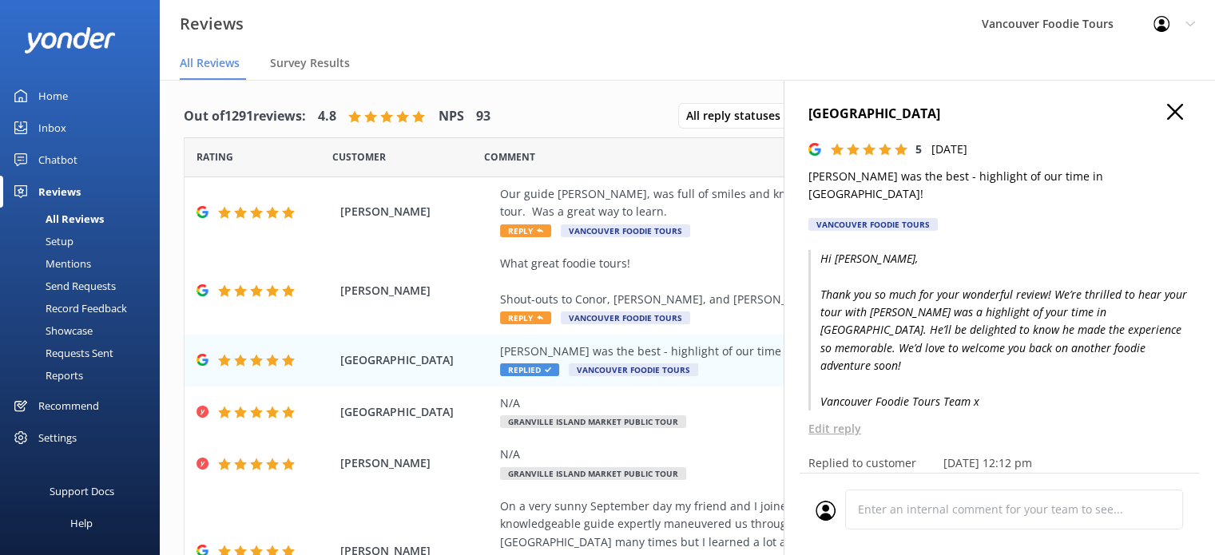
click at [1167, 111] on icon "button" at bounding box center [1175, 112] width 16 height 16
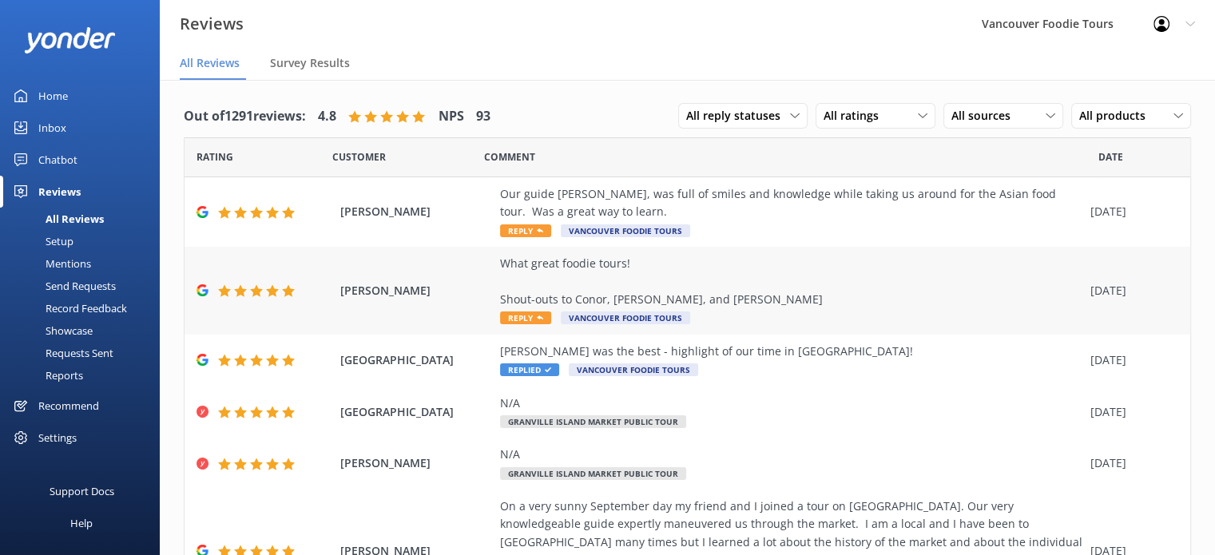
click at [795, 289] on div "What great foodie tours! Shout-outs to Conor, Manuela, and Sandra ✨" at bounding box center [791, 282] width 582 height 54
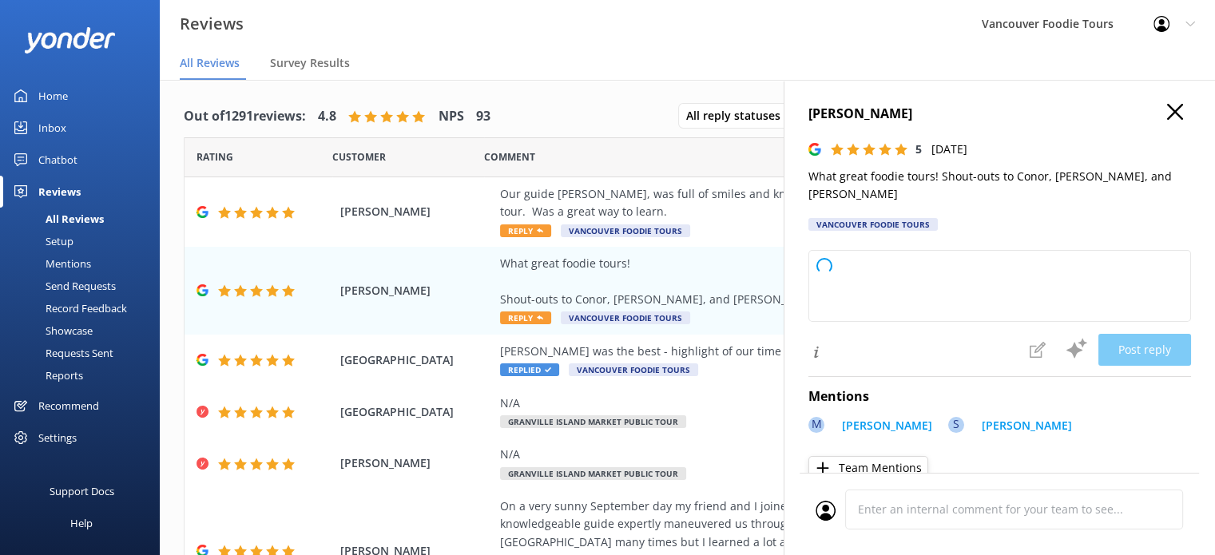
type textarea "Thank you so much for your wonderful review! We're thrilled you enjoyed the foo…"
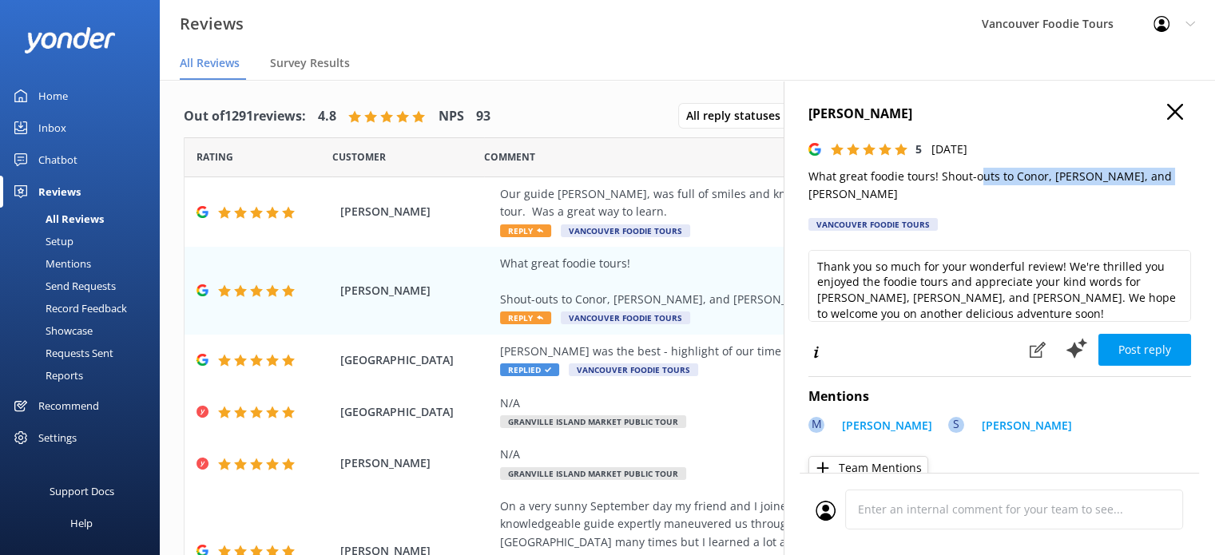
drag, startPoint x: 1158, startPoint y: 175, endPoint x: 975, endPoint y: 176, distance: 182.9
click at [975, 176] on p "What great foodie tours! Shout-outs to Conor, Manuela, and Sandra ✨" at bounding box center [999, 186] width 383 height 36
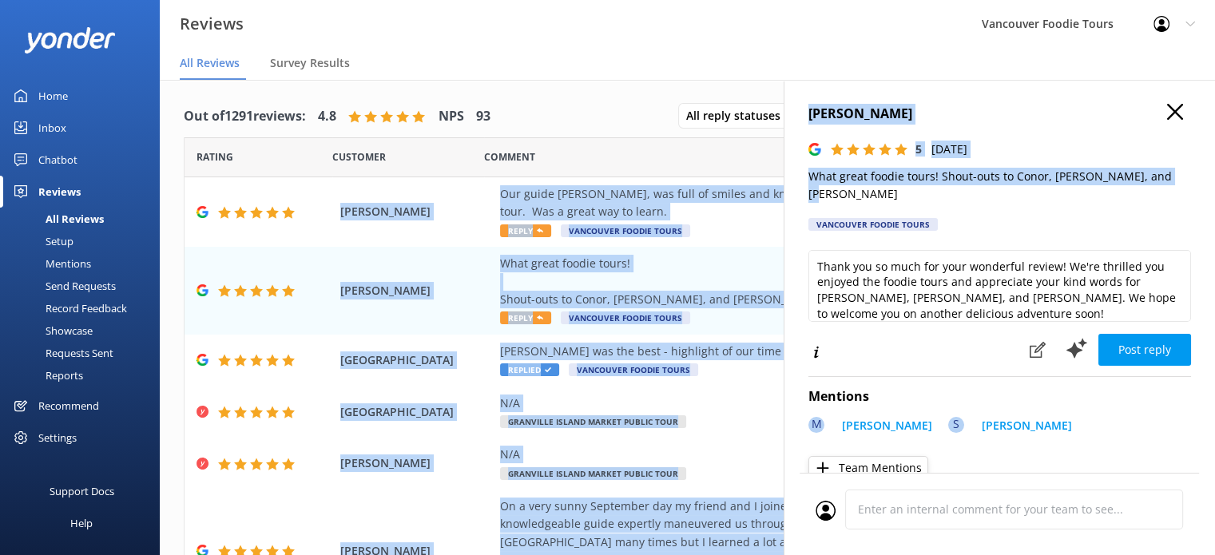
drag, startPoint x: 1190, startPoint y: 178, endPoint x: 775, endPoint y: 173, distance: 415.3
click at [775, 173] on div "Out of 1291 reviews: 4.8 NPS 93 All reply statuses All reply statuses Needs a r…" at bounding box center [687, 333] width 1055 height 507
click at [775, 173] on div "Comment" at bounding box center [791, 157] width 614 height 40
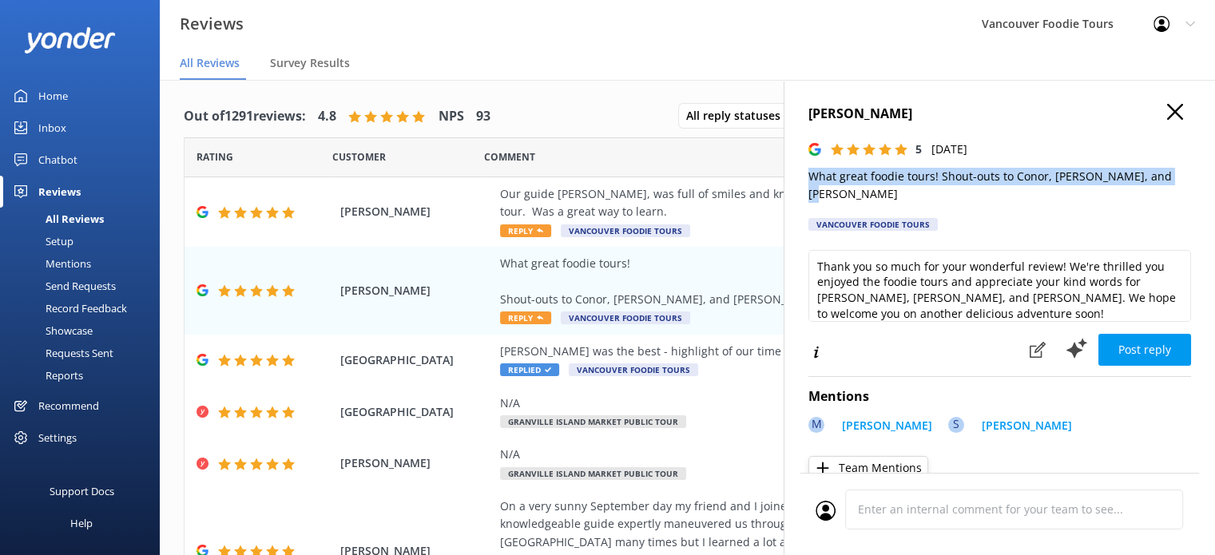
drag, startPoint x: 1178, startPoint y: 178, endPoint x: 802, endPoint y: 184, distance: 376.2
click at [802, 184] on div "Shiao-li Green 5 Sun, 21st Sep 2025 What great foodie tours! Shout-outs to Cono…" at bounding box center [998, 357] width 431 height 555
copy p "What great foodie tours! Shout-outs to Conor, Manuela, and Sandra ✨"
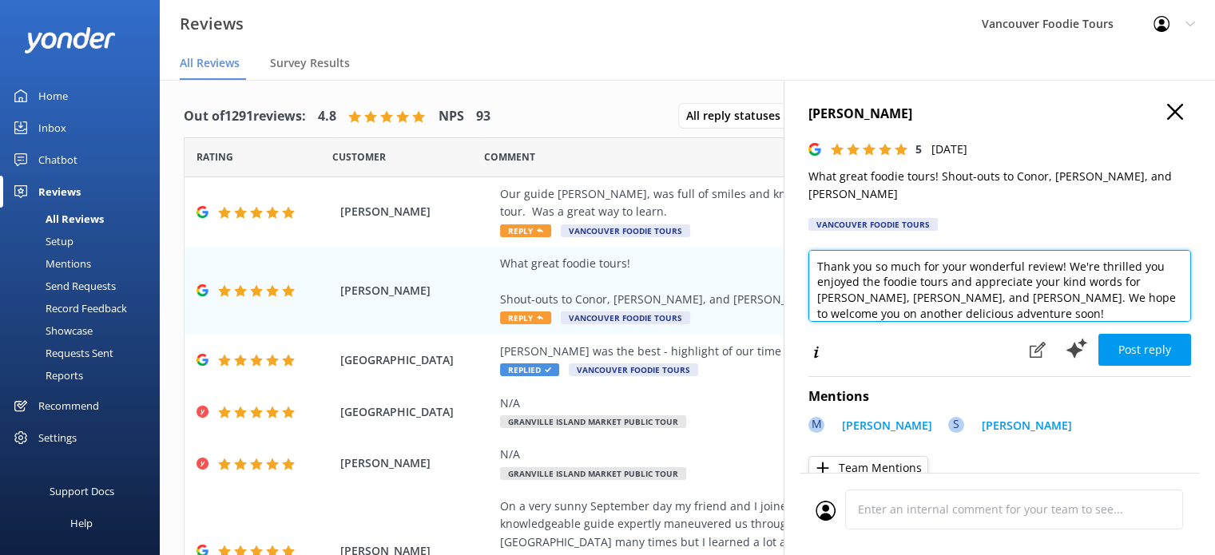
click at [929, 257] on textarea "Thank you so much for your wonderful review! We're thrilled you enjoyed the foo…" at bounding box center [999, 286] width 383 height 72
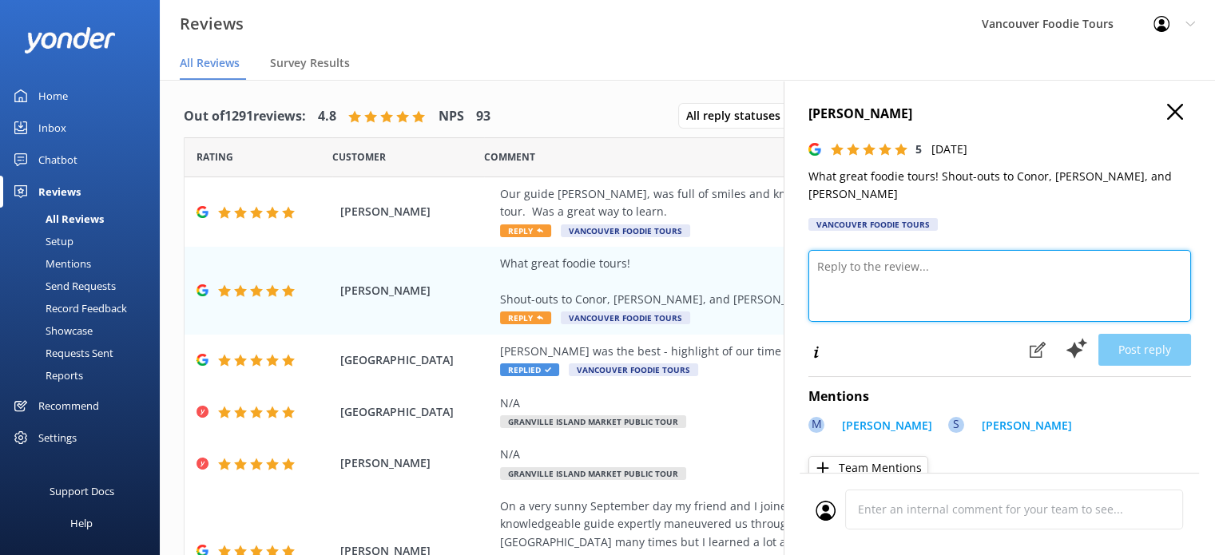
paste textarea "Hi Shiao-li, Thank you so much for your amazing review! We’re thrilled you join…"
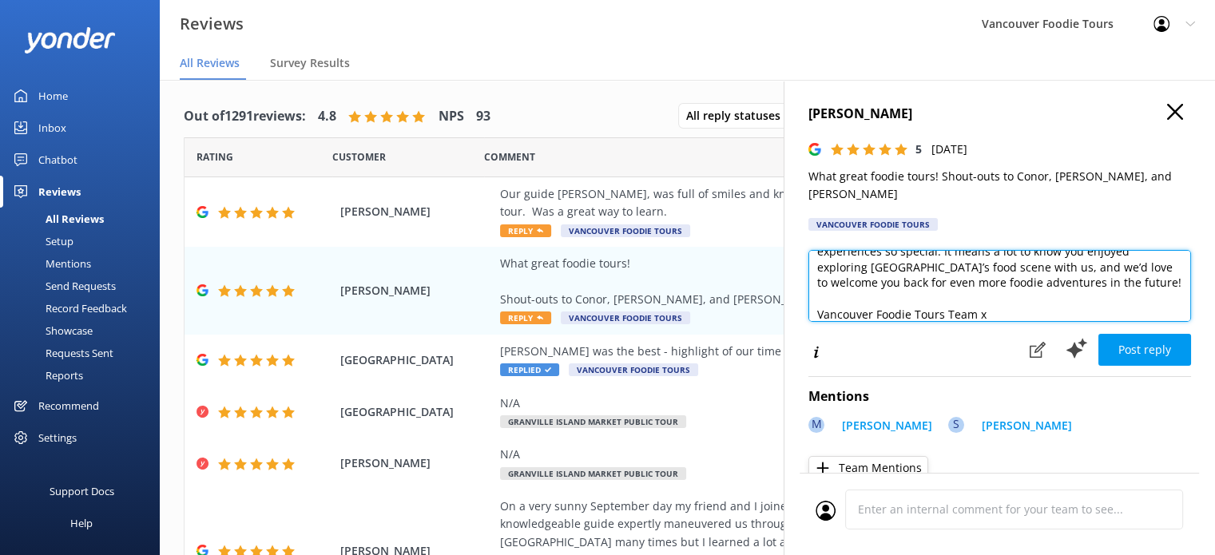
scroll to position [8, 0]
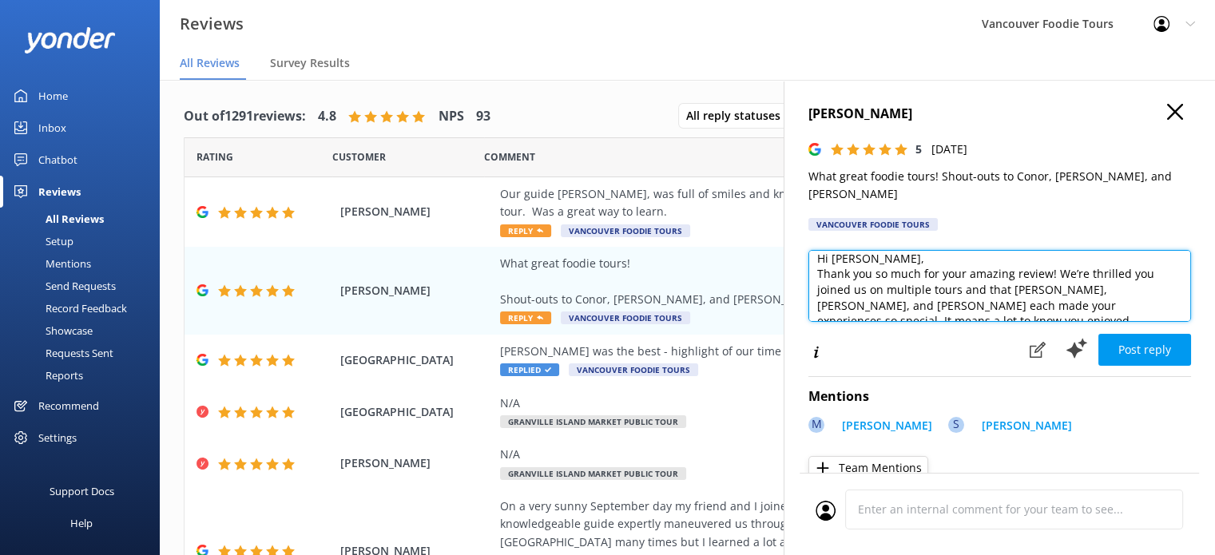
click at [888, 250] on textarea "Hi Shiao-li, Thank you so much for your amazing review! We’re thrilled you join…" at bounding box center [999, 286] width 383 height 72
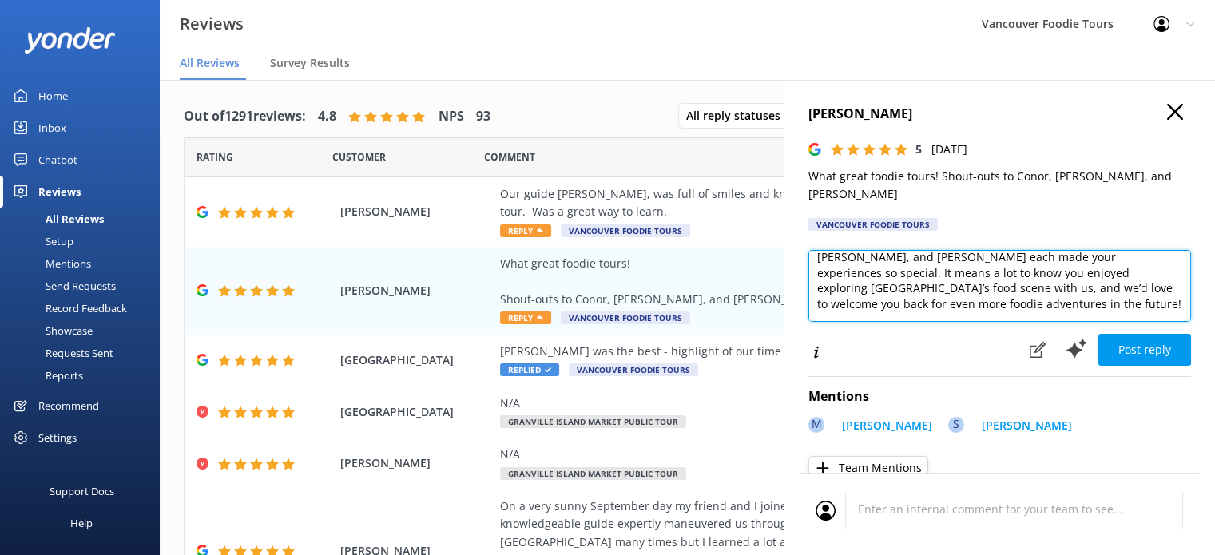
scroll to position [101, 0]
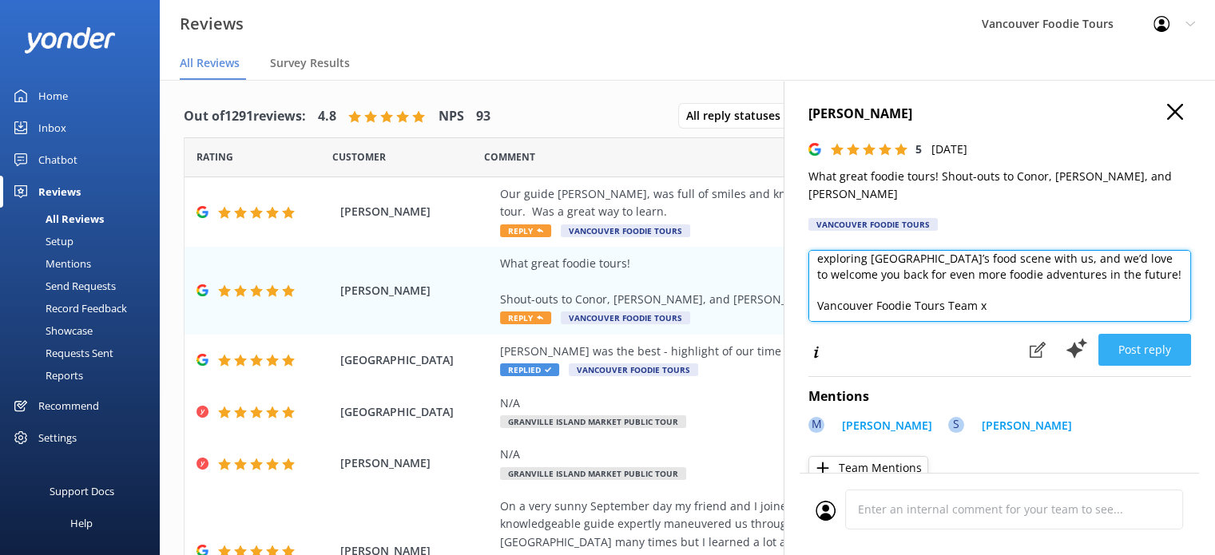
type textarea "Hi Shiao-li, Thank you so much for your amazing review! We’re thrilled you join…"
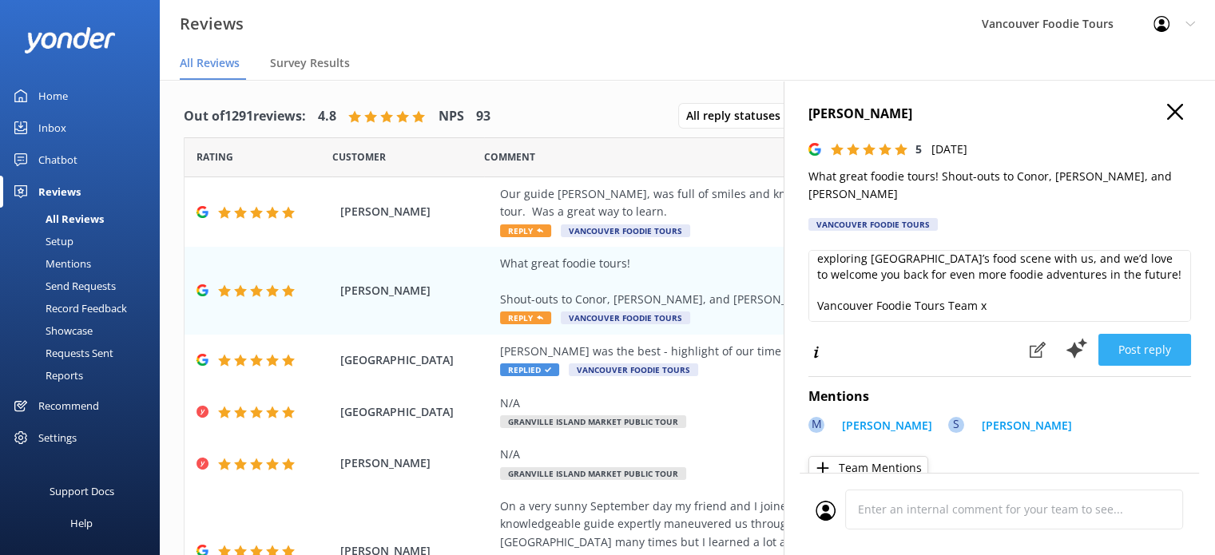
click at [1145, 334] on button "Post reply" at bounding box center [1144, 350] width 93 height 32
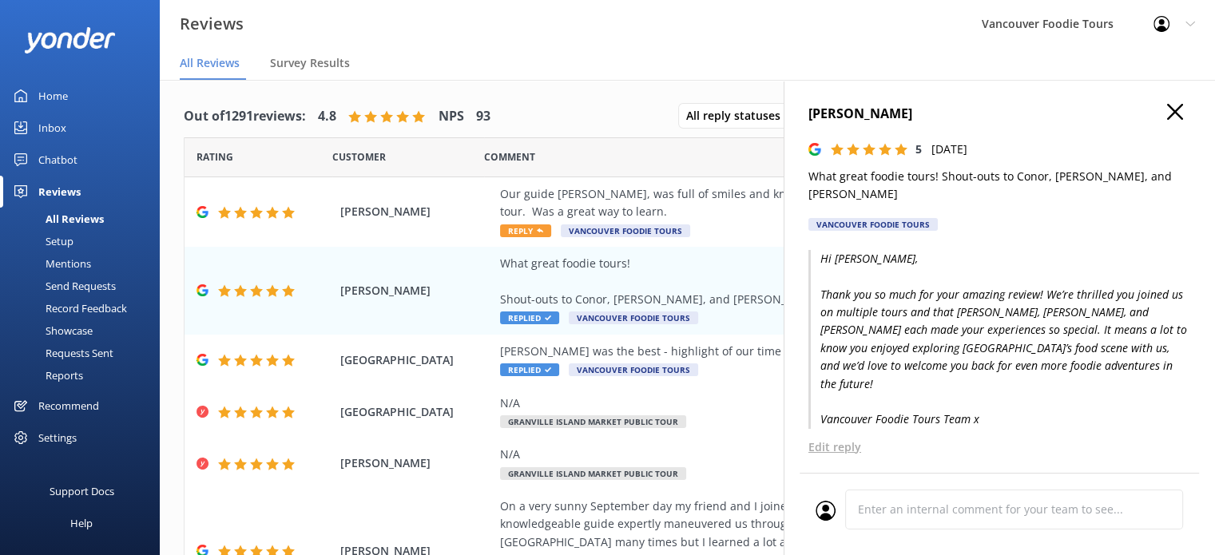
click at [1167, 114] on icon "button" at bounding box center [1175, 112] width 16 height 16
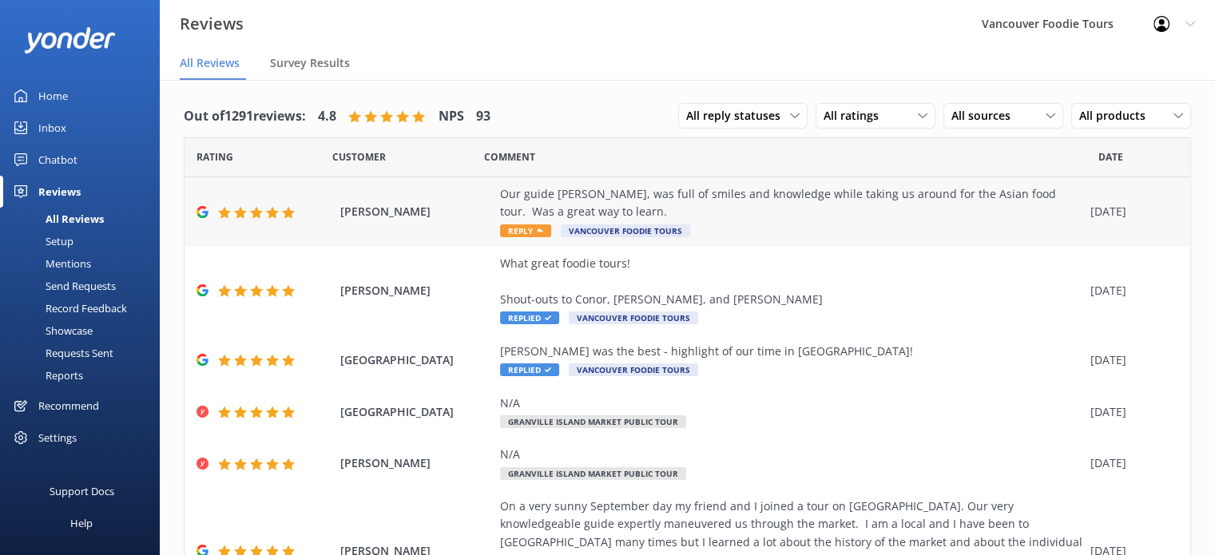
click at [741, 209] on div "Our guide Preethi, was full of smiles and knowledge while taking us around for …" at bounding box center [791, 203] width 582 height 36
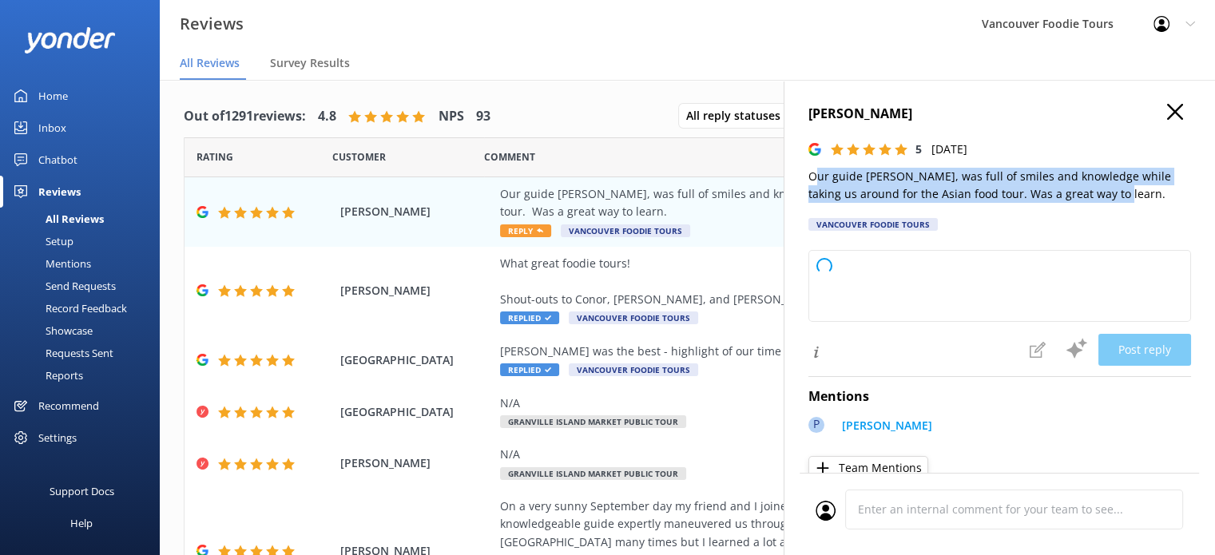
type textarea "Thank you so much for your wonderful review! We're delighted to hear you enjoye…"
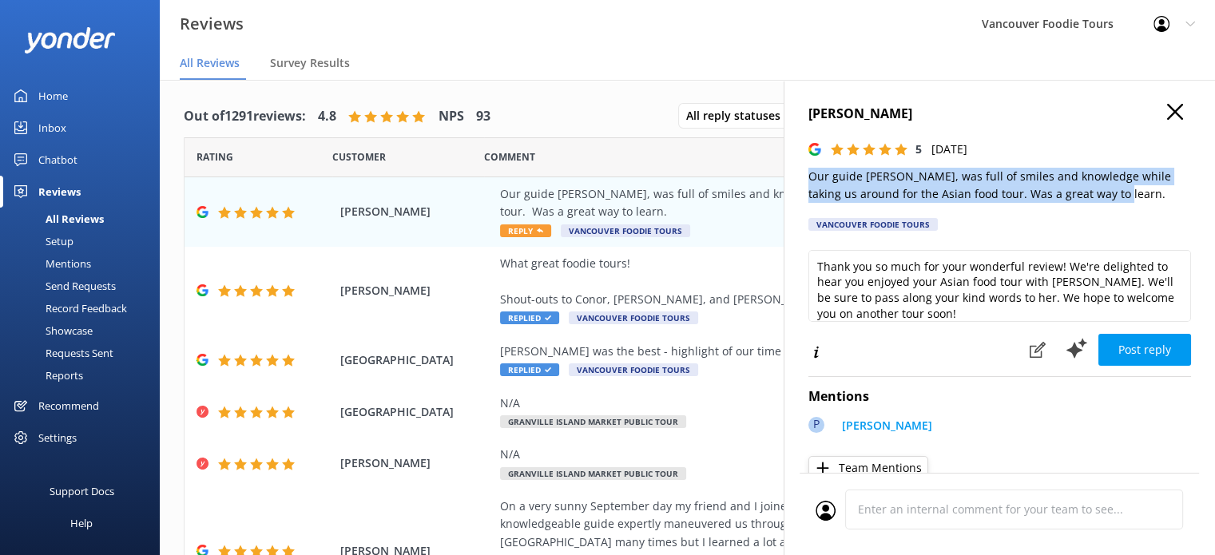
drag, startPoint x: 1105, startPoint y: 191, endPoint x: 803, endPoint y: 168, distance: 303.5
click at [803, 168] on div "Cori Elwell 5 Sun, 21st Sep 2025 Our guide Preethi, was full of smiles and know…" at bounding box center [998, 357] width 431 height 555
copy p "Our guide Preethi, was full of smiles and knowledge while taking us around for …"
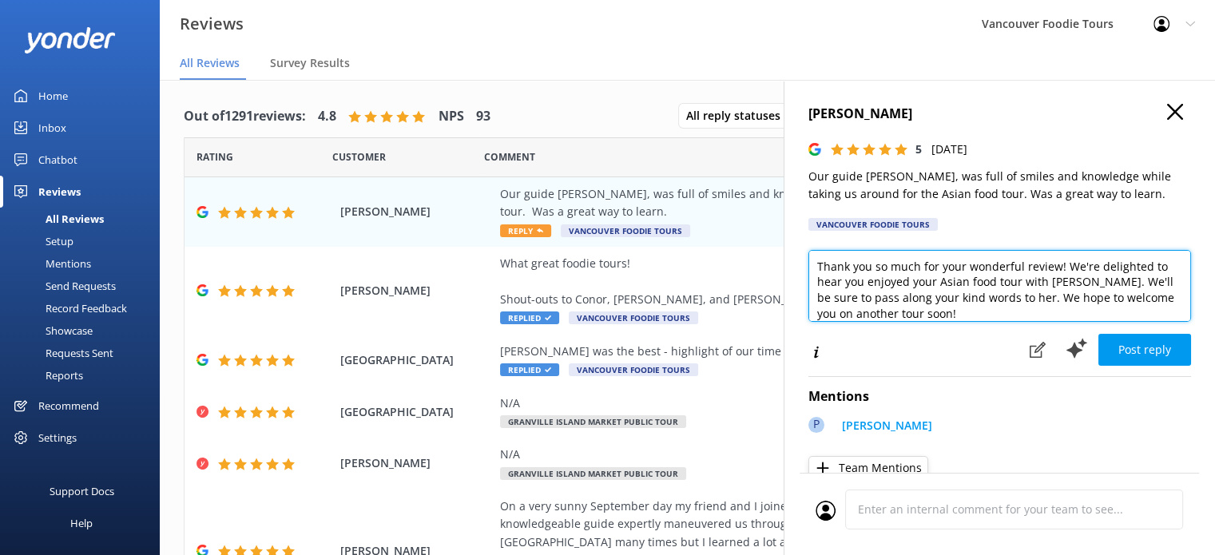
click at [952, 311] on textarea "Thank you so much for your wonderful review! We're delighted to hear you enjoye…" at bounding box center [999, 286] width 383 height 72
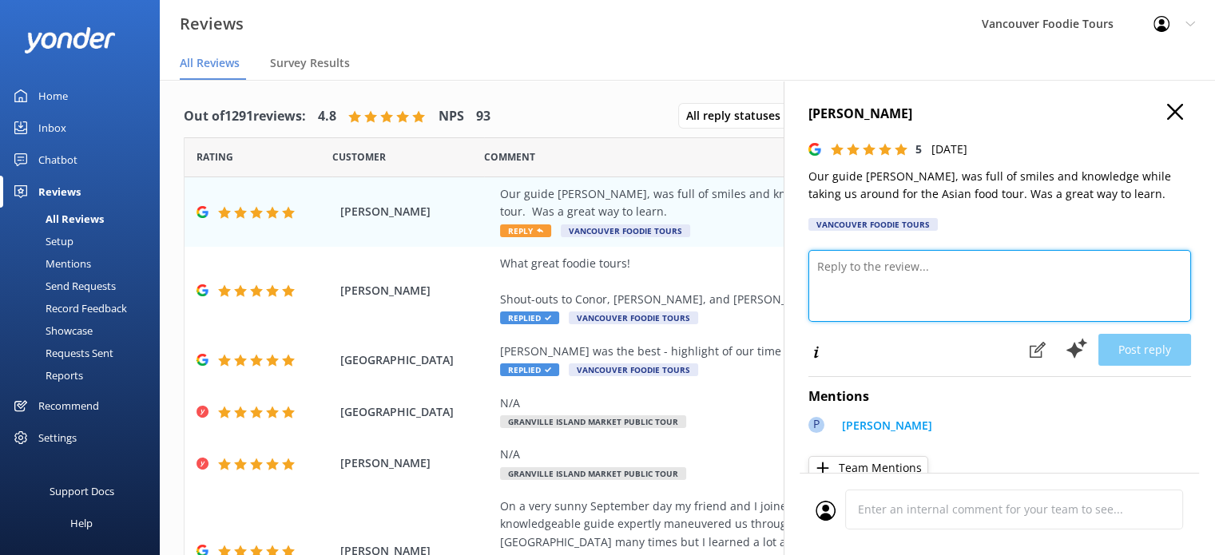
paste textarea "Hi Cori, Thank you so much for your kind review! We’re delighted you enjoyed th…"
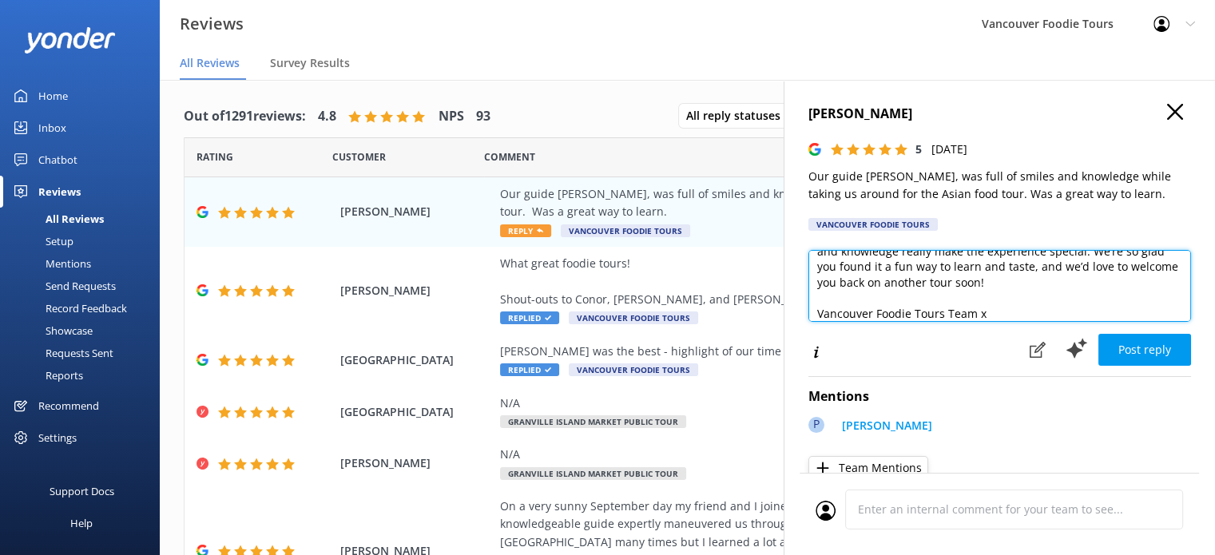
scroll to position [8, 0]
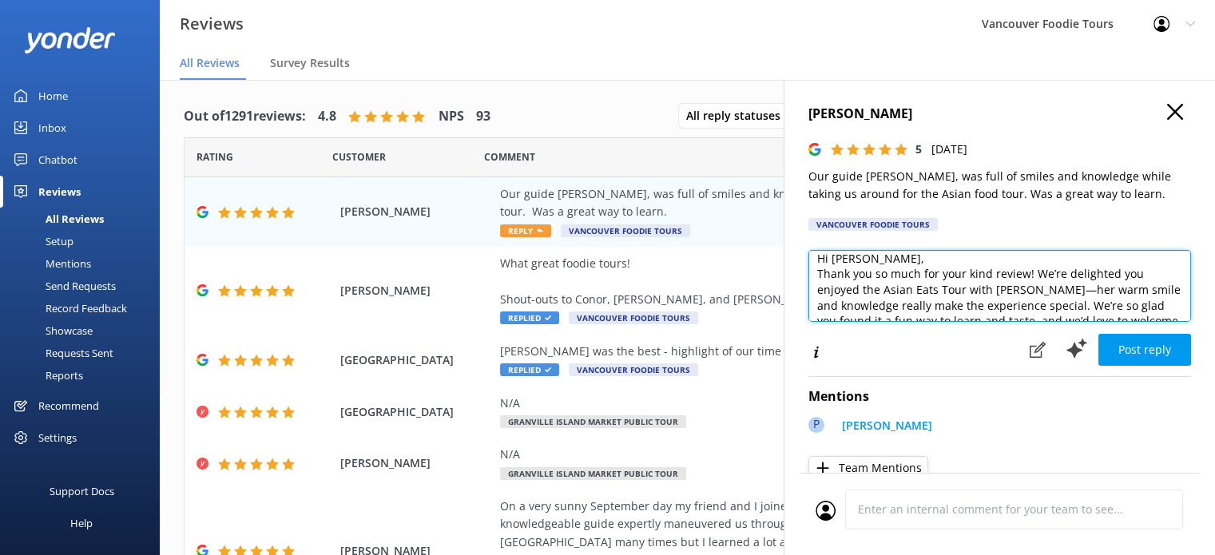
click at [909, 256] on textarea "Hi Cori, Thank you so much for your kind review! We’re delighted you enjoyed th…" at bounding box center [999, 286] width 383 height 72
click at [878, 305] on textarea "Hi Cori, Thank you so much for your kind review! We’re delighted you enjoyed th…" at bounding box center [999, 286] width 383 height 72
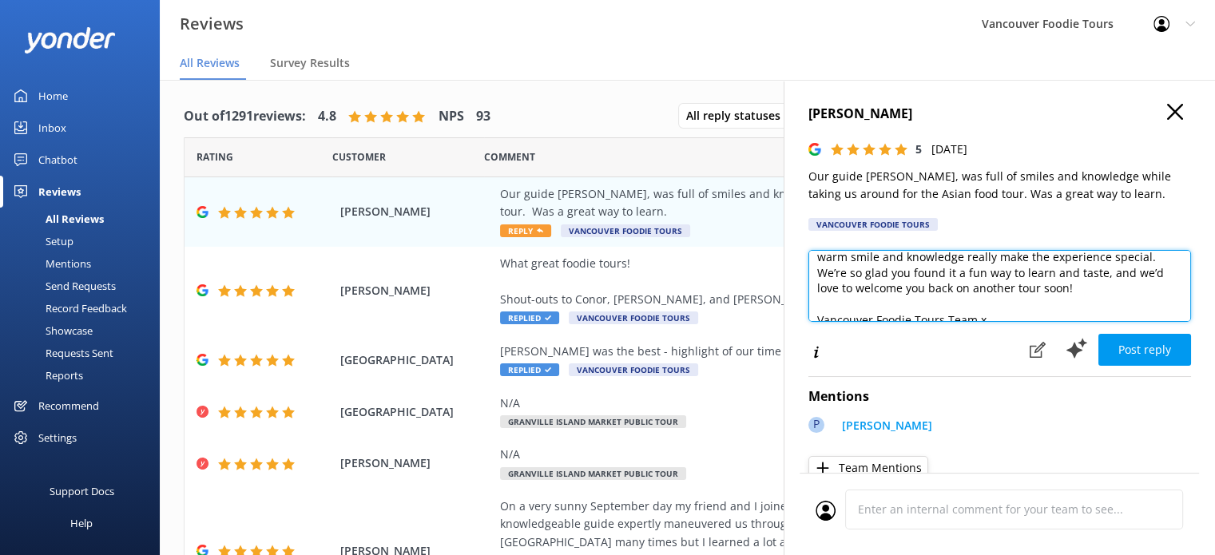
scroll to position [86, 0]
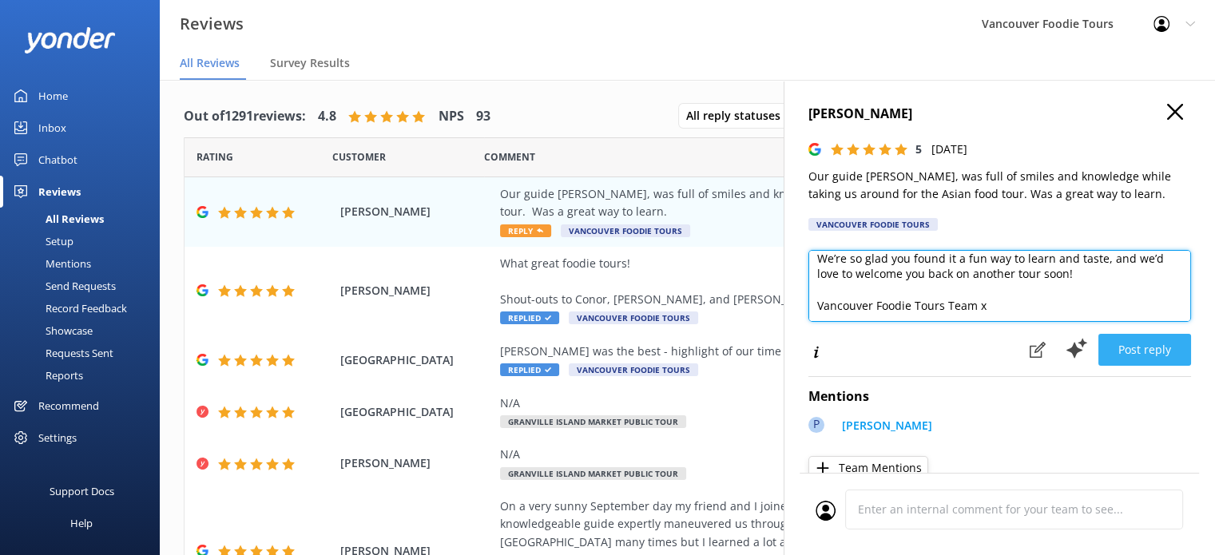
type textarea "Hi Cori, Thank you so much for your kind review! We’re delighted you enjoyed th…"
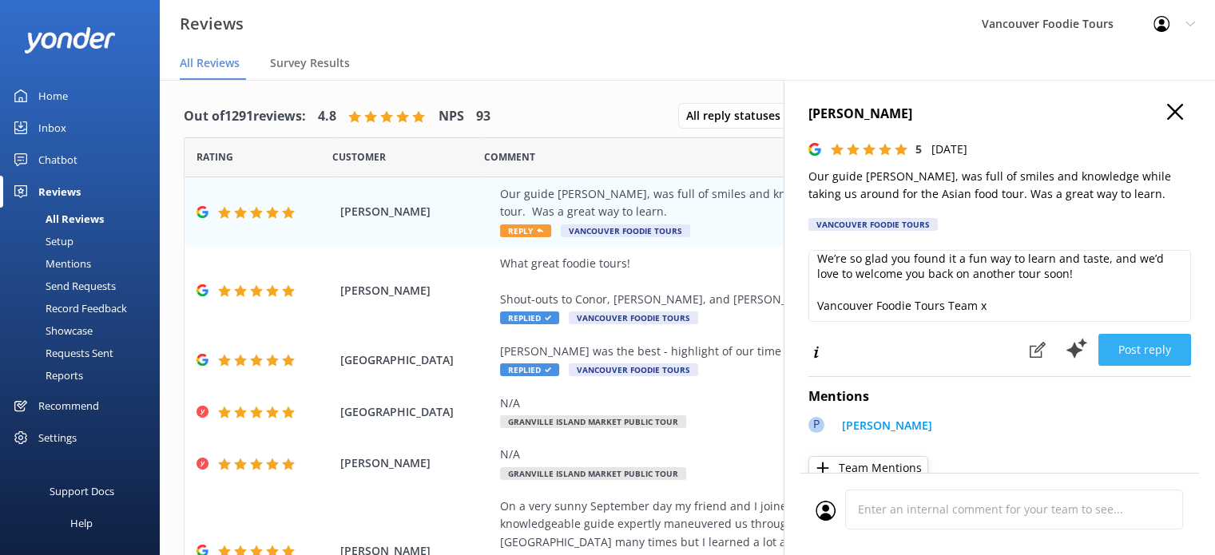
click at [1137, 343] on button "Post reply" at bounding box center [1144, 350] width 93 height 32
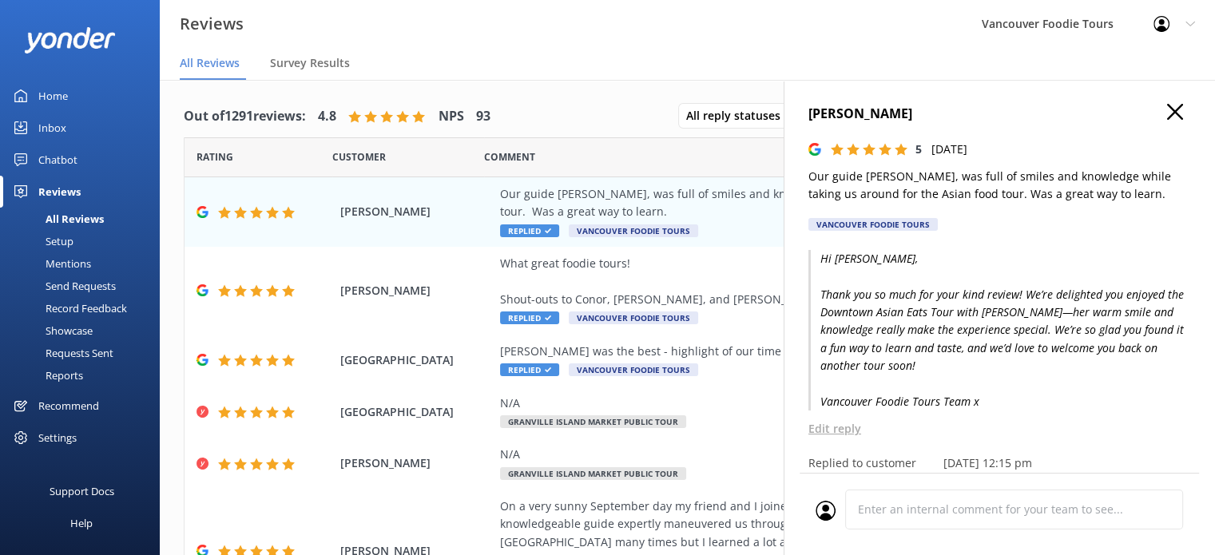
click at [1167, 111] on icon "button" at bounding box center [1175, 112] width 16 height 16
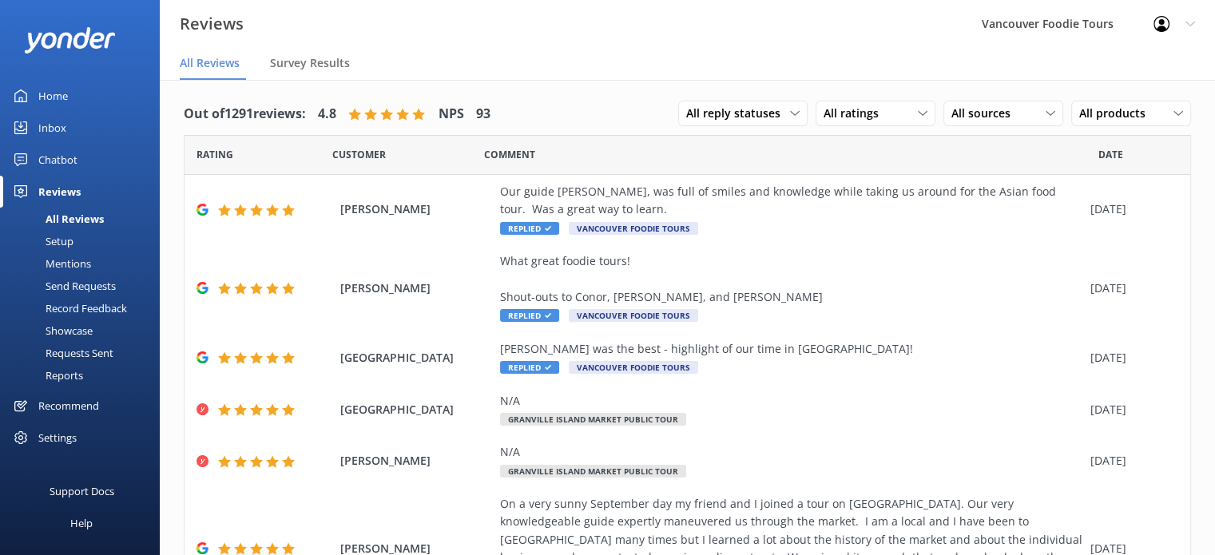
scroll to position [1, 0]
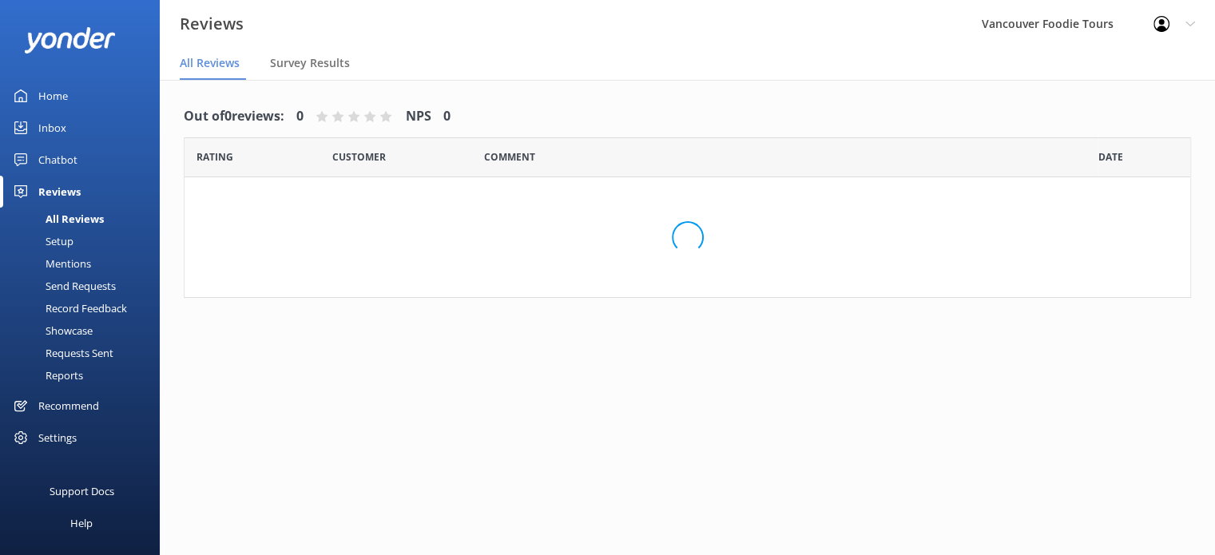
drag, startPoint x: 0, startPoint y: 0, endPoint x: 77, endPoint y: 125, distance: 146.3
click at [77, 125] on link "Inbox" at bounding box center [80, 128] width 160 height 32
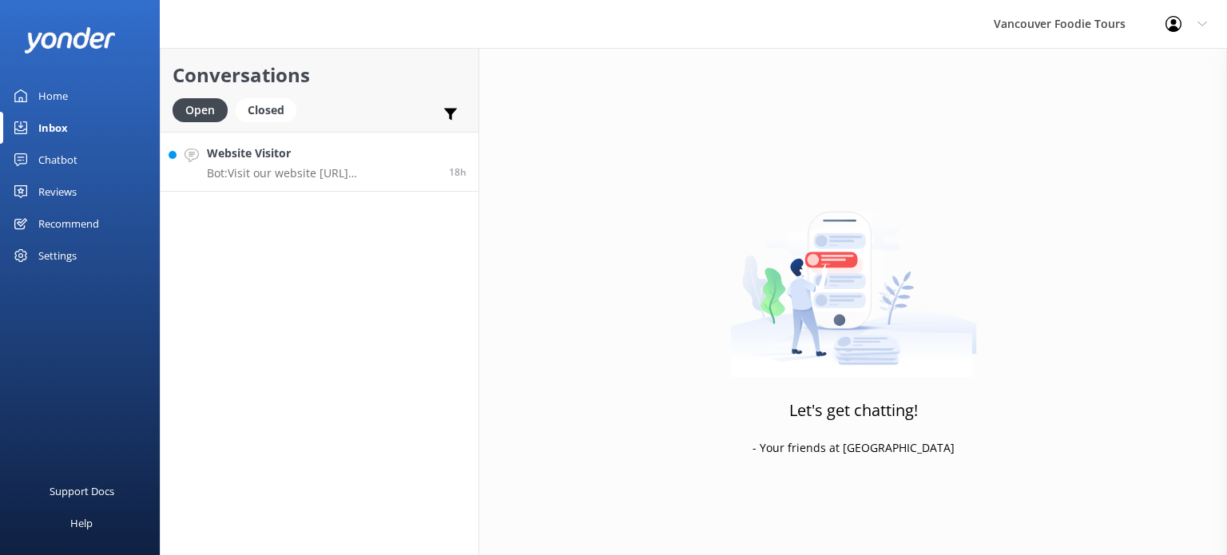
click at [291, 159] on h4 "Website Visitor" at bounding box center [322, 154] width 230 height 18
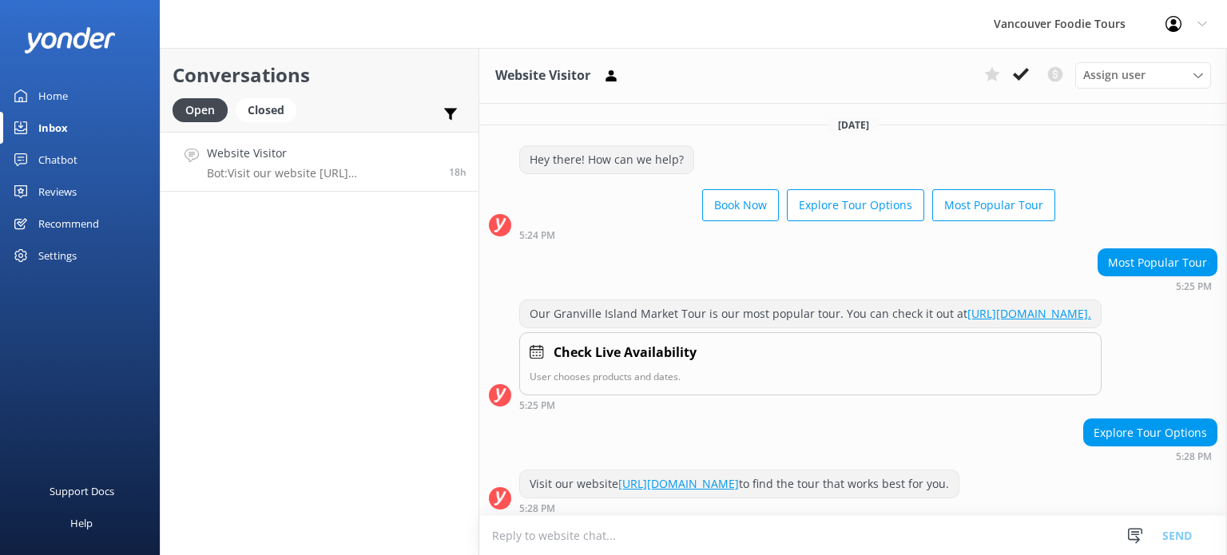
scroll to position [19, 0]
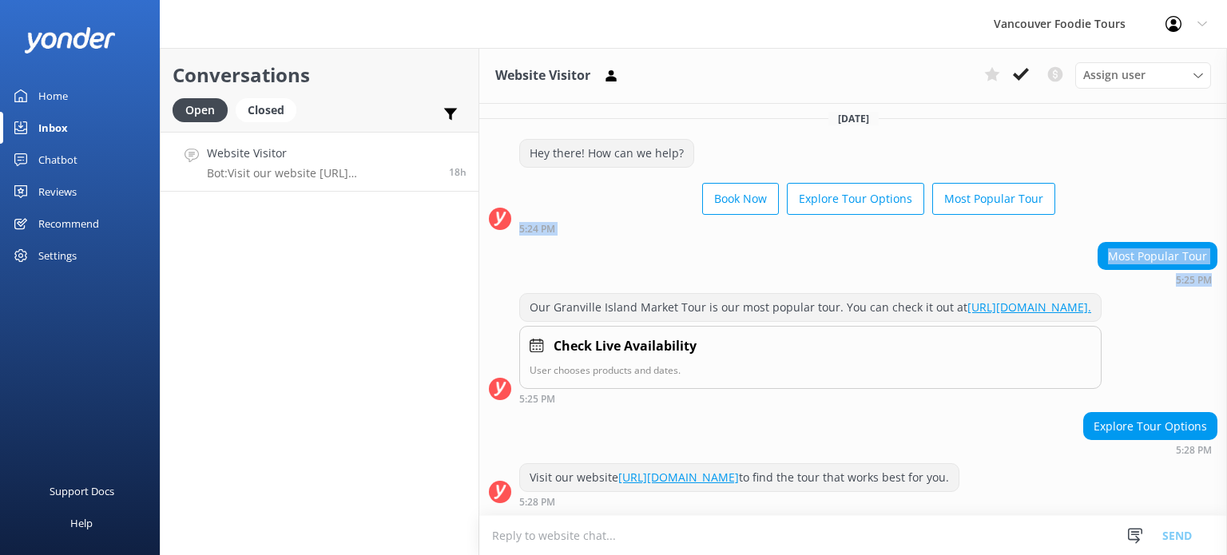
drag, startPoint x: 1211, startPoint y: 264, endPoint x: 1223, endPoint y: 192, distance: 72.2
click at [1223, 192] on div "[DATE] Hey there! How can we help? Book Now Explore Tour Options Most Popular T…" at bounding box center [852, 309] width 747 height 411
click at [1019, 73] on icon at bounding box center [1021, 74] width 16 height 16
